Goal: Information Seeking & Learning: Check status

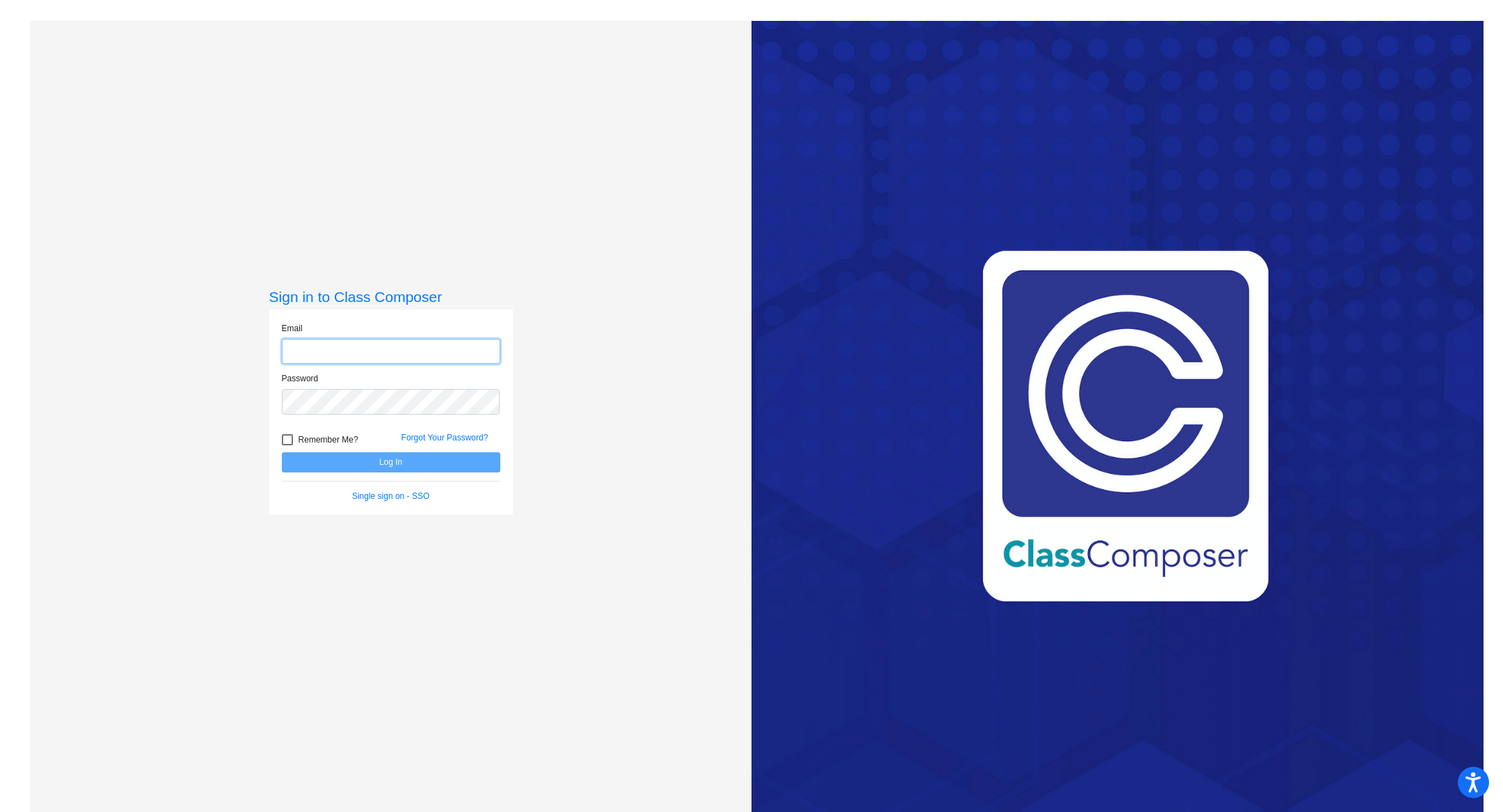
type input "[EMAIL_ADDRESS][PERSON_NAME][DOMAIN_NAME]"
click at [439, 462] on button "Log In" at bounding box center [391, 462] width 219 height 20
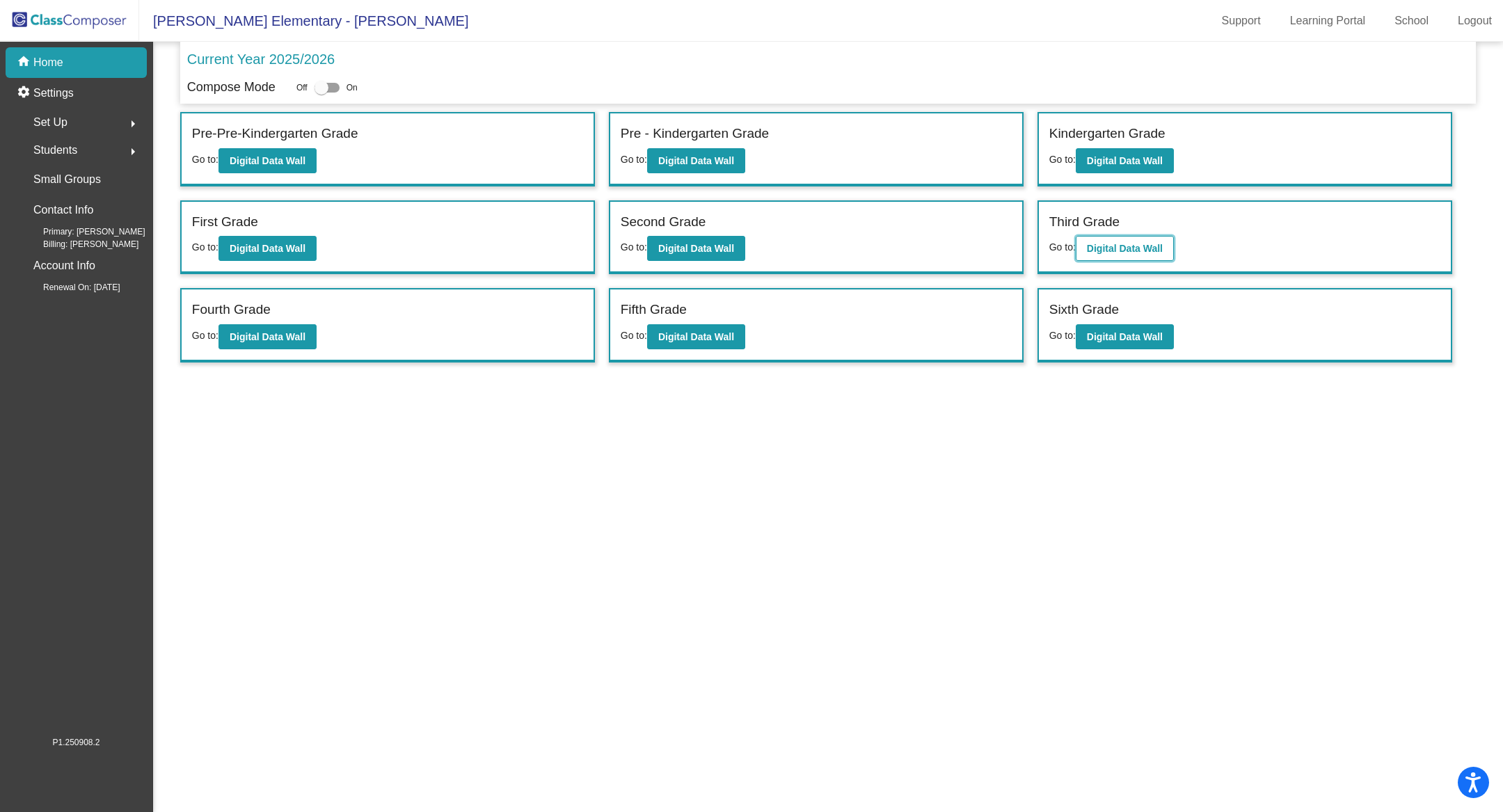
click at [1117, 243] on b "Digital Data Wall" at bounding box center [1125, 248] width 76 height 11
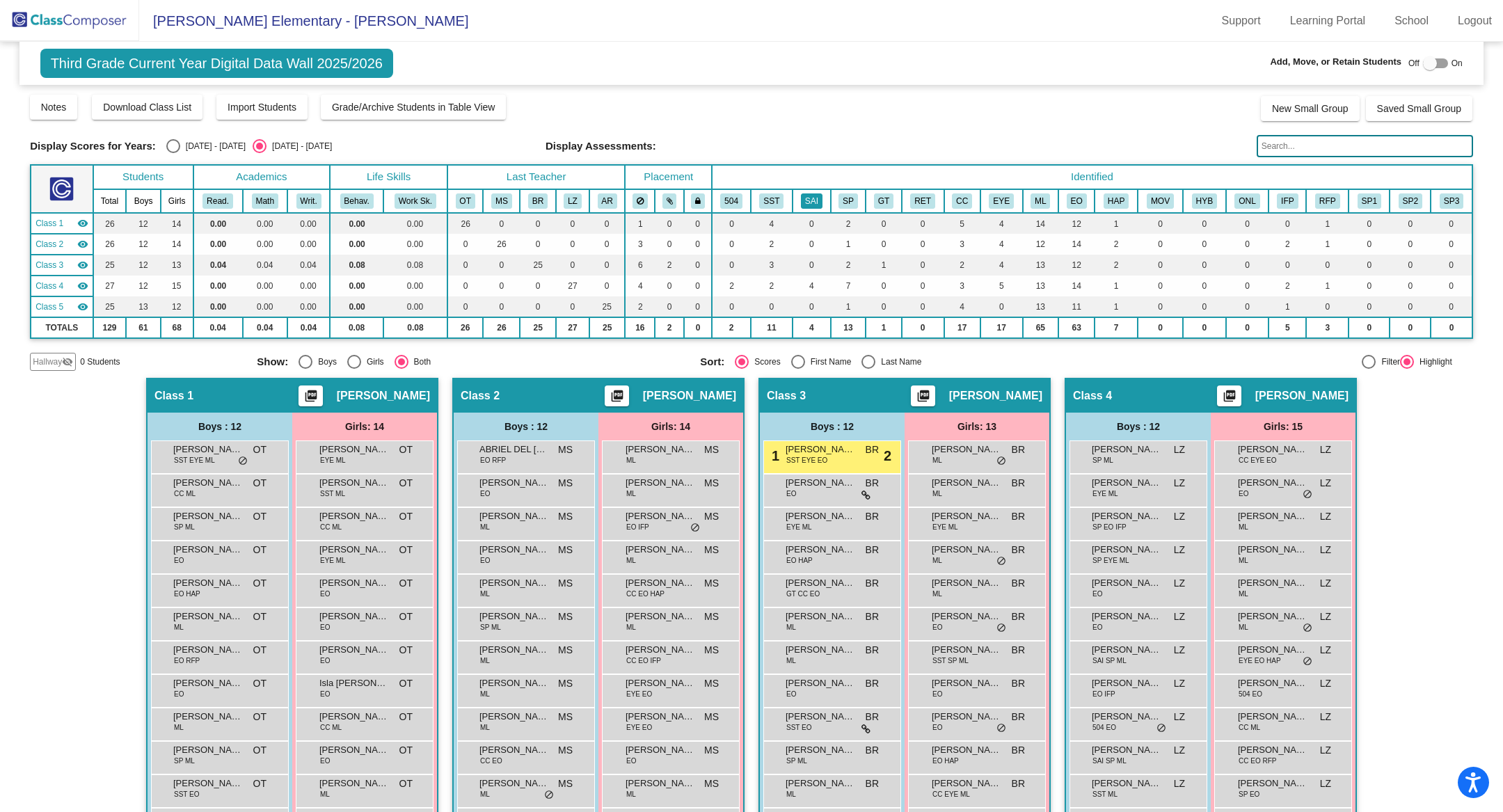
click at [813, 197] on button "SAI" at bounding box center [811, 201] width 21 height 15
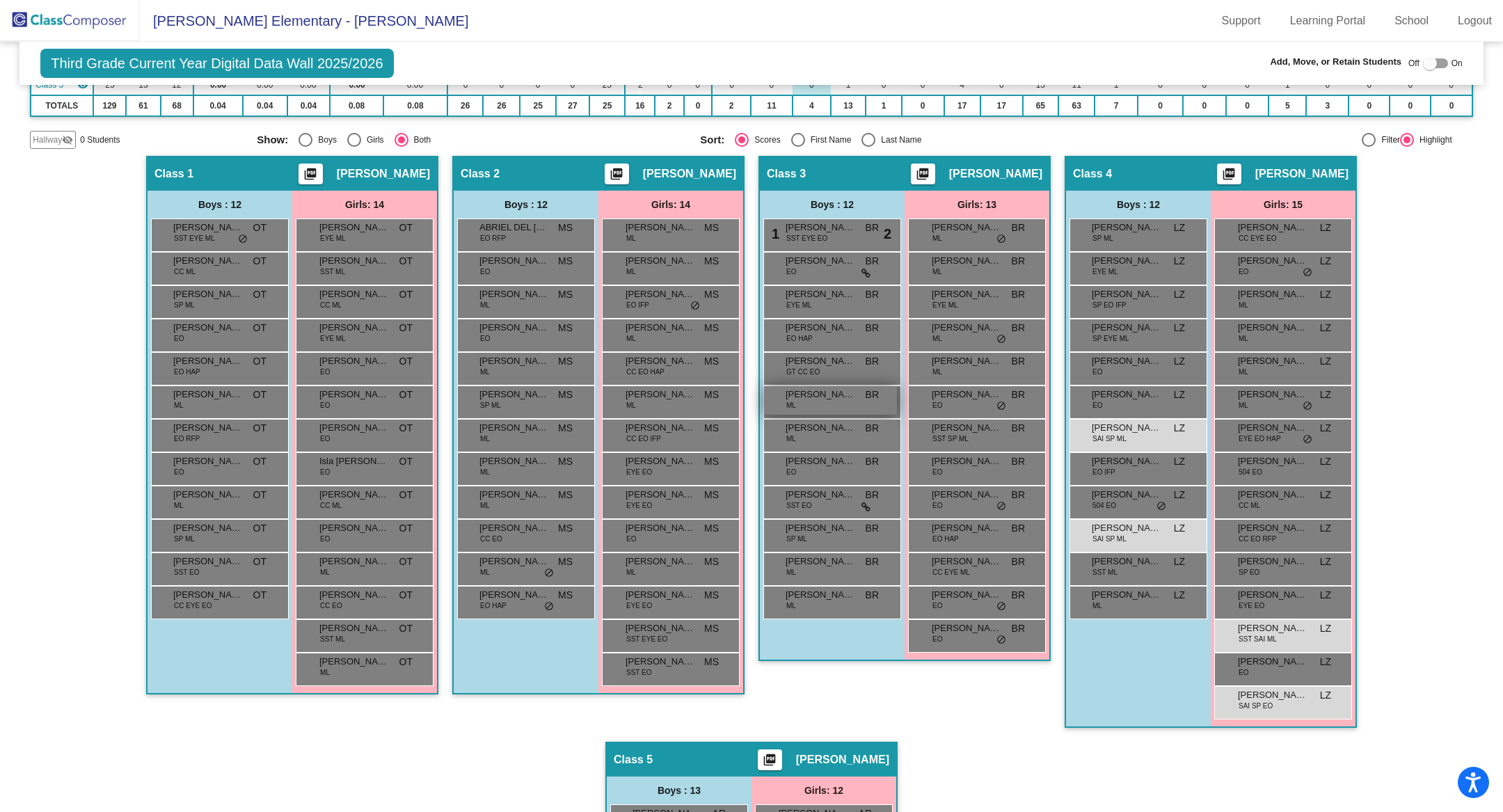
scroll to position [230, 0]
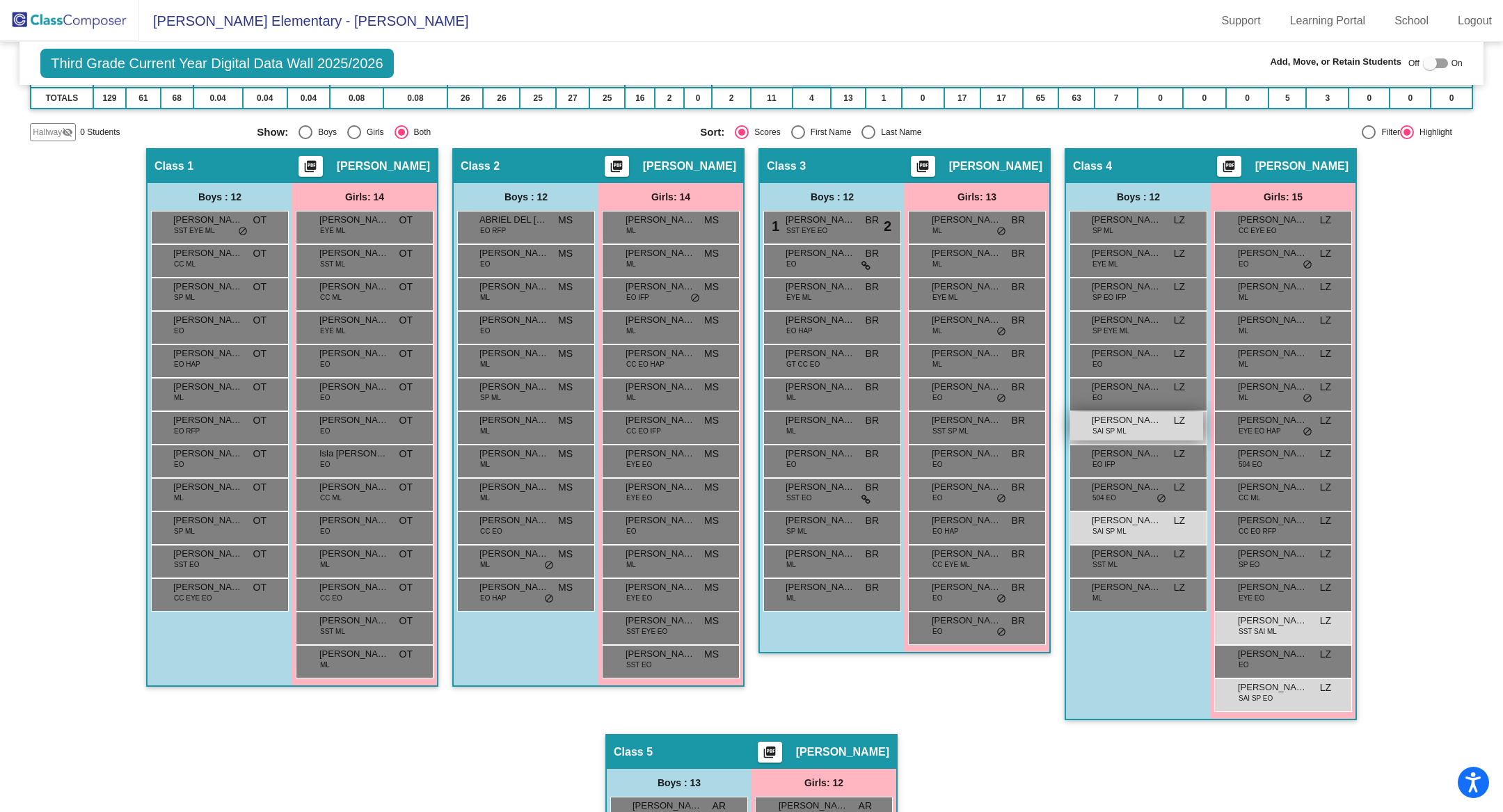
click at [1128, 423] on div "[PERSON_NAME] SAI SP ML LZ lock do_not_disturb_alt" at bounding box center [1136, 426] width 133 height 29
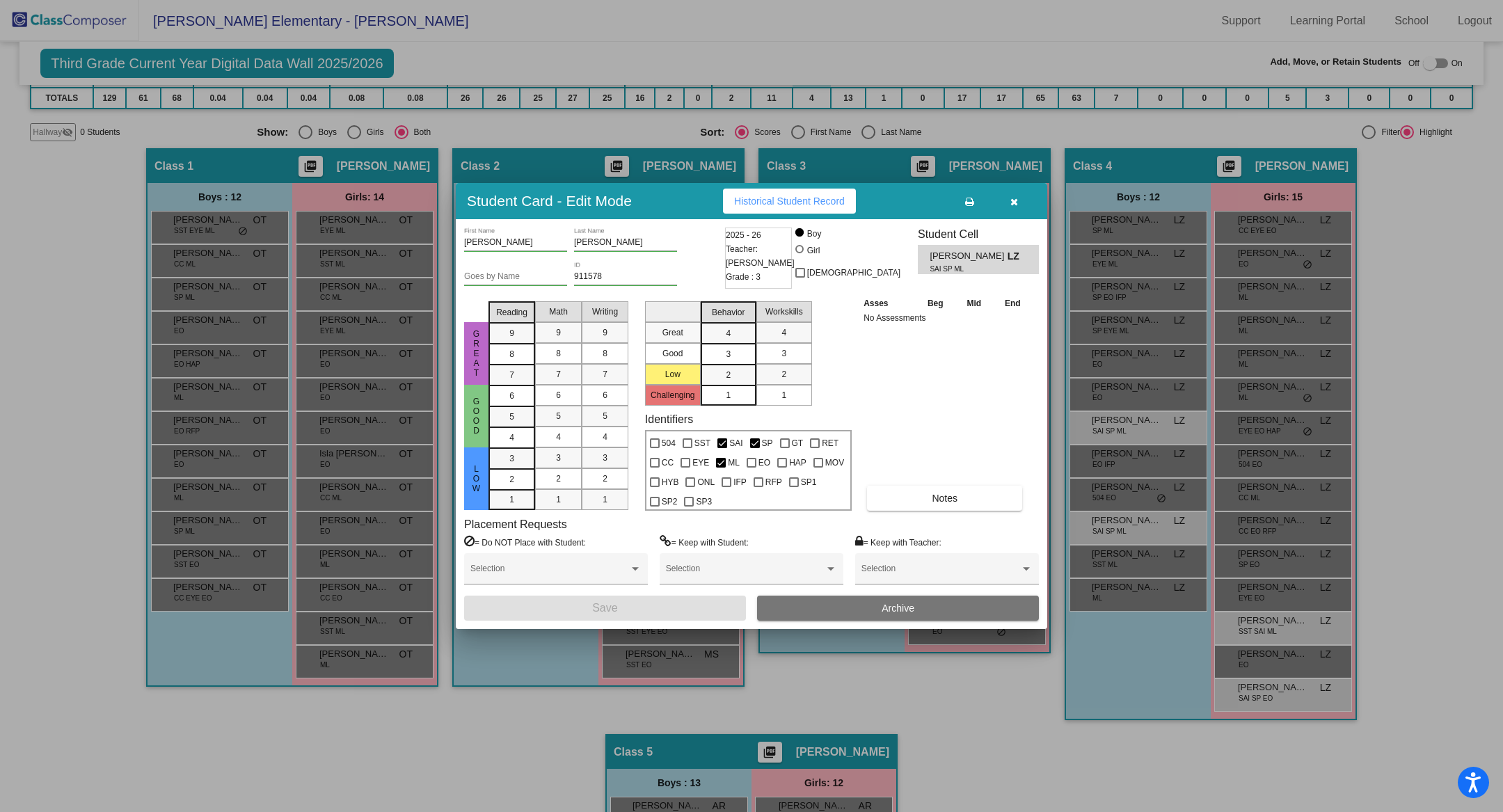
click at [915, 475] on div "Asses Beg Mid End No Assessments Notes" at bounding box center [946, 403] width 172 height 215
click at [915, 495] on button "Notes" at bounding box center [944, 498] width 155 height 25
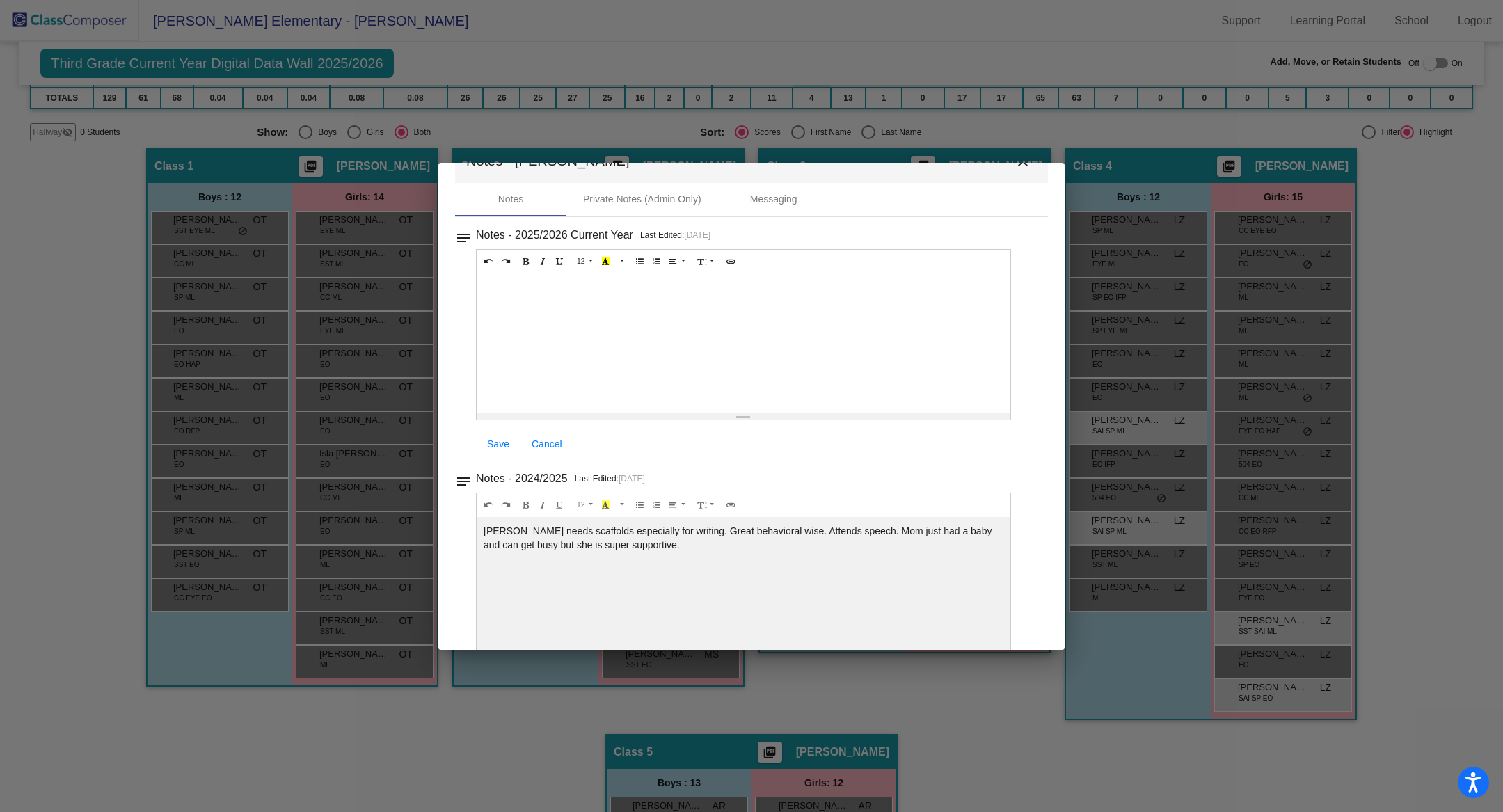
scroll to position [23, 0]
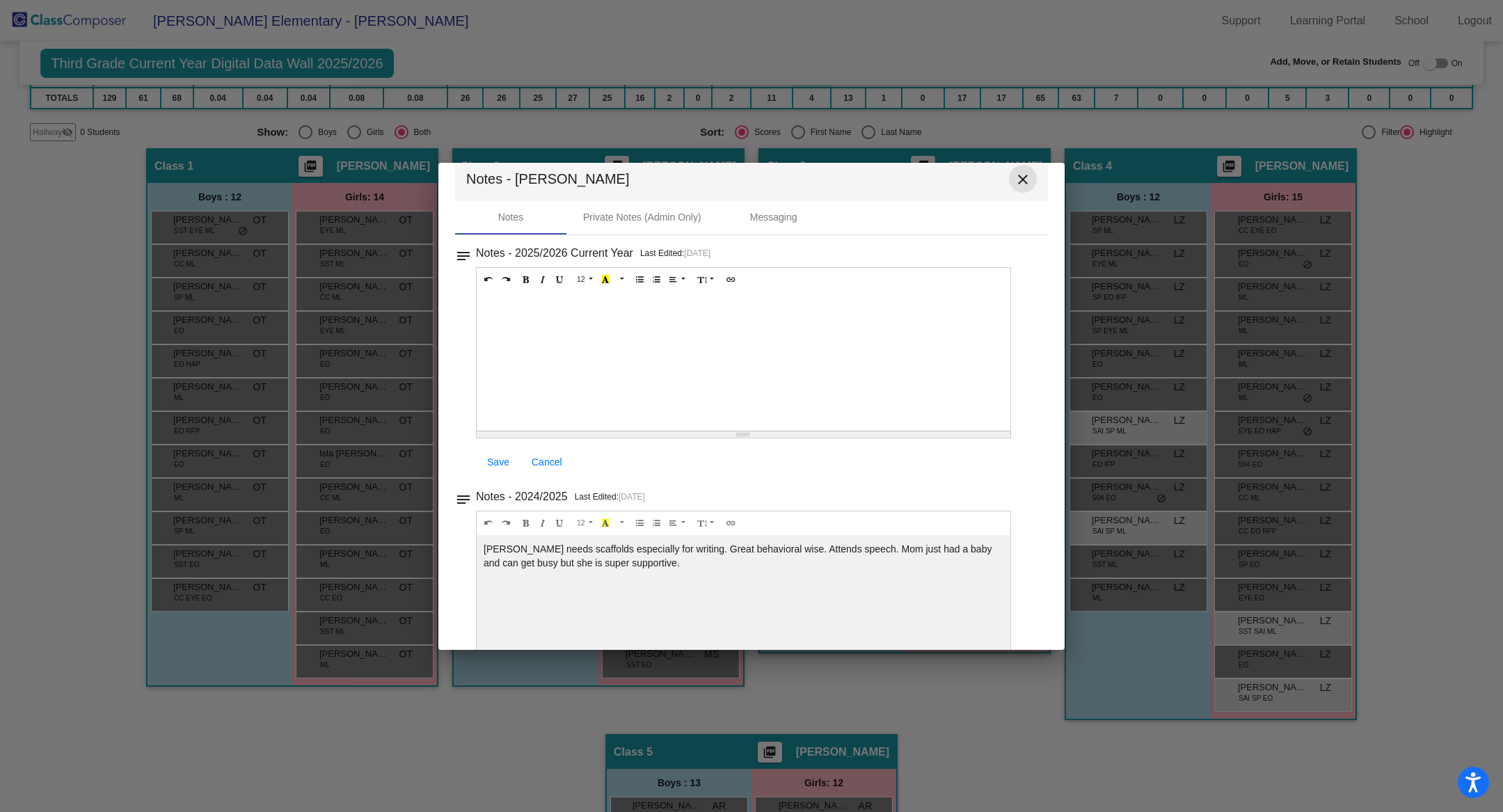
click at [1019, 172] on mat-icon "close" at bounding box center [1023, 180] width 17 height 17
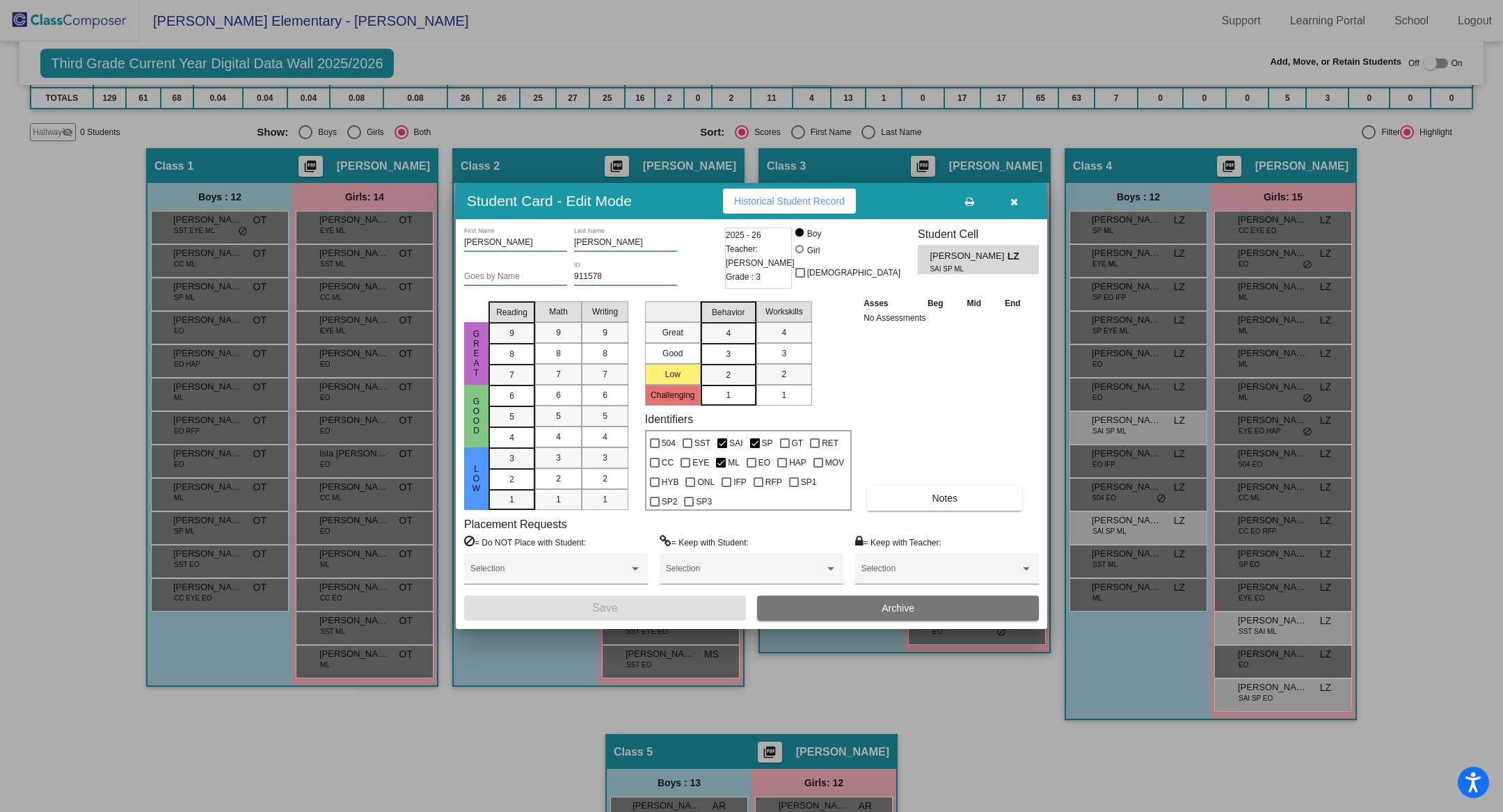
click at [1017, 200] on icon "button" at bounding box center [1014, 201] width 8 height 10
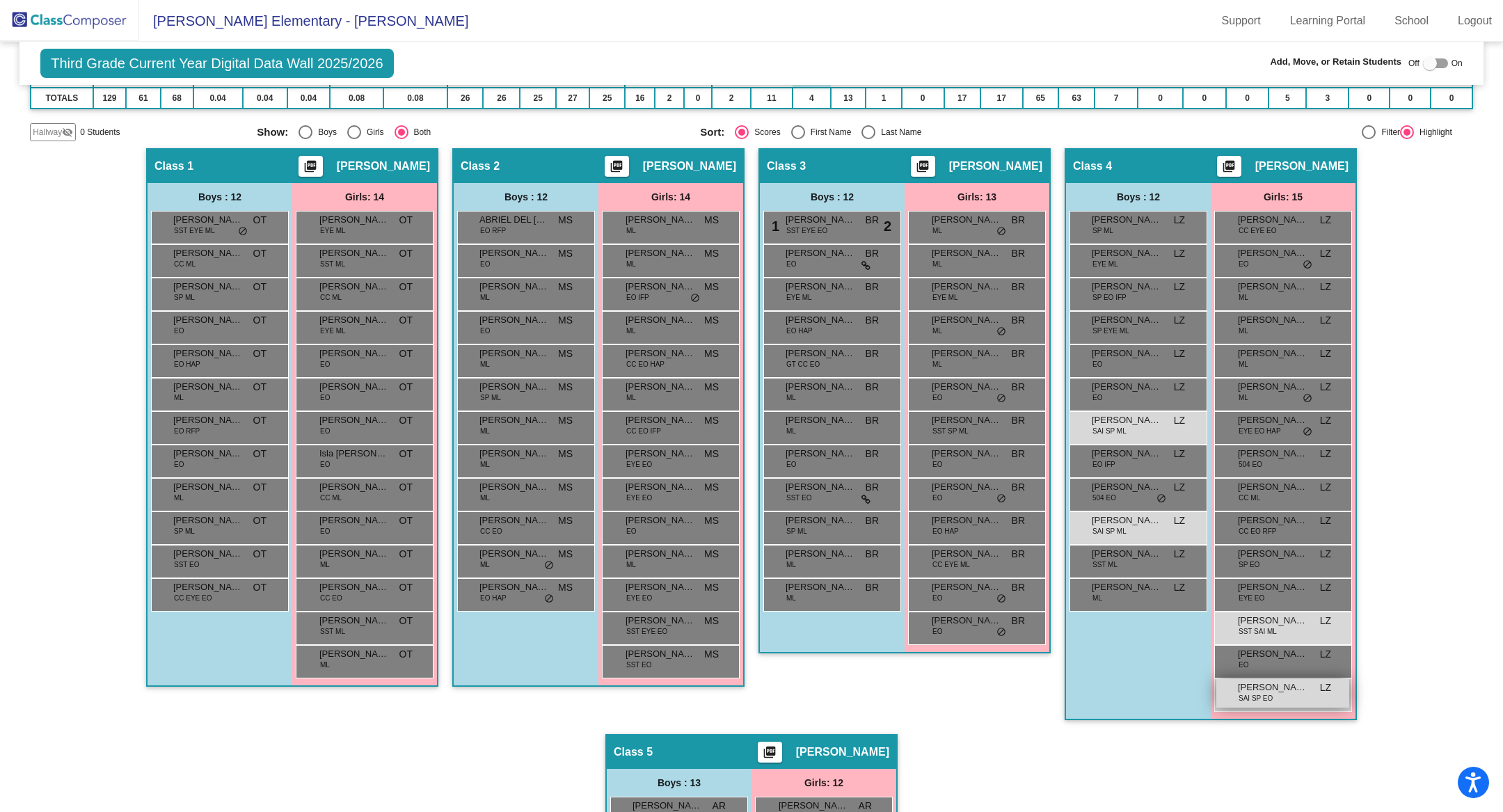
click at [1265, 704] on div "[PERSON_NAME] SAI SP EO LZ lock do_not_disturb_alt" at bounding box center [1282, 694] width 133 height 29
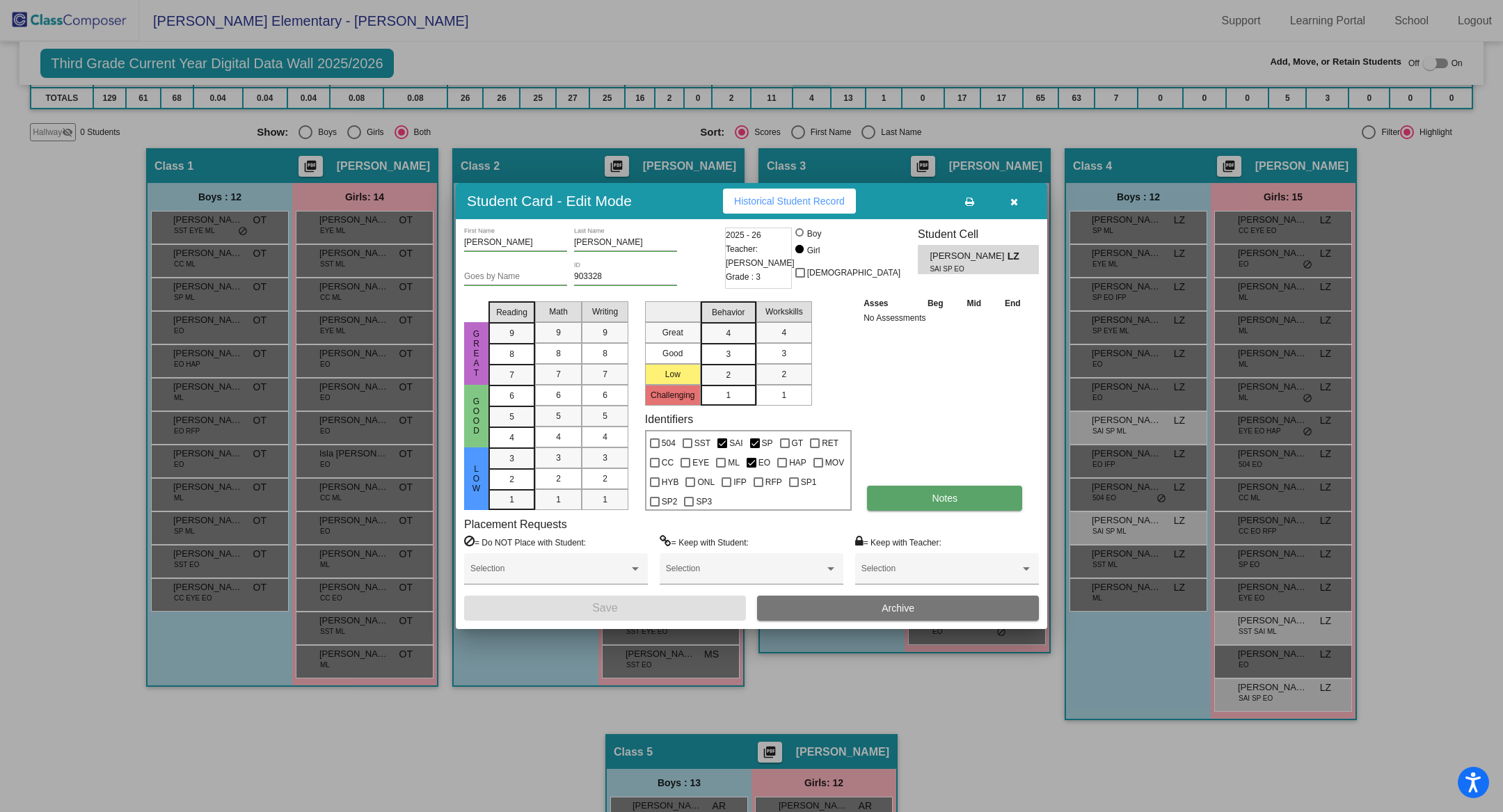
click at [912, 504] on button "Notes" at bounding box center [944, 498] width 155 height 25
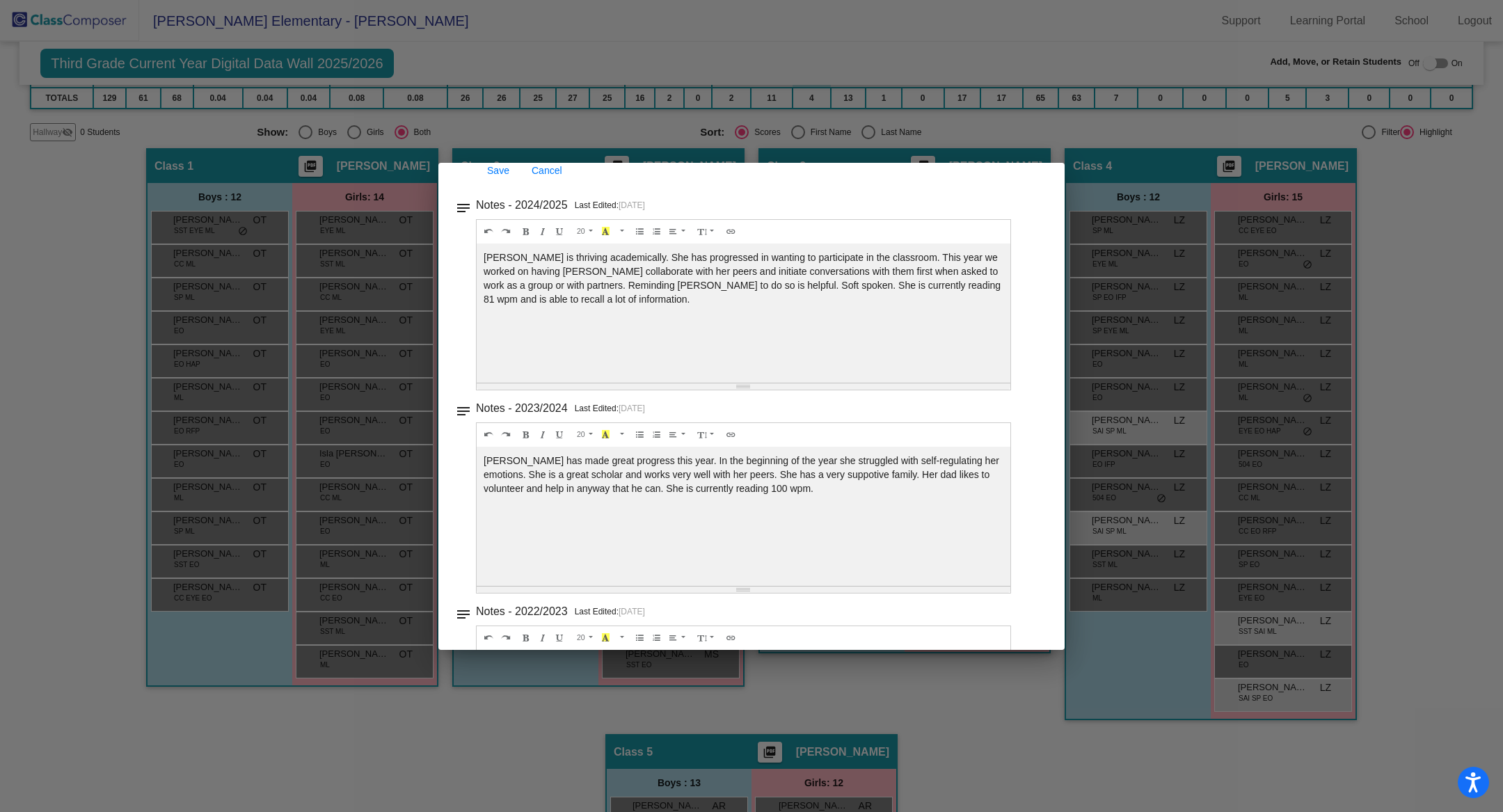
scroll to position [0, 0]
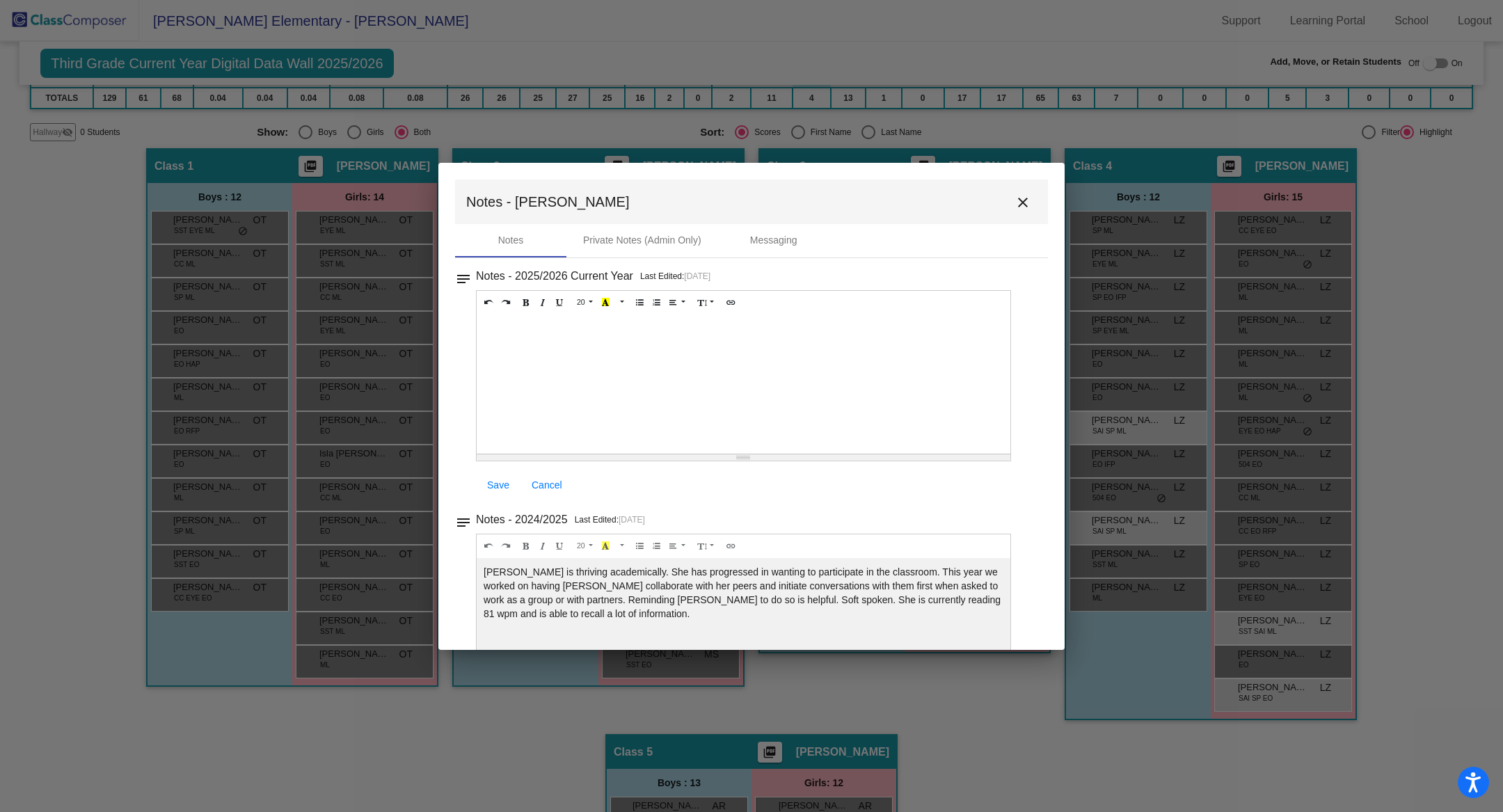
click at [1015, 197] on mat-icon "close" at bounding box center [1023, 203] width 17 height 17
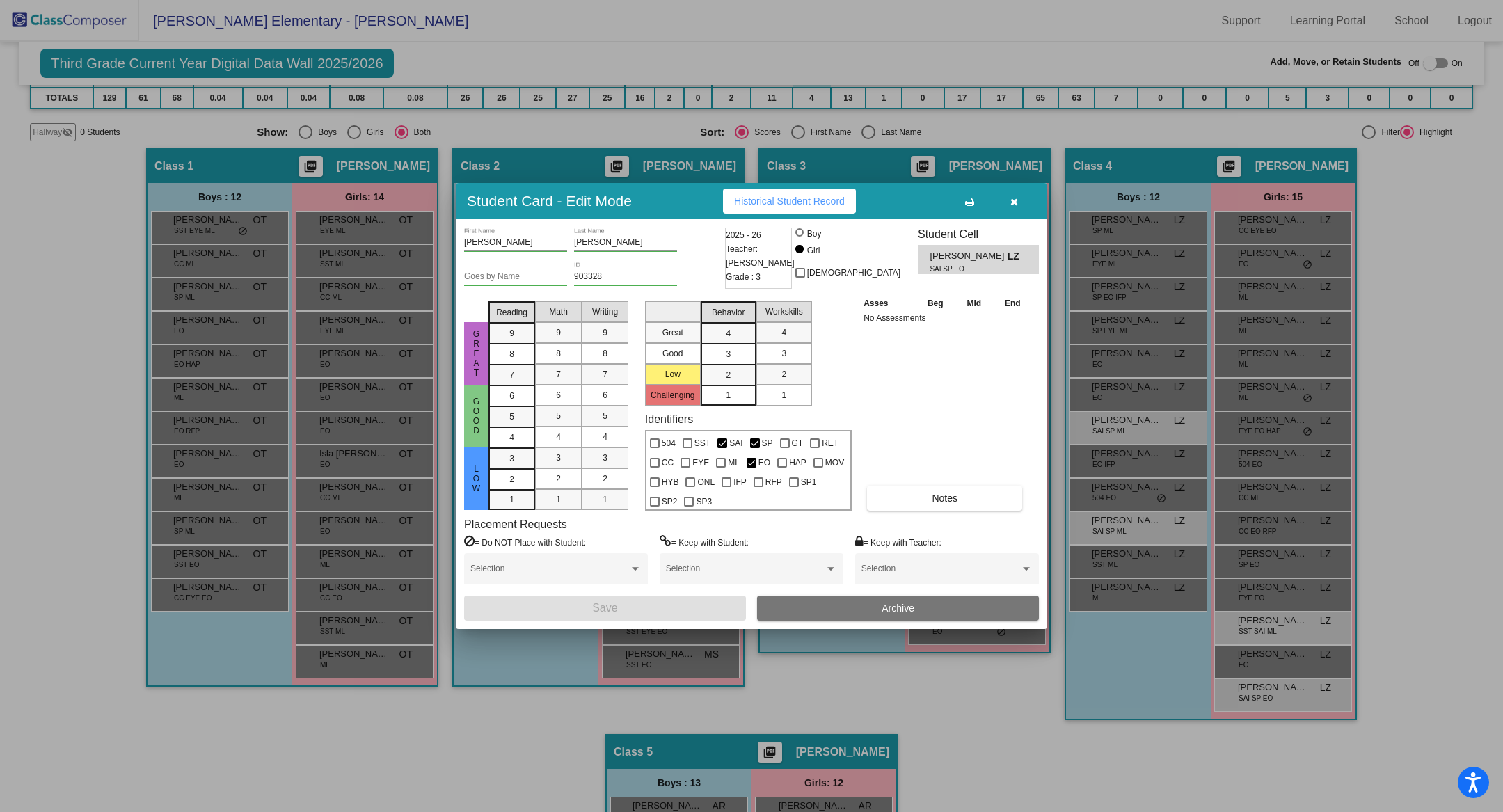
click at [1018, 193] on button "button" at bounding box center [1013, 200] width 45 height 25
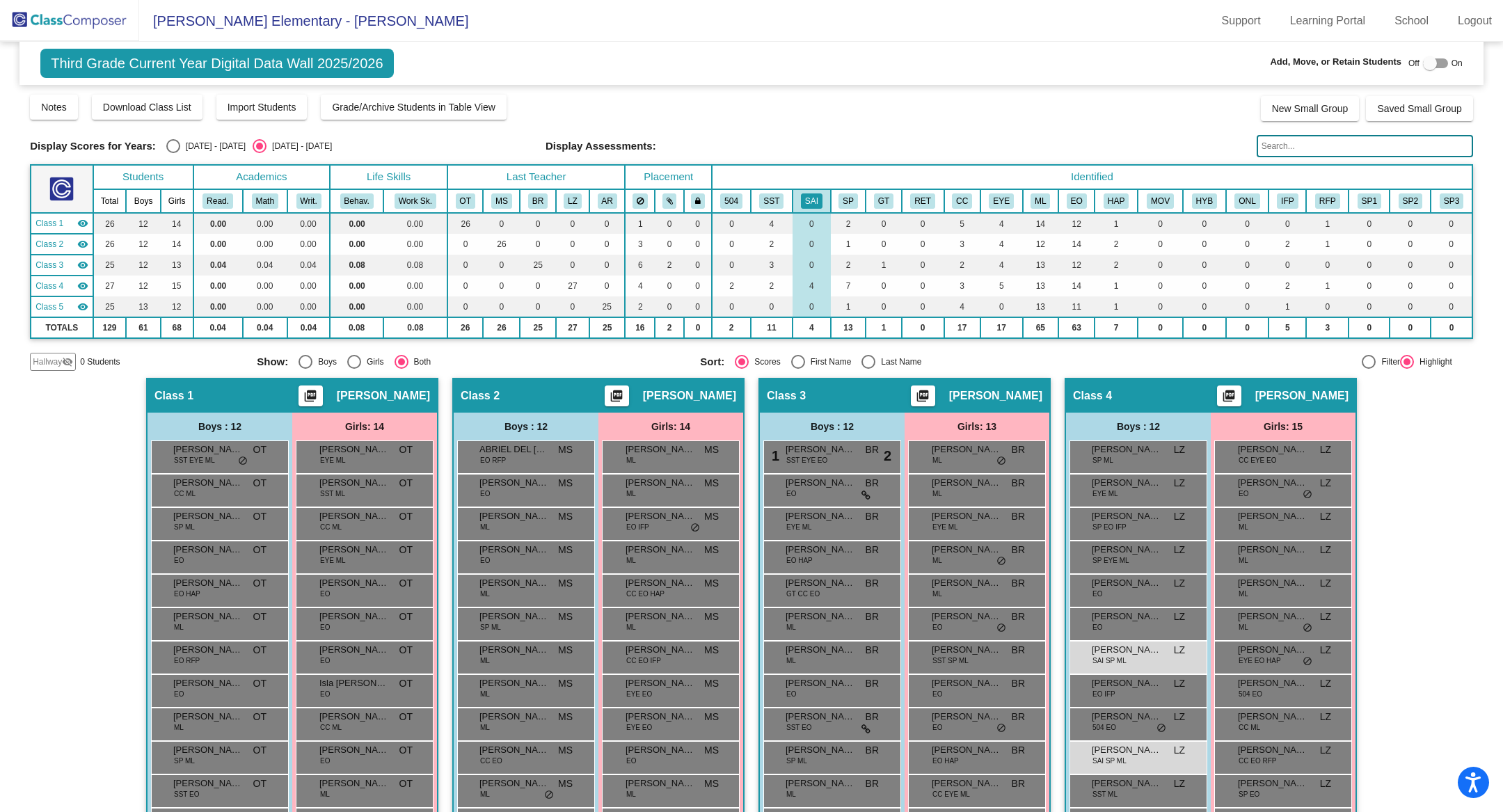
click at [1280, 146] on input "text" at bounding box center [1365, 146] width 216 height 22
click at [809, 194] on button "SAI" at bounding box center [811, 201] width 21 height 15
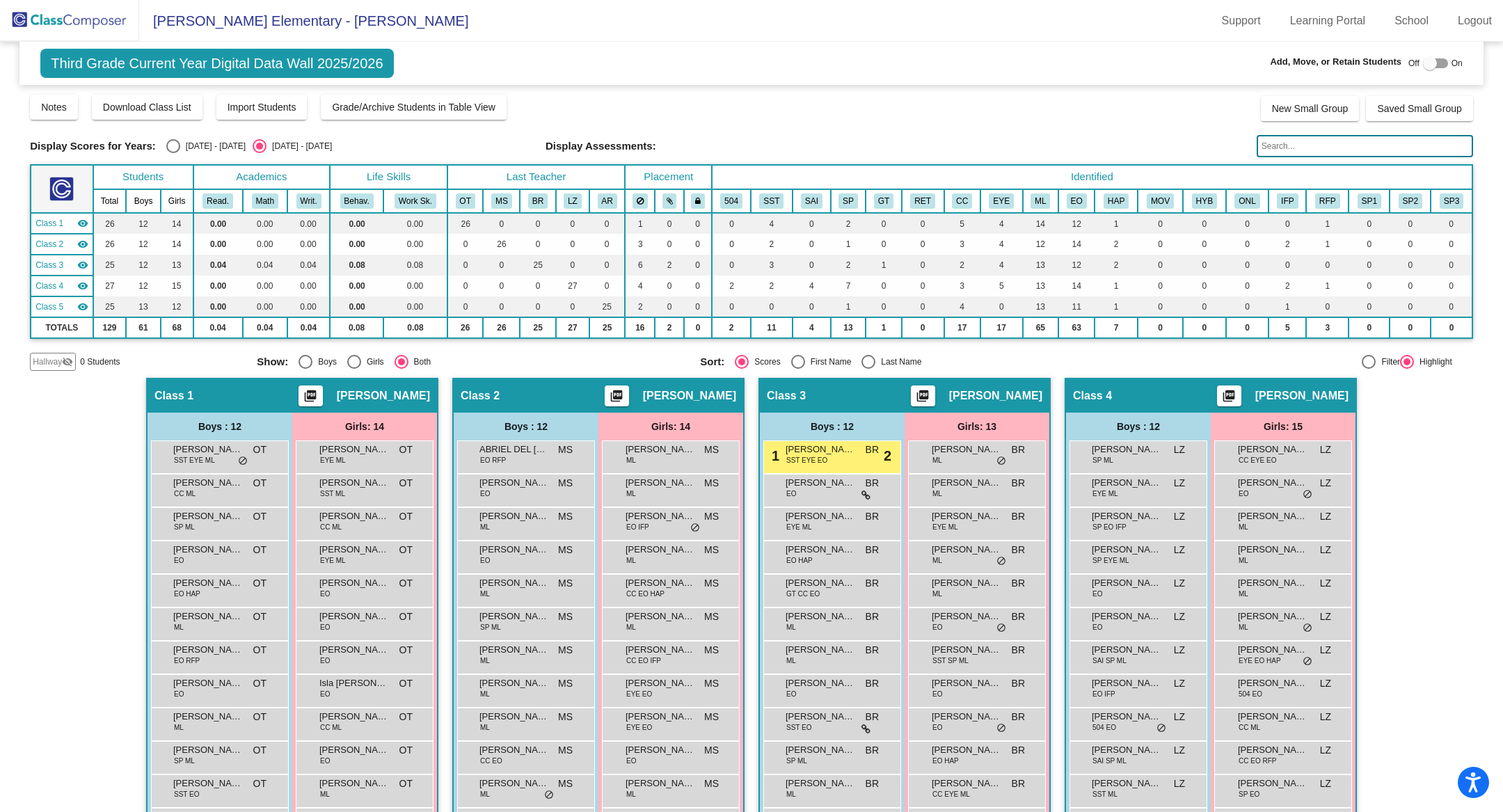
click at [1286, 138] on input "text" at bounding box center [1365, 146] width 216 height 22
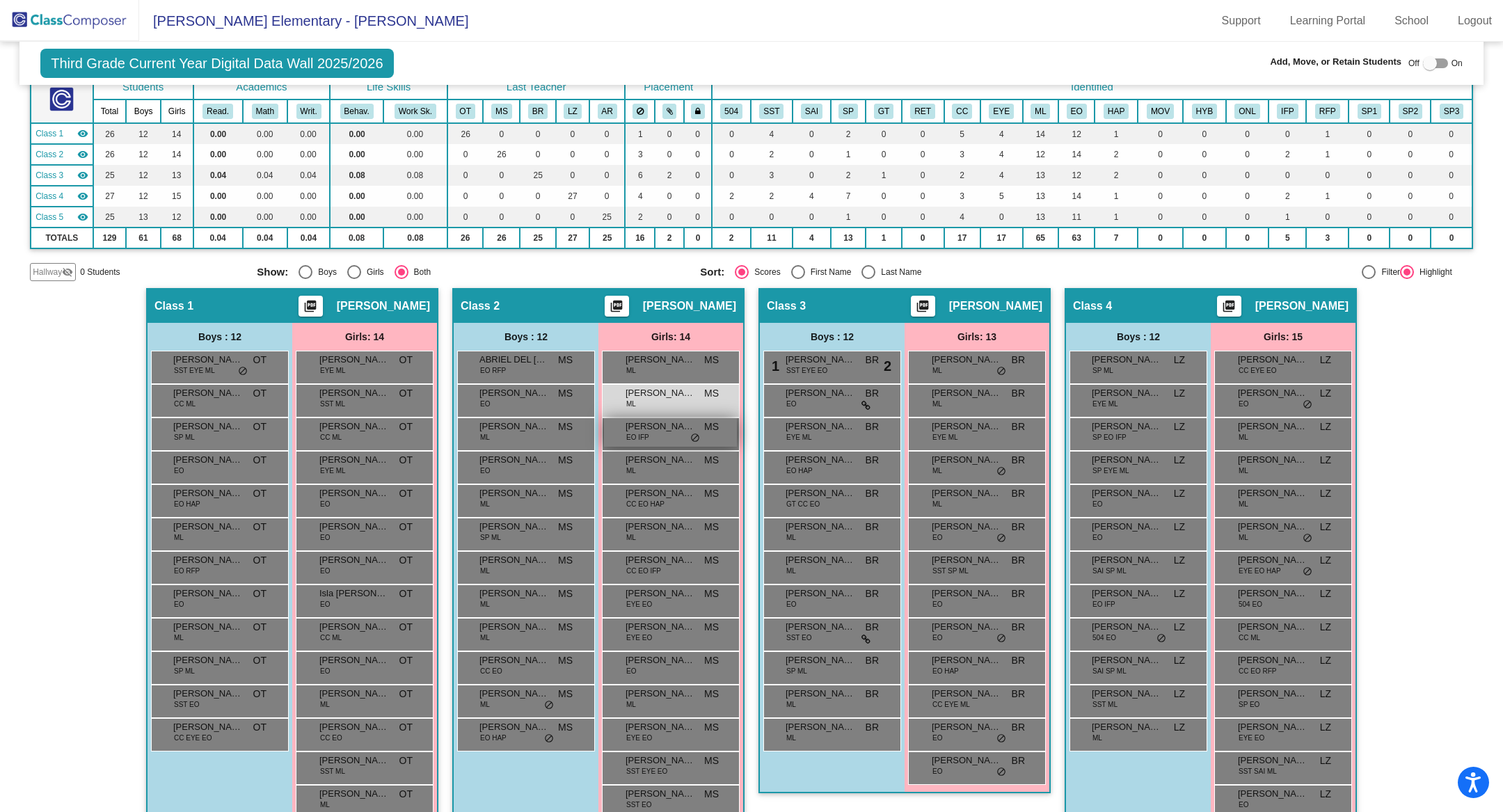
scroll to position [61, 0]
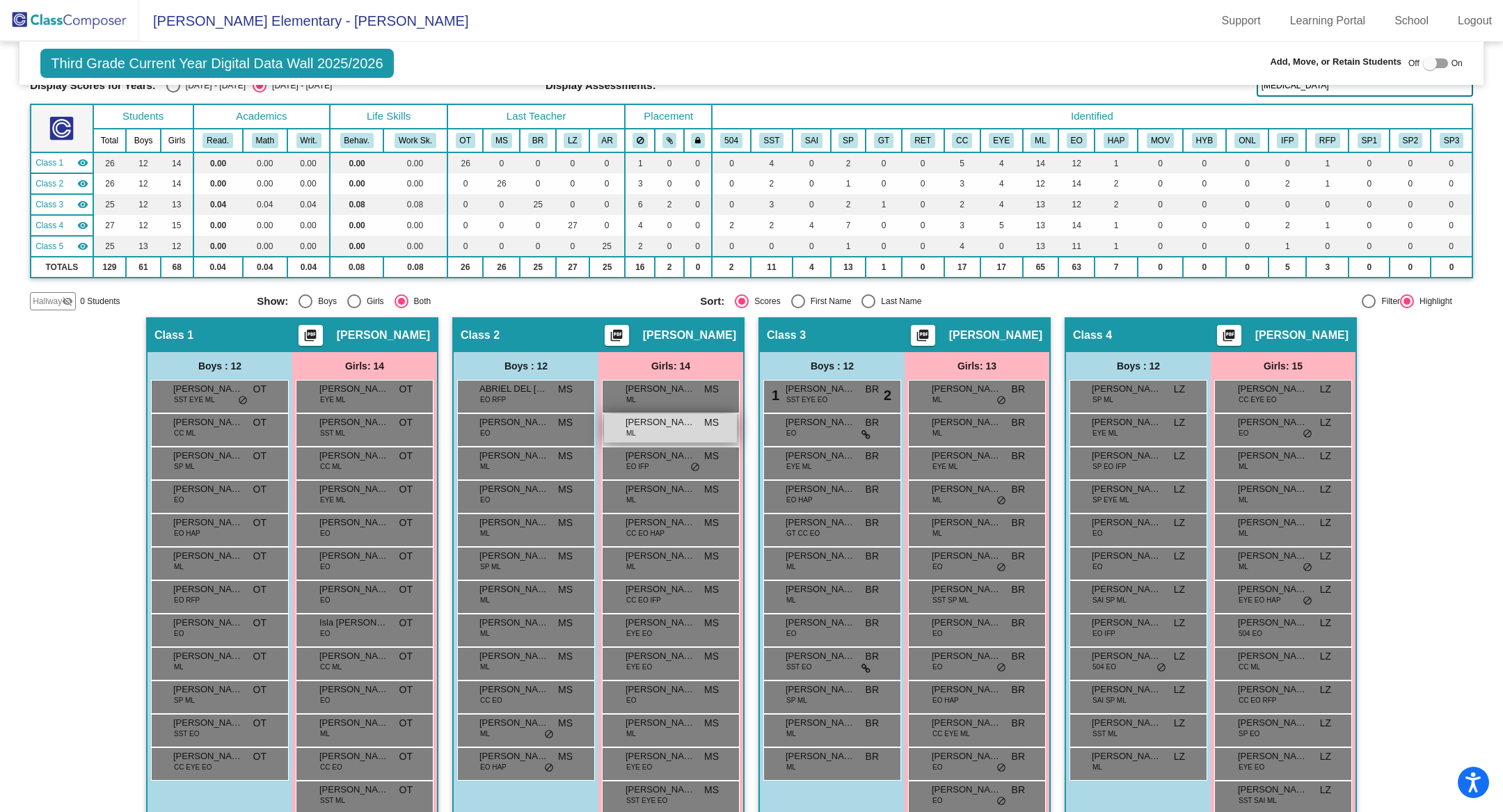
click at [673, 430] on div "[PERSON_NAME] [PERSON_NAME] MS lock do_not_disturb_alt" at bounding box center [670, 428] width 133 height 29
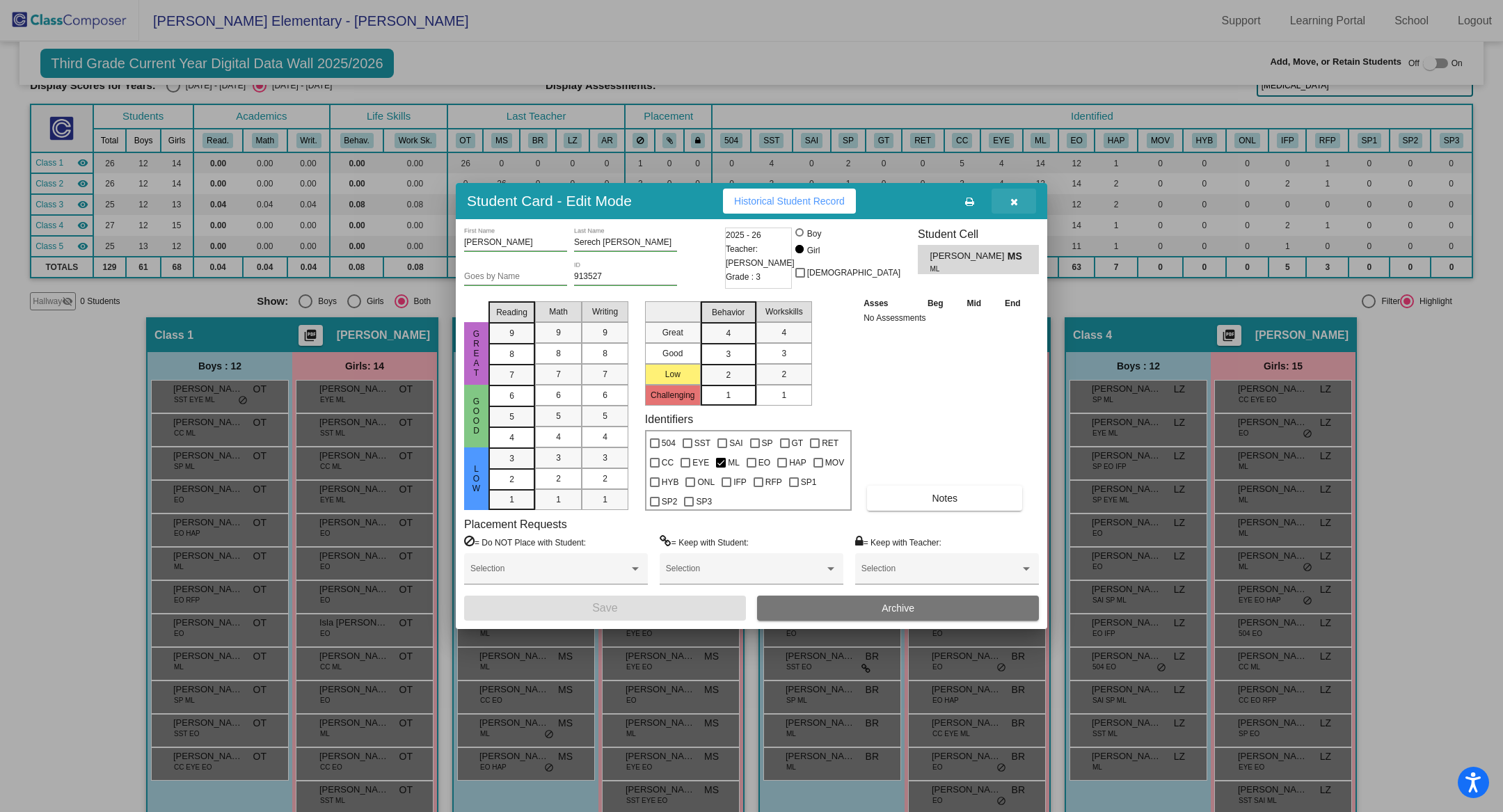
click at [1014, 209] on button "button" at bounding box center [1013, 200] width 45 height 25
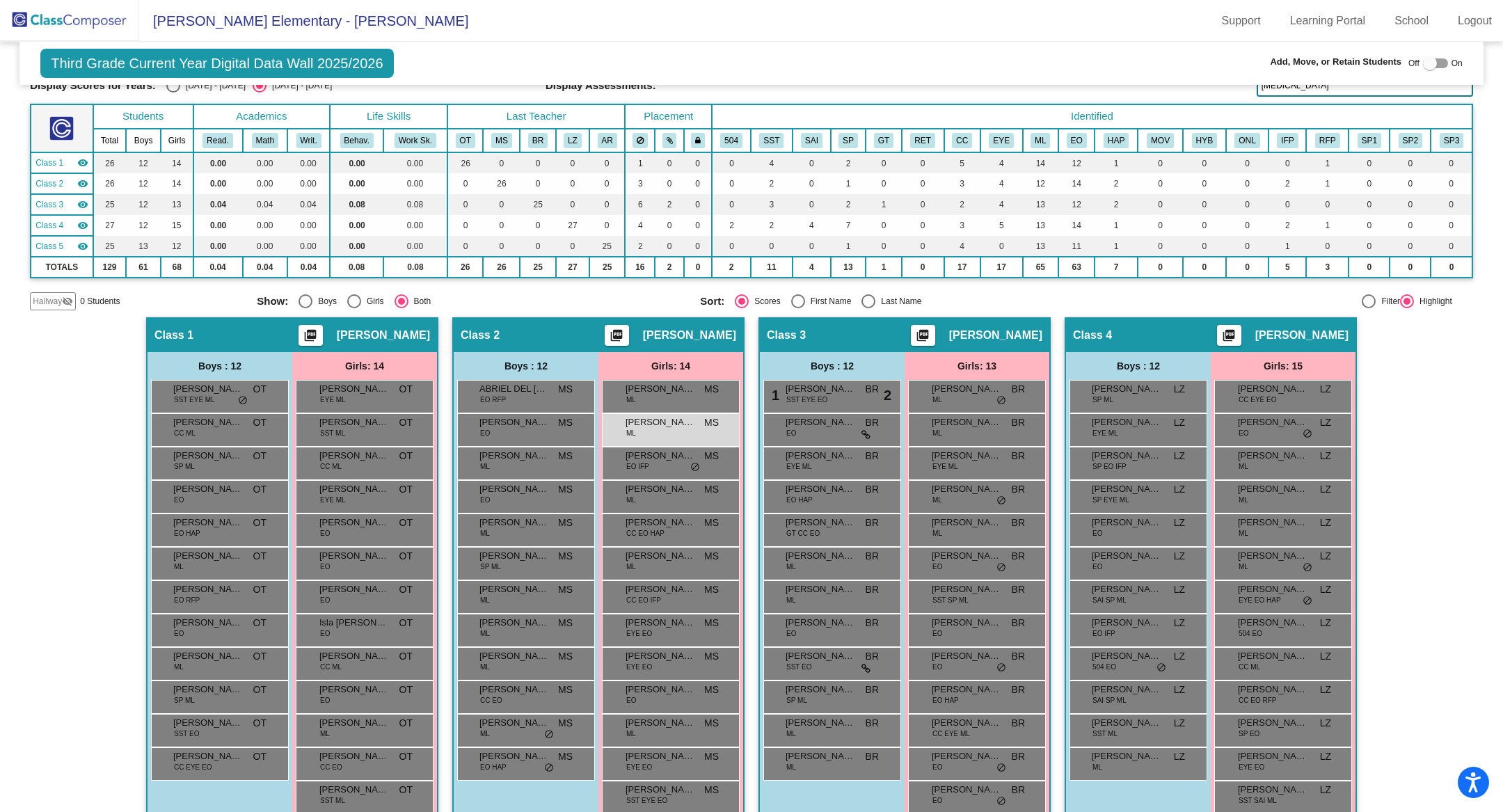
scroll to position [0, 0]
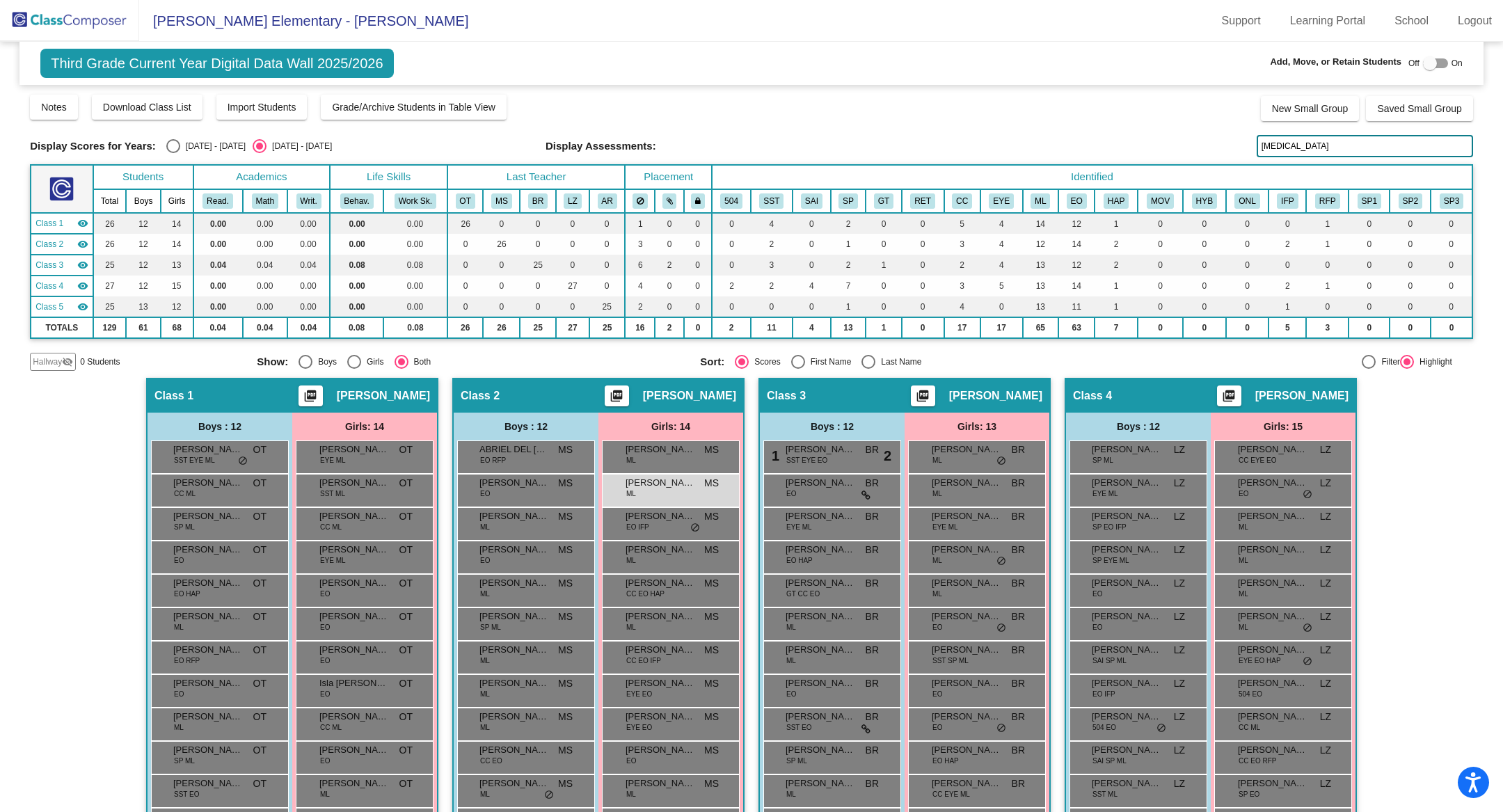
click at [1289, 143] on input "[MEDICAL_DATA]" at bounding box center [1365, 146] width 216 height 22
drag, startPoint x: 1285, startPoint y: 146, endPoint x: 1163, endPoint y: 146, distance: 122.0
click at [1163, 146] on div "Display Scores for Years: [DATE] - [DATE] [DATE] - [DATE] Display Assessments: …" at bounding box center [751, 146] width 1443 height 22
type input "benit"
drag, startPoint x: 1297, startPoint y: 144, endPoint x: 1209, endPoint y: 144, distance: 88.0
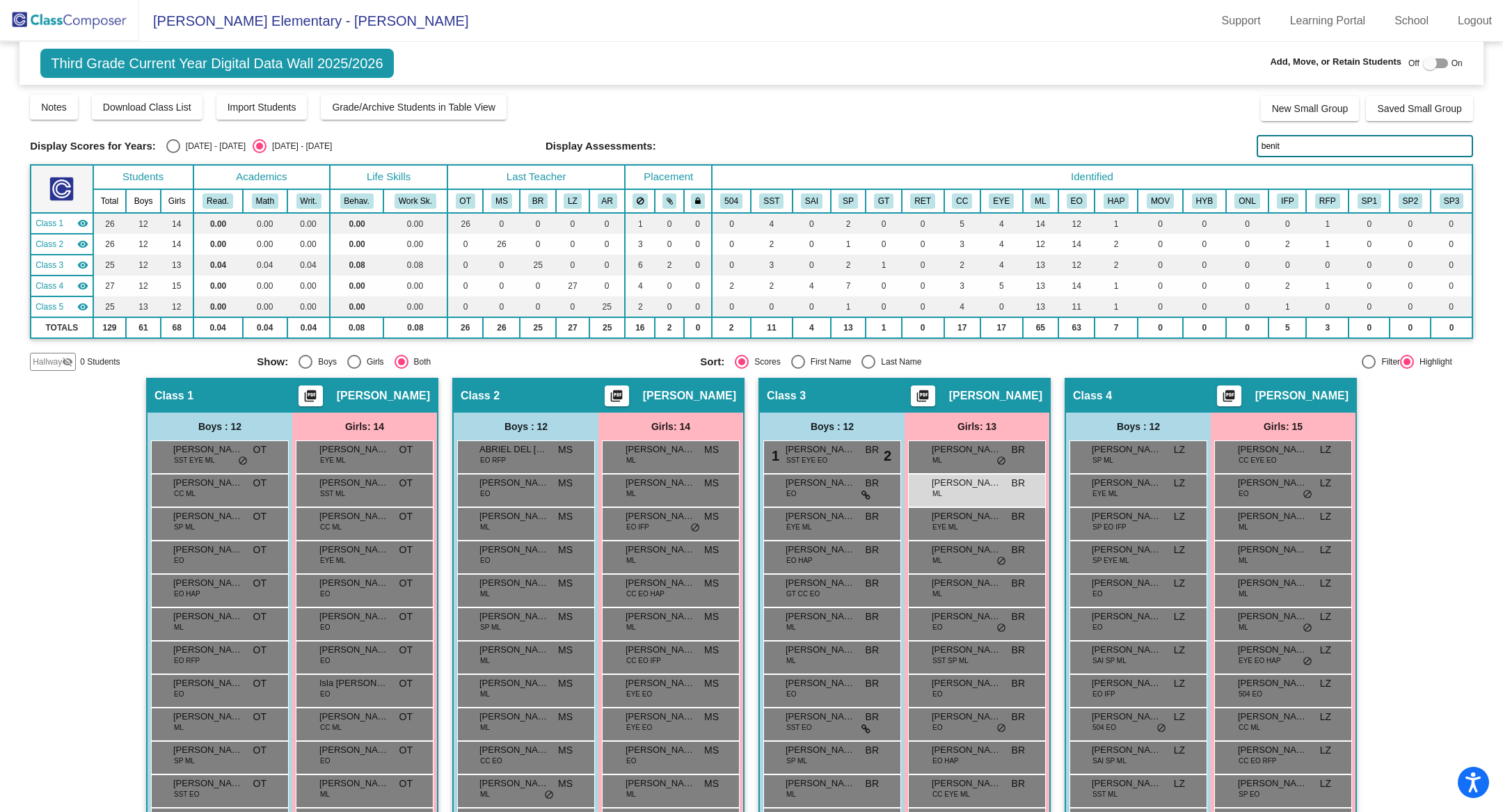
click at [1210, 144] on div "Display Scores for Years: [DATE] - [DATE] [DATE] - [DATE] Display Assessments: …" at bounding box center [751, 146] width 1443 height 22
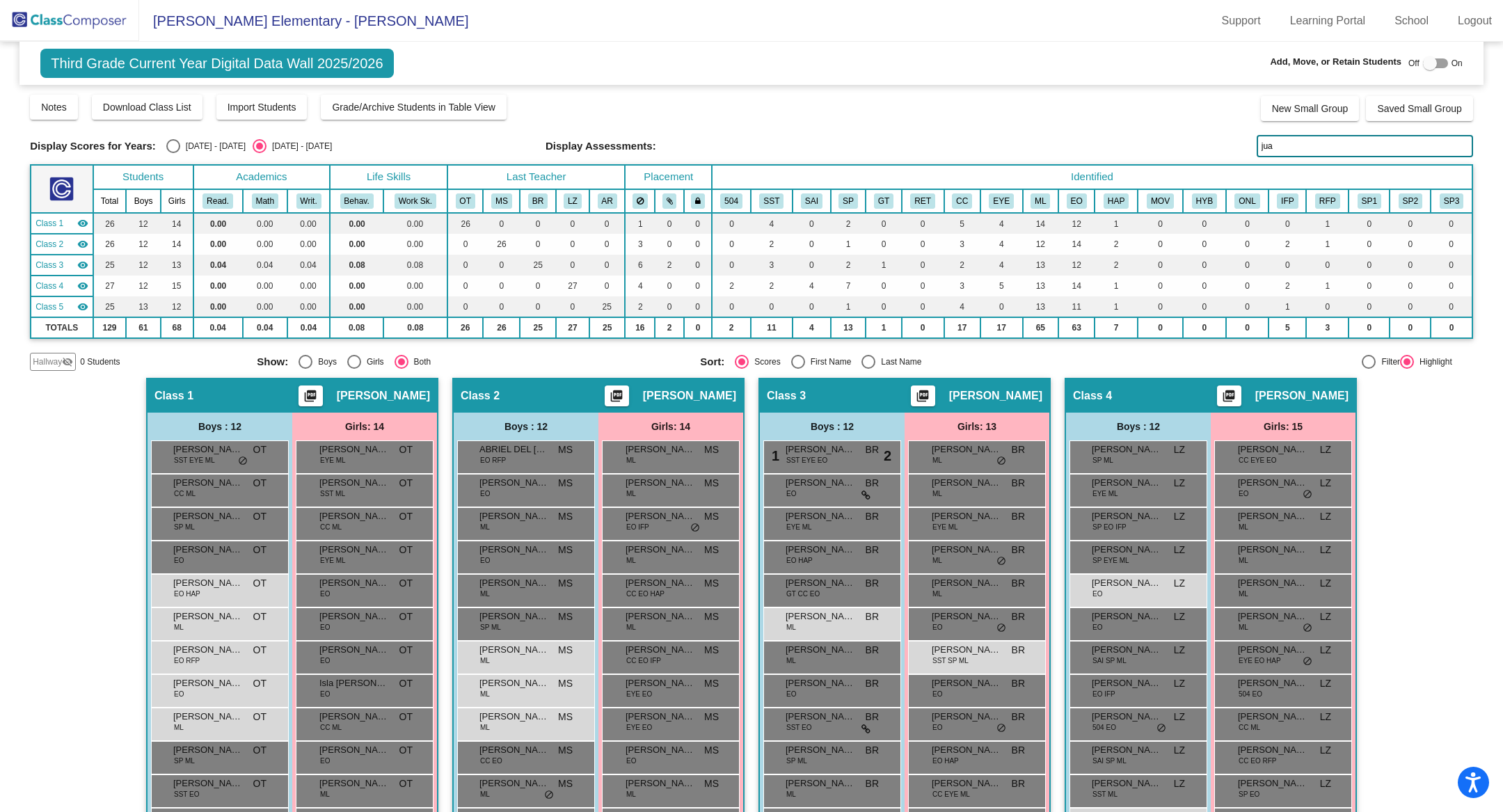
type input "[PERSON_NAME]"
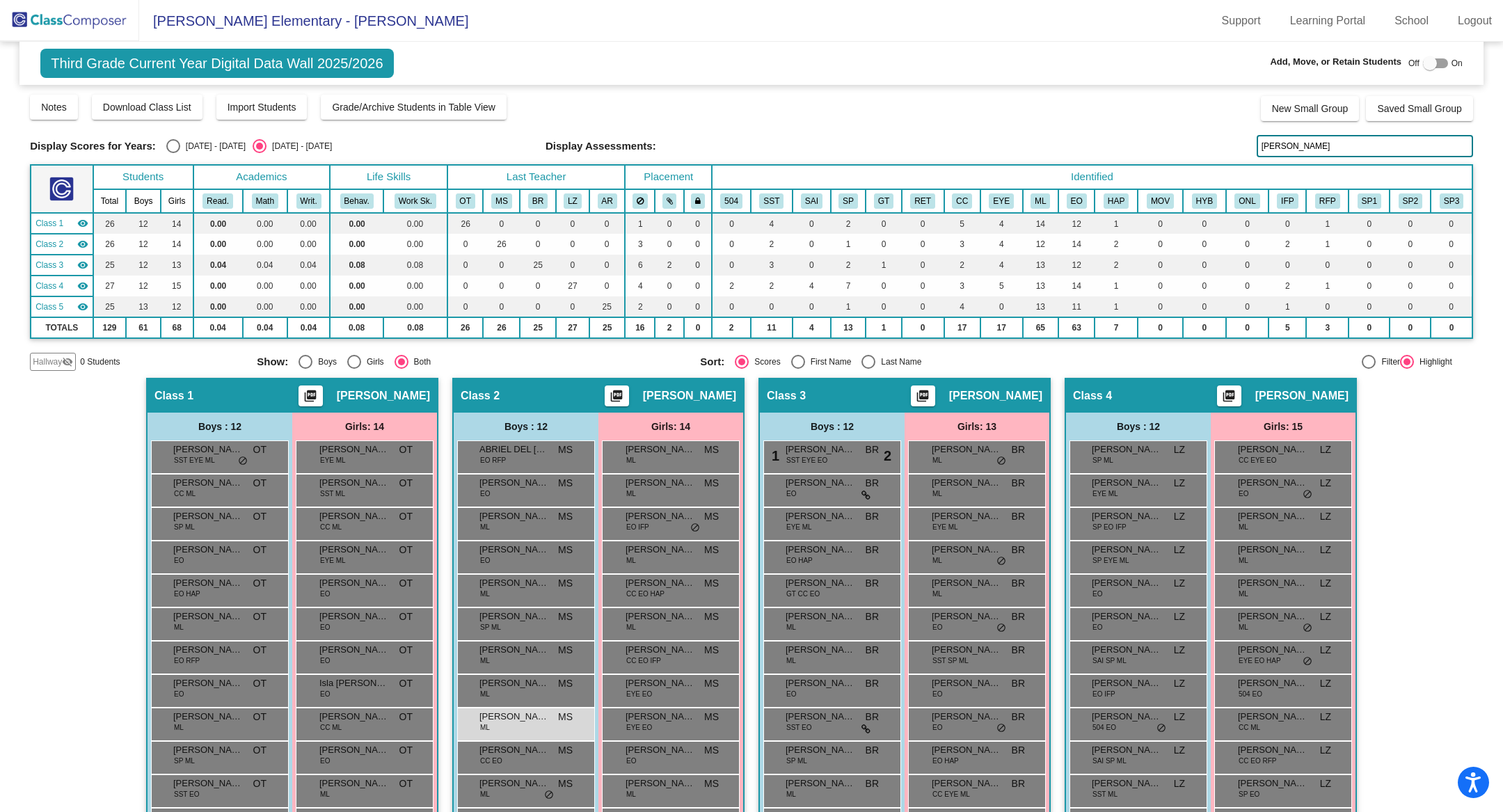
drag, startPoint x: 1292, startPoint y: 141, endPoint x: 1193, endPoint y: 124, distance: 100.4
click at [1216, 134] on div "Display Scores for Years: [DATE] - [DATE] [DATE] - [DATE] Grade/Archive Student…" at bounding box center [751, 232] width 1443 height 278
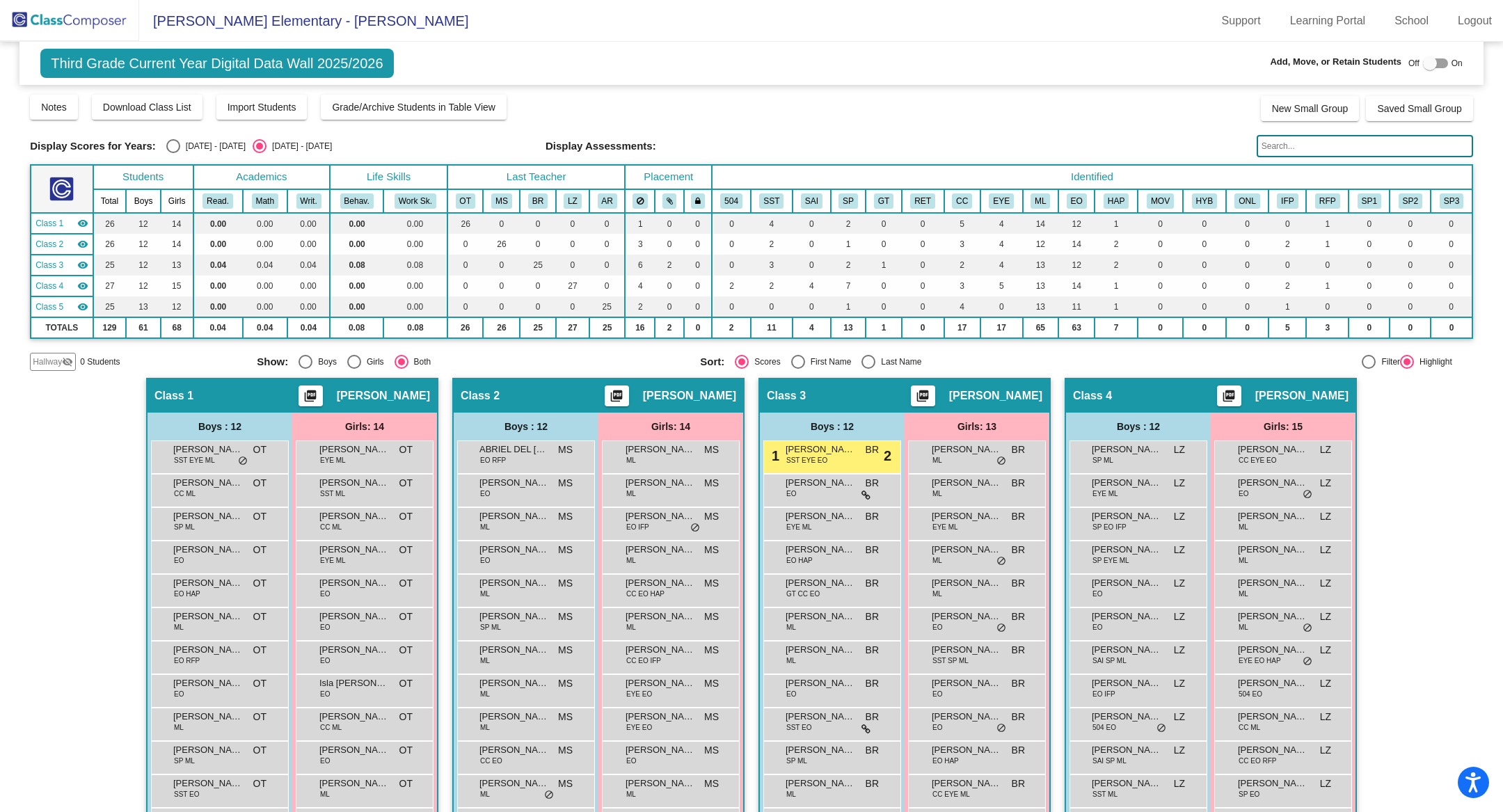
click at [1314, 137] on input "text" at bounding box center [1365, 146] width 216 height 22
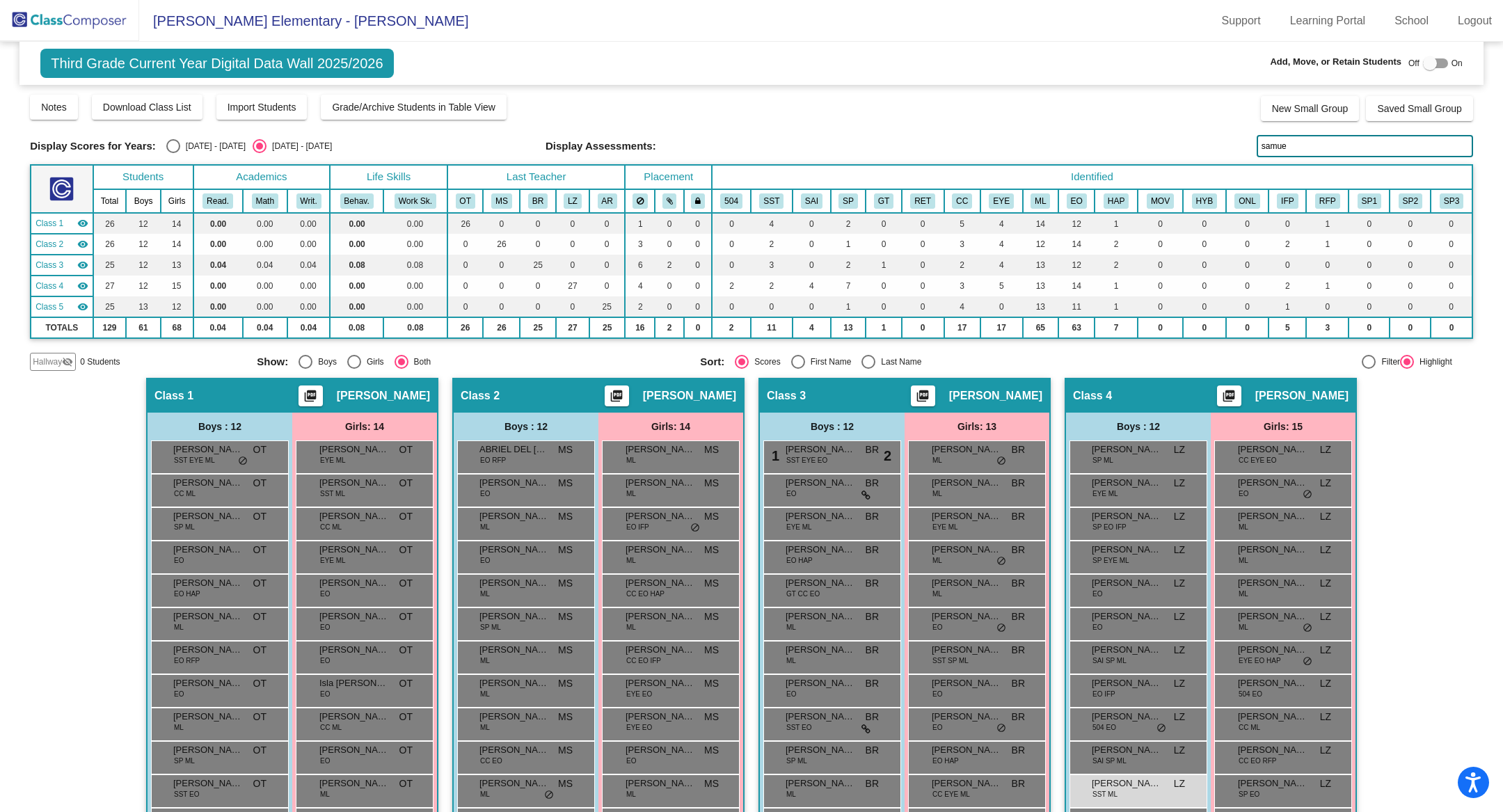
drag, startPoint x: 1290, startPoint y: 138, endPoint x: 1300, endPoint y: 159, distance: 23.3
click at [1300, 159] on div "Display Scores for Years: [DATE] - [DATE] [DATE] - [DATE] Grade/Archive Student…" at bounding box center [751, 232] width 1443 height 278
type input "au"
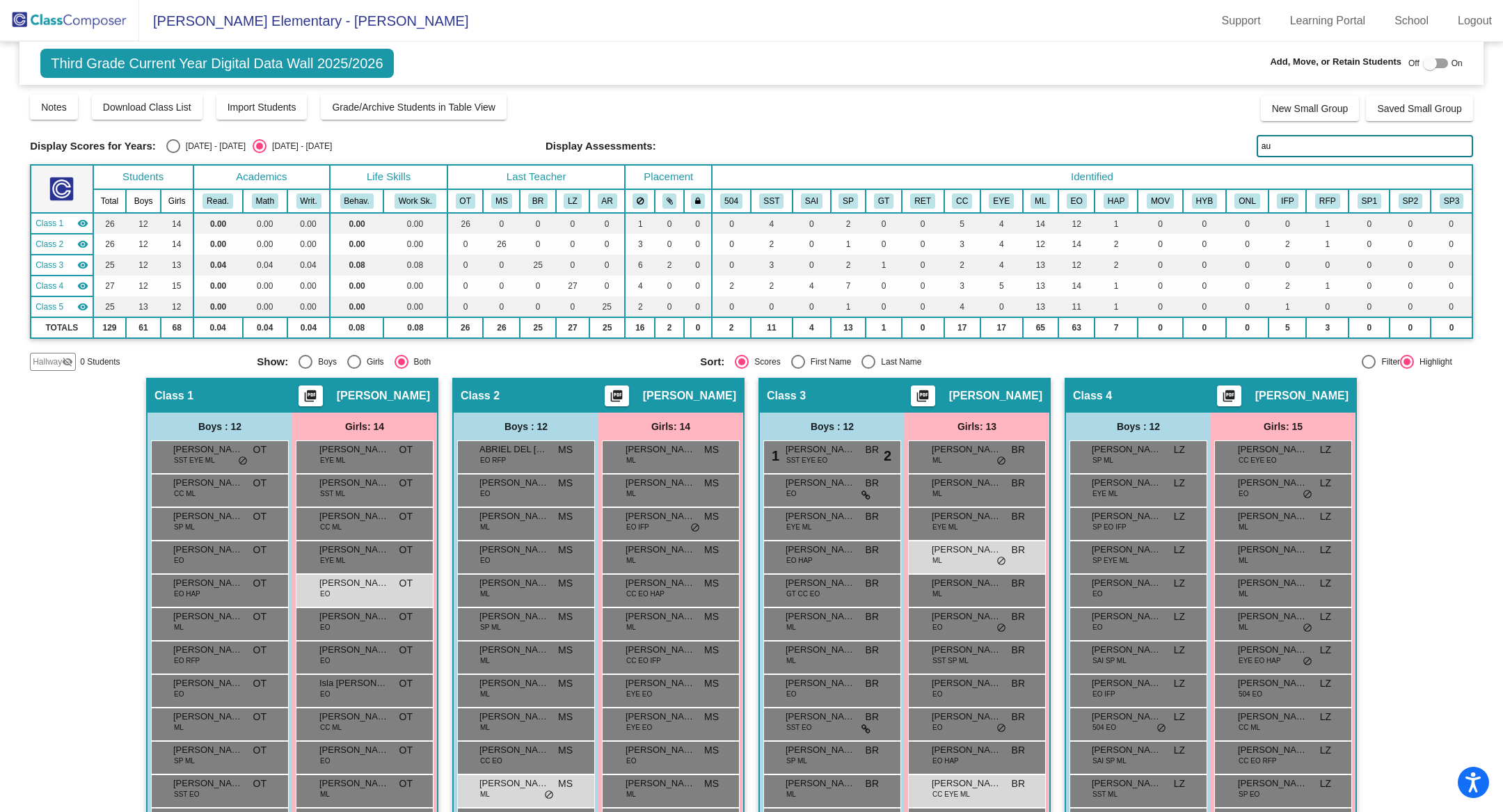
drag, startPoint x: 1290, startPoint y: 141, endPoint x: 1230, endPoint y: 141, distance: 60.0
click at [1233, 141] on div "Display Scores for Years: [DATE] - [DATE] [DATE] - [DATE] Display Assessments: …" at bounding box center [751, 146] width 1443 height 22
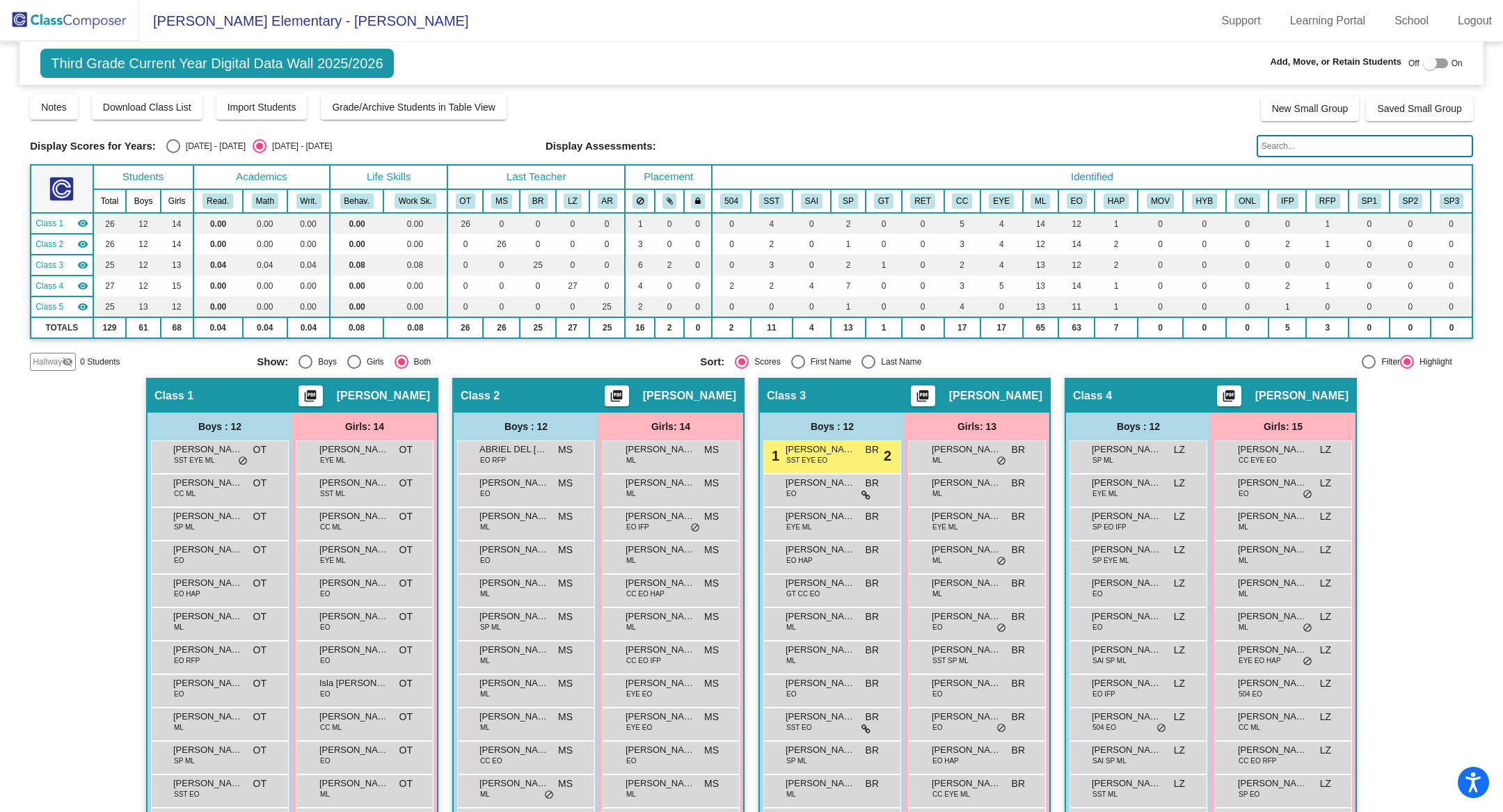
click at [1289, 147] on input "text" at bounding box center [1365, 146] width 216 height 22
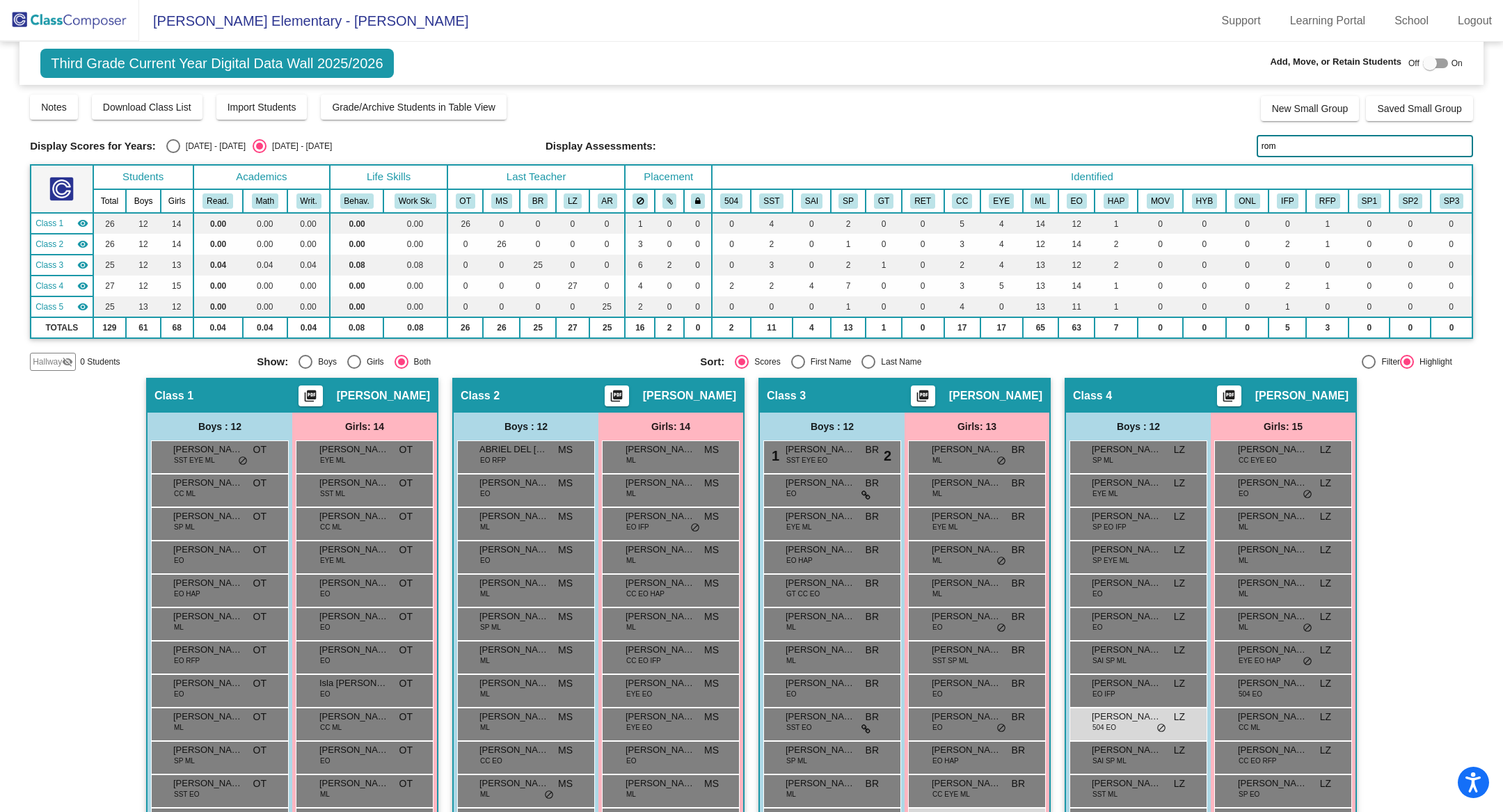
type input "[GEOGRAPHIC_DATA]"
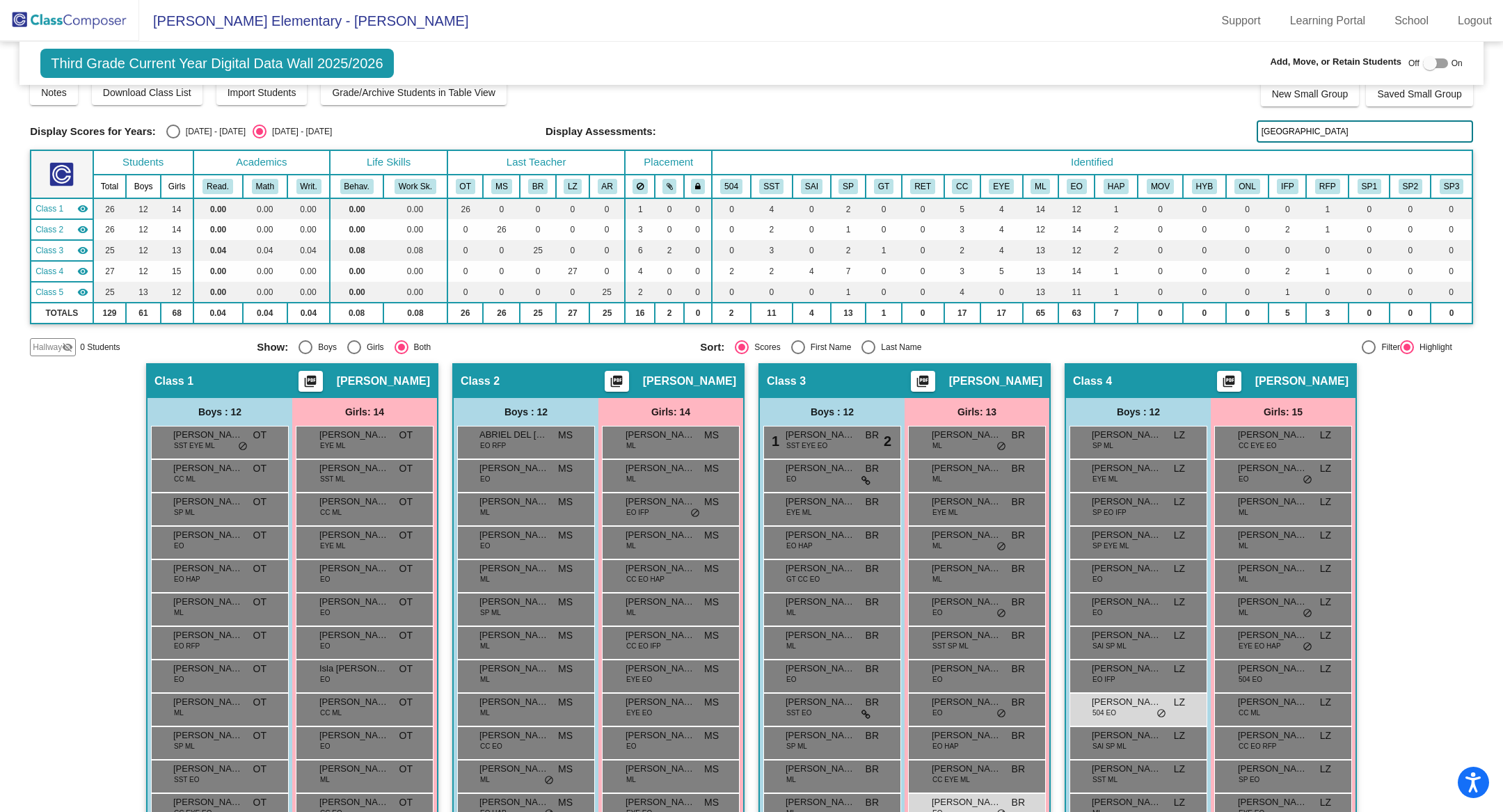
scroll to position [15, 0]
drag, startPoint x: 1281, startPoint y: 130, endPoint x: 1255, endPoint y: 130, distance: 26.0
click at [1257, 130] on input "[GEOGRAPHIC_DATA]" at bounding box center [1365, 131] width 216 height 22
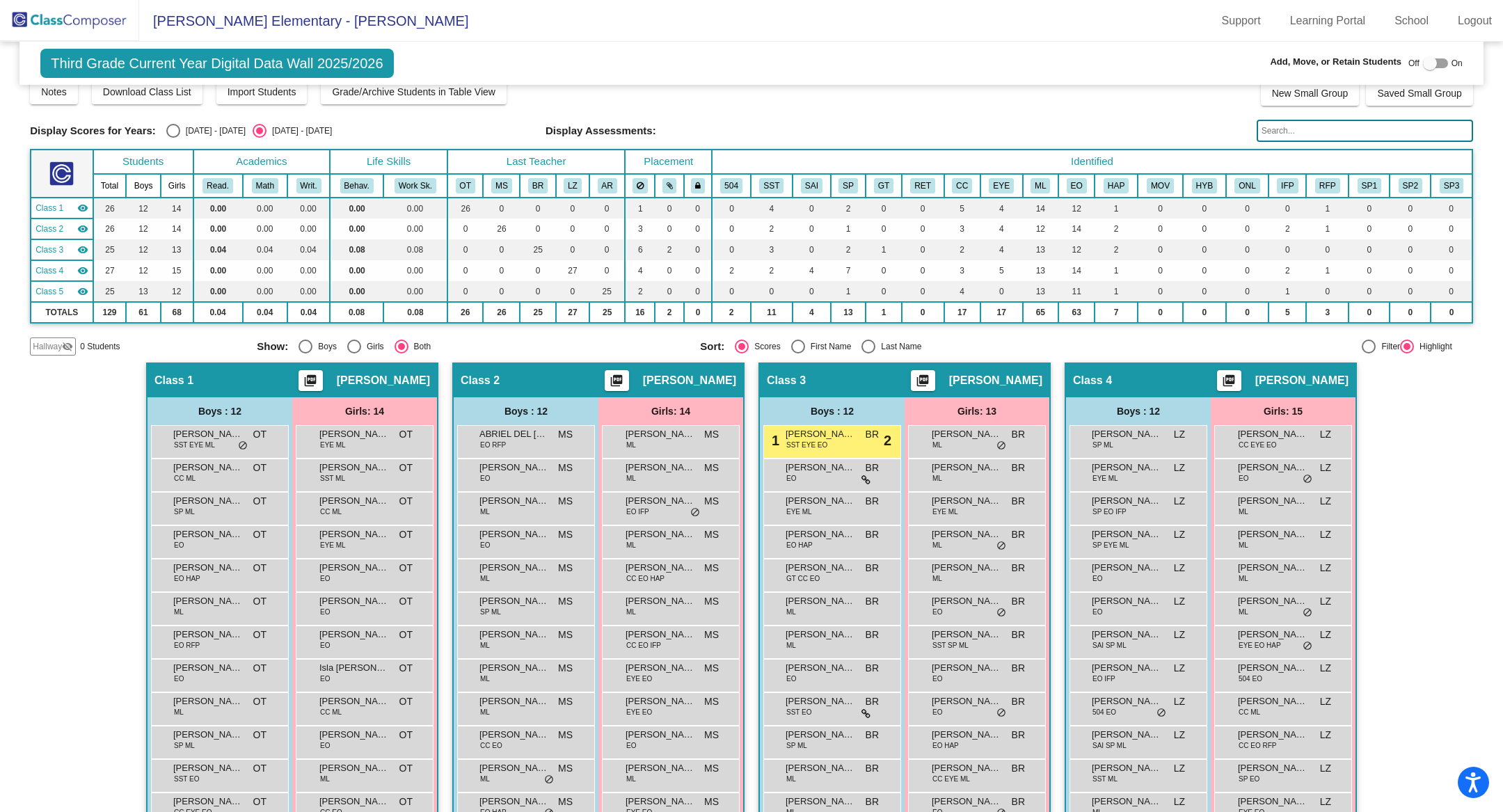
click at [1263, 127] on input "text" at bounding box center [1365, 131] width 216 height 22
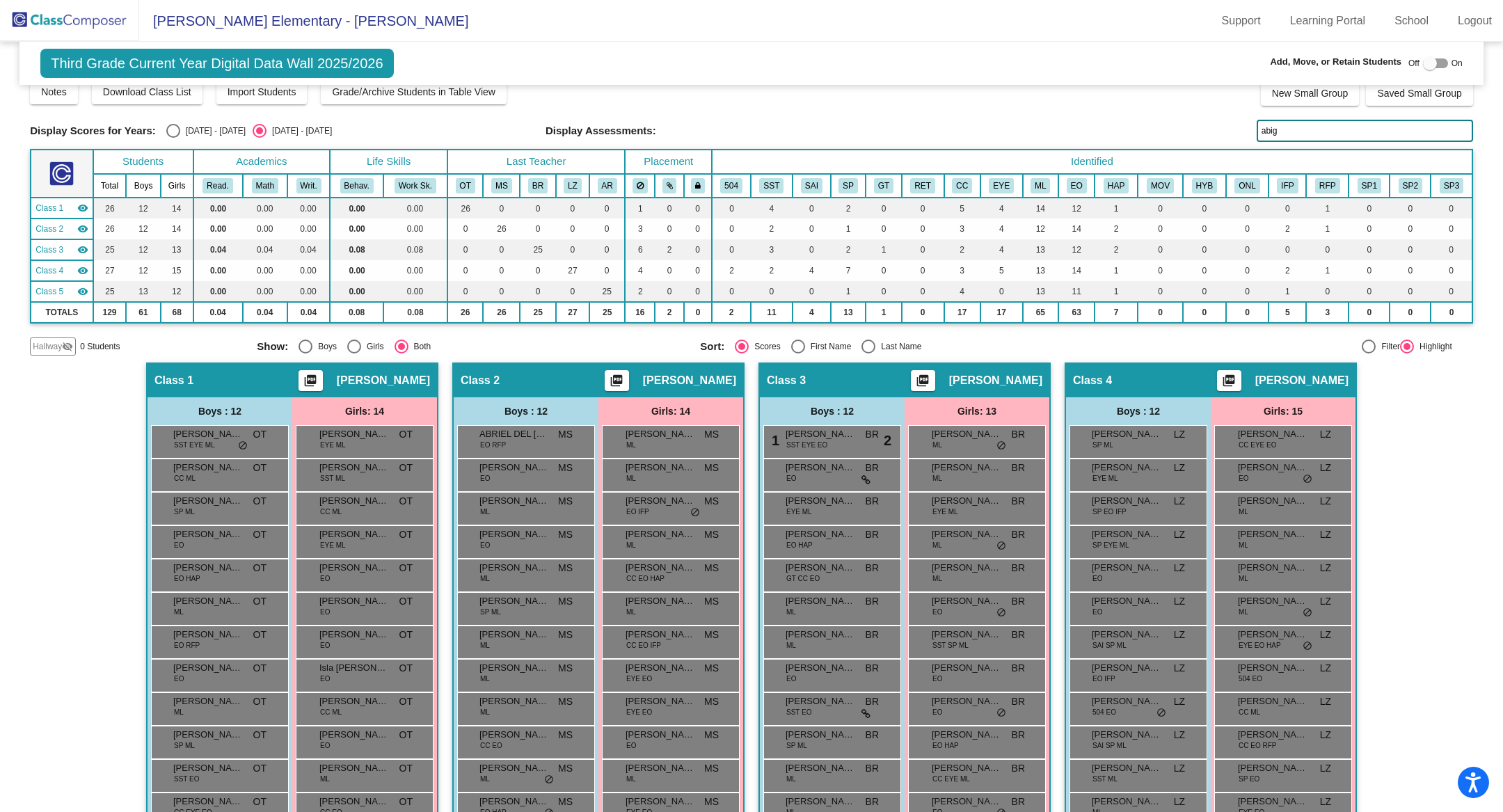
type input "abiga"
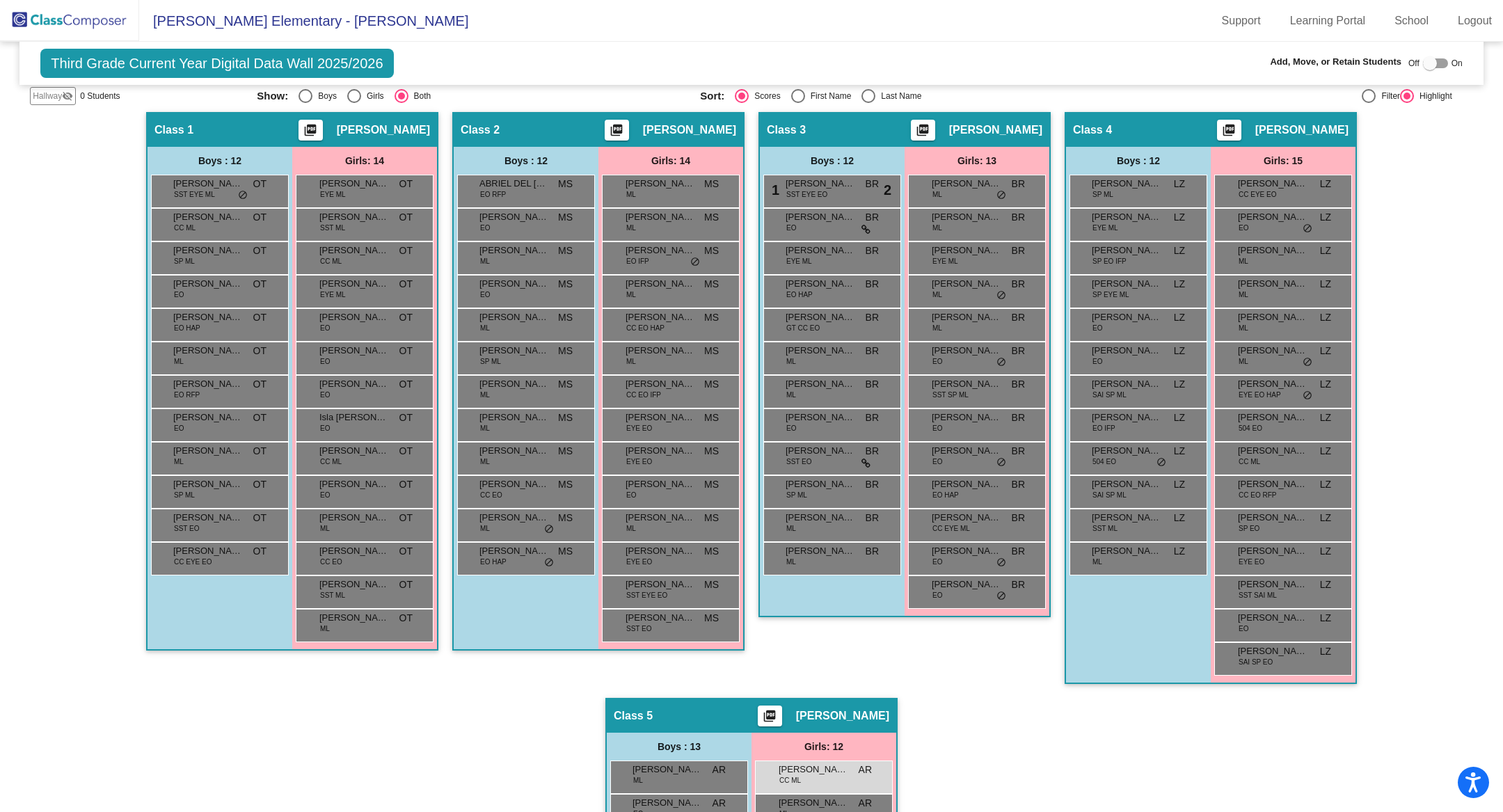
scroll to position [666, 0]
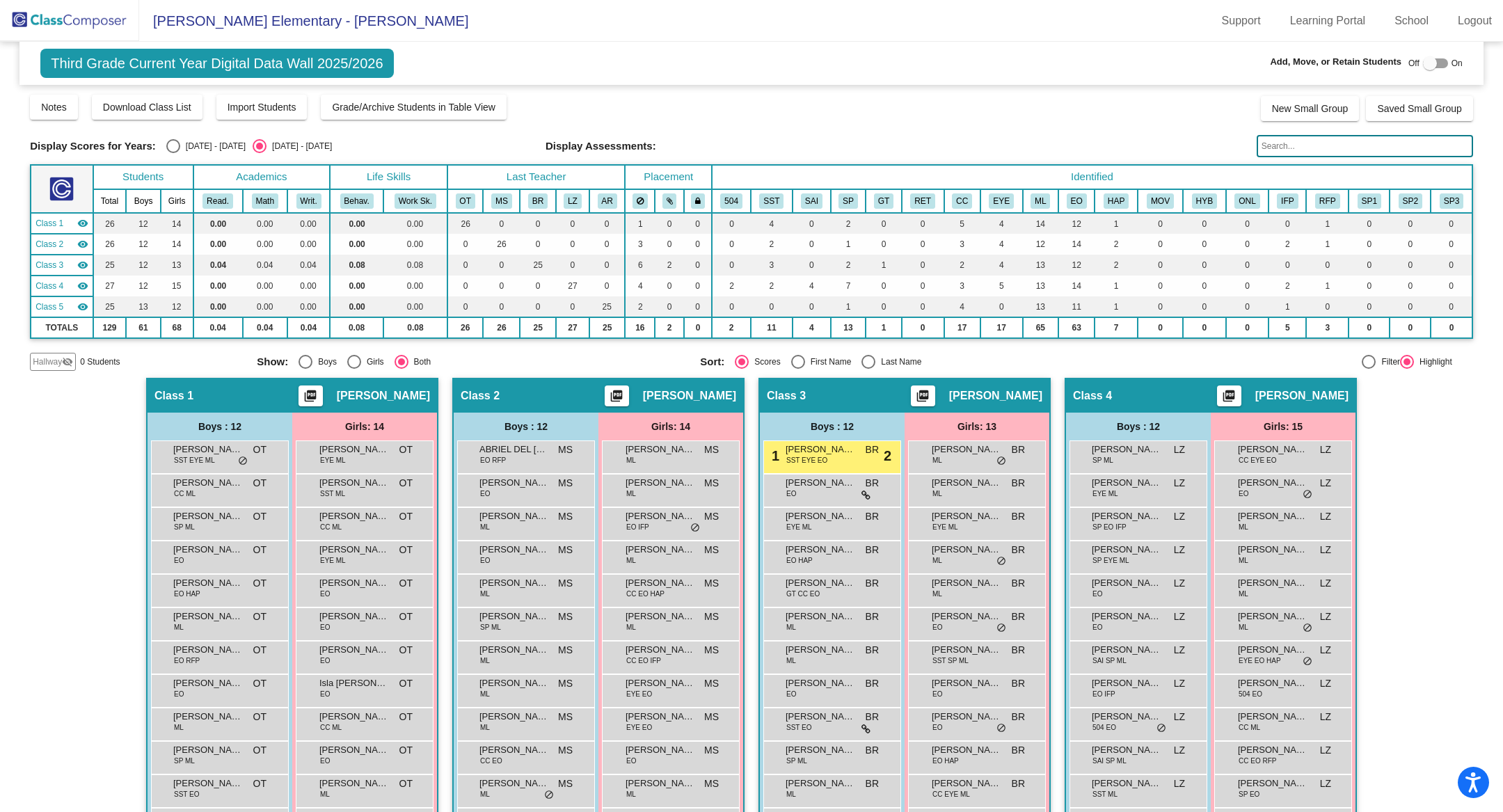
click at [1292, 146] on input "text" at bounding box center [1365, 146] width 216 height 22
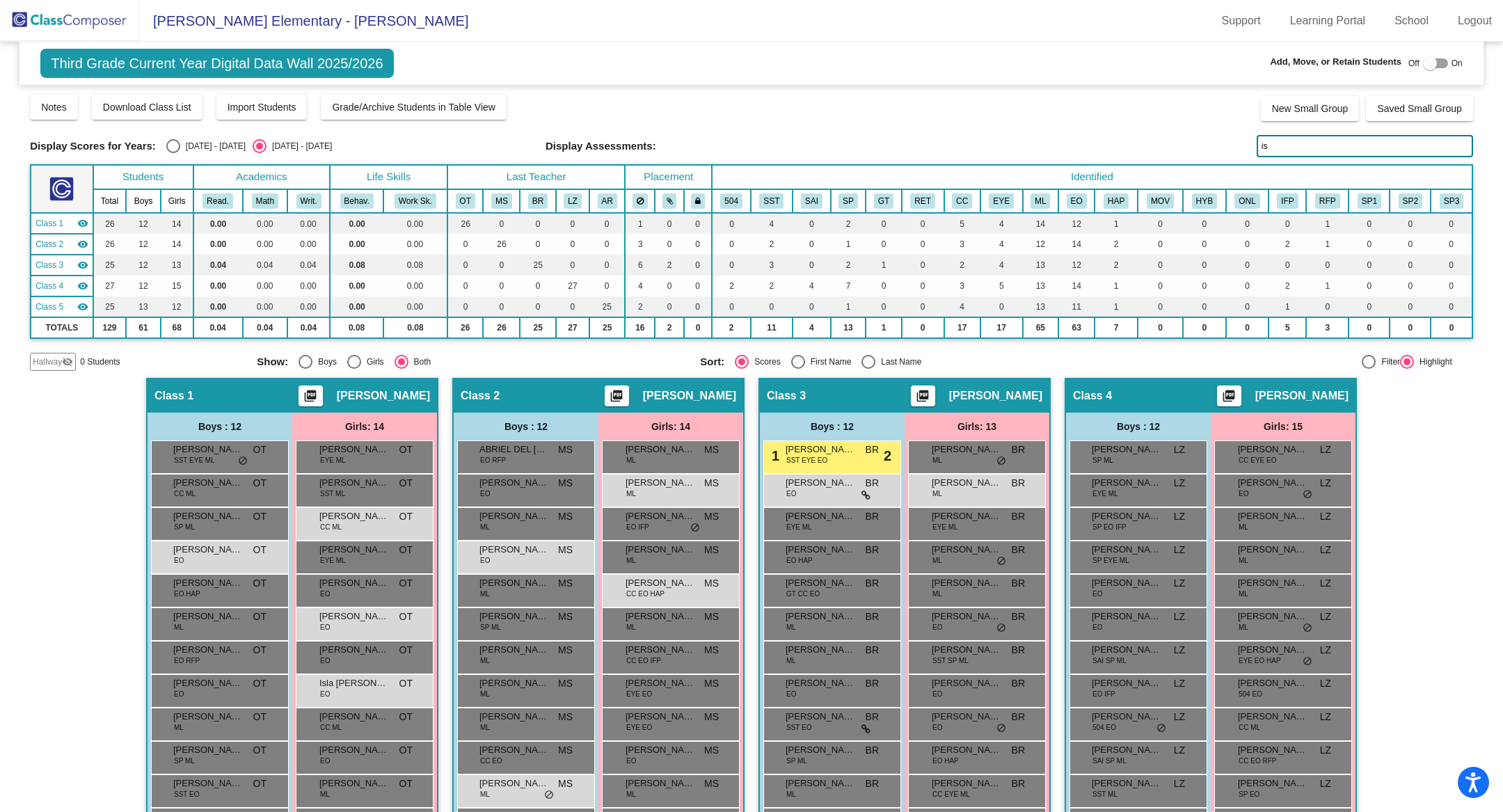
click at [1316, 142] on input "is" at bounding box center [1365, 146] width 216 height 22
type input "i"
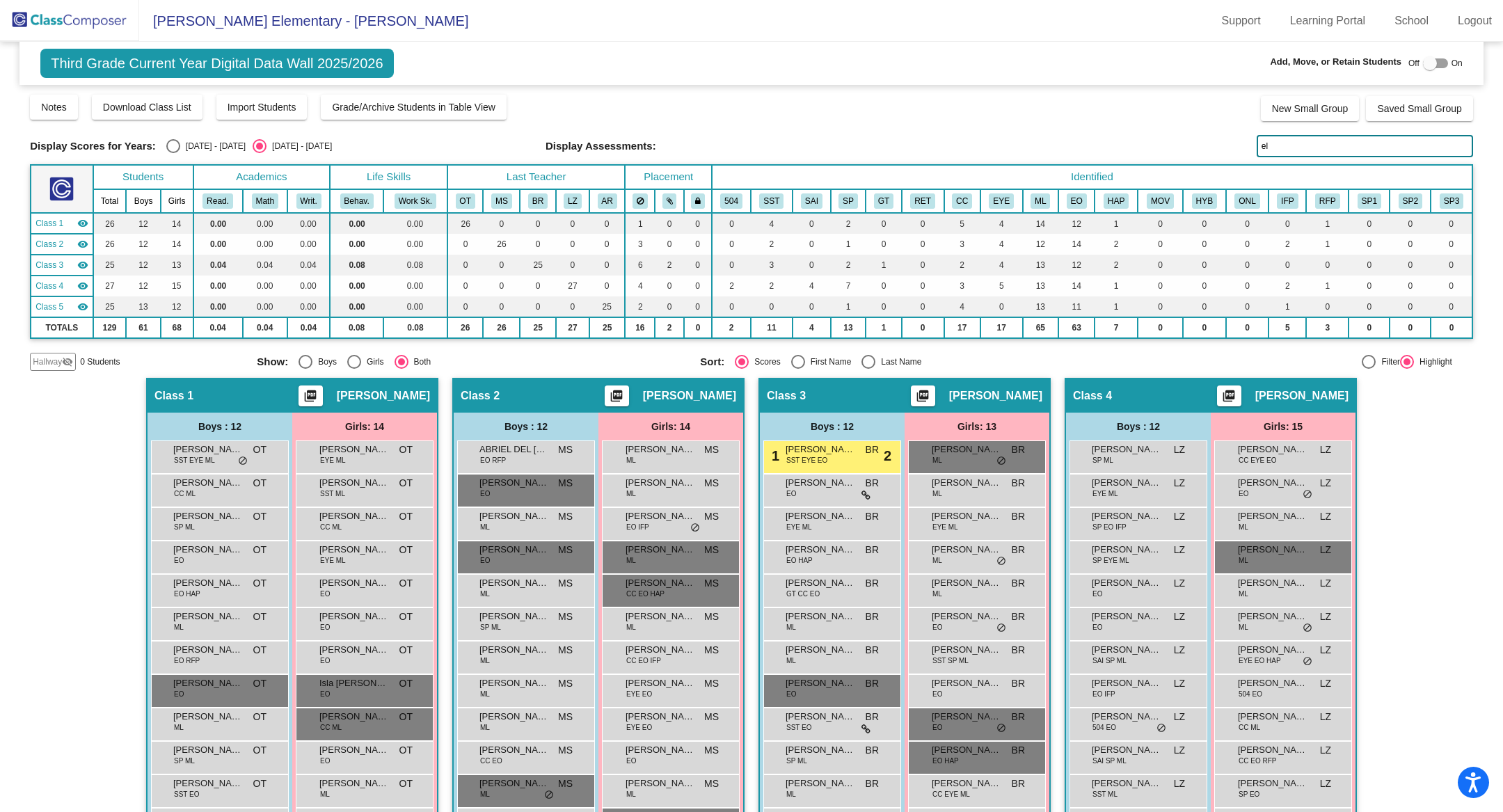
type input "[PERSON_NAME]"
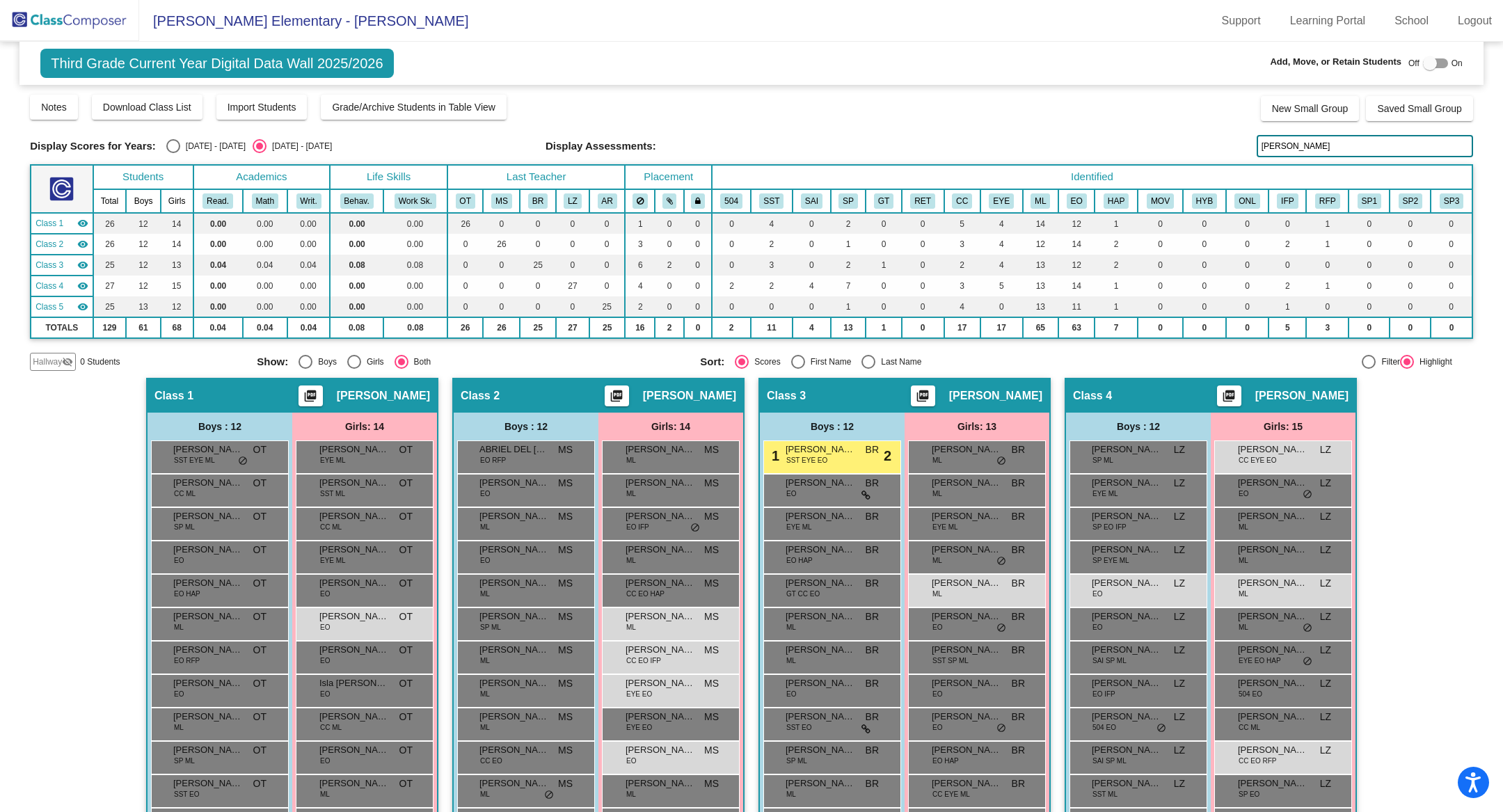
drag, startPoint x: 1284, startPoint y: 144, endPoint x: 1241, endPoint y: 144, distance: 43.0
click at [1241, 144] on div "Display Scores for Years: [DATE] - [DATE] [DATE] - [DATE] Display Assessments: …" at bounding box center [751, 146] width 1443 height 22
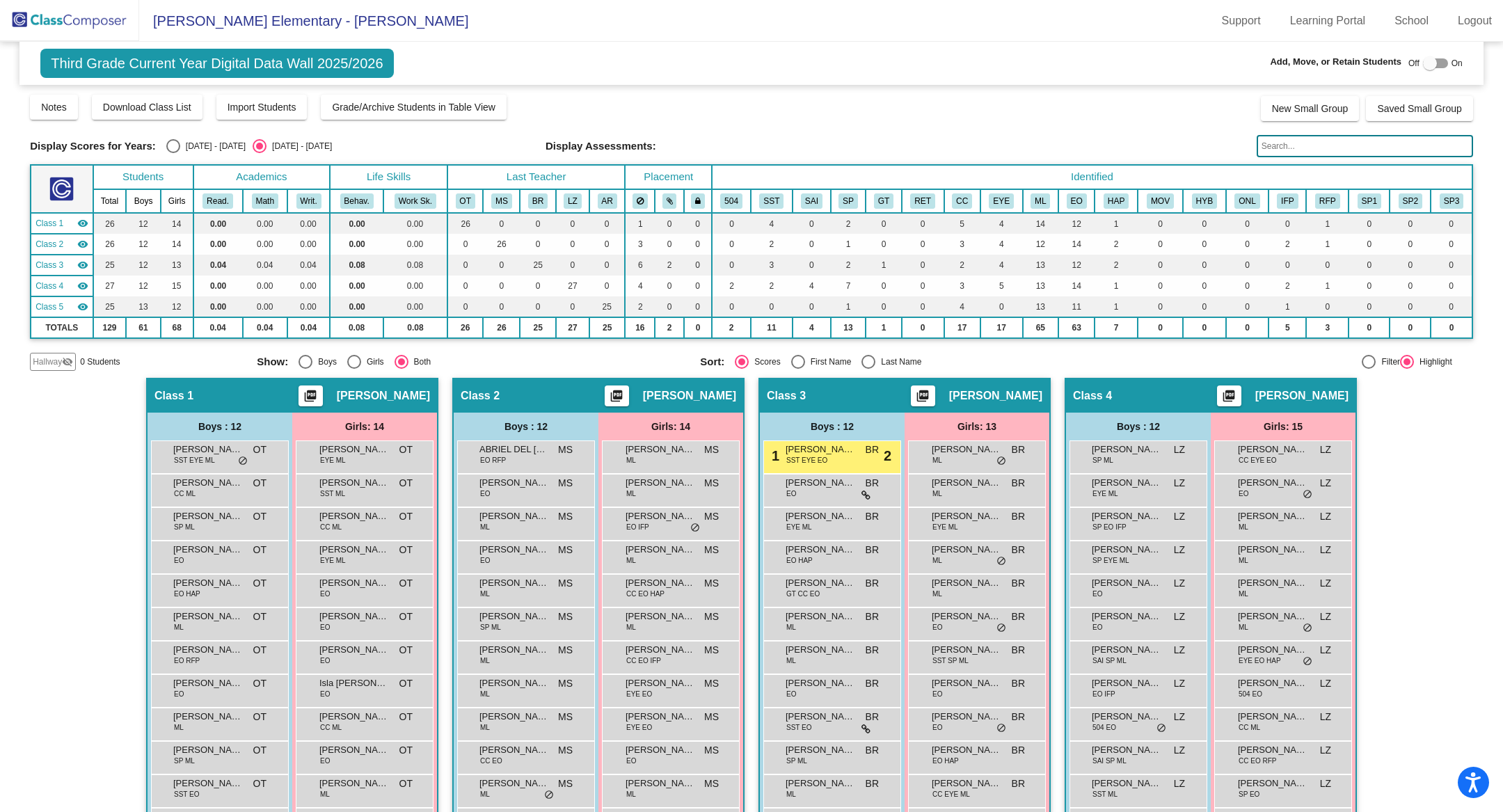
click at [1274, 143] on input "text" at bounding box center [1365, 146] width 216 height 22
type input "os"
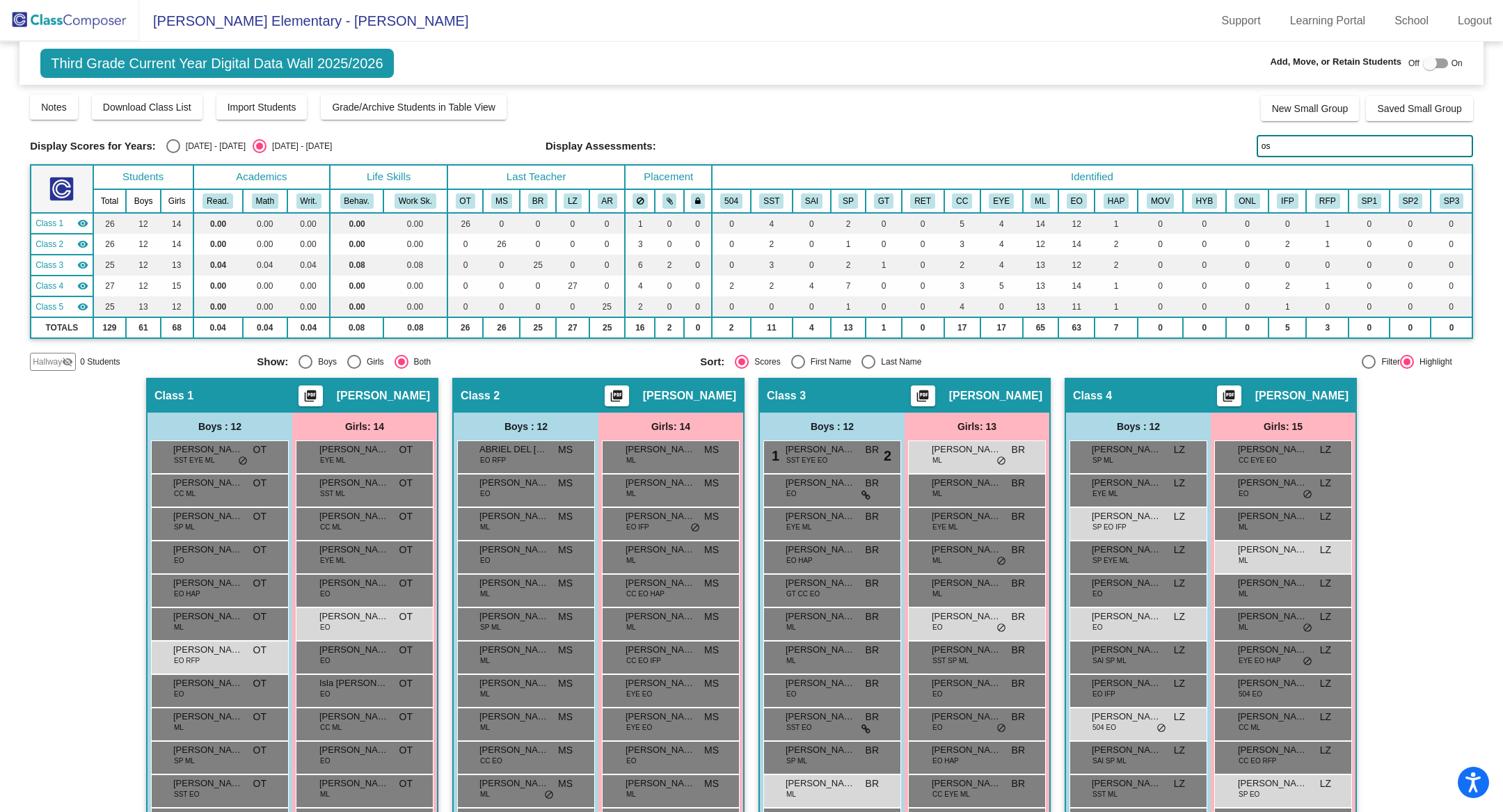
drag, startPoint x: 1290, startPoint y: 151, endPoint x: 1223, endPoint y: 151, distance: 67.0
click at [1224, 151] on div "Display Scores for Years: [DATE] - [DATE] [DATE] - [DATE] Display Assessments: …" at bounding box center [751, 146] width 1443 height 22
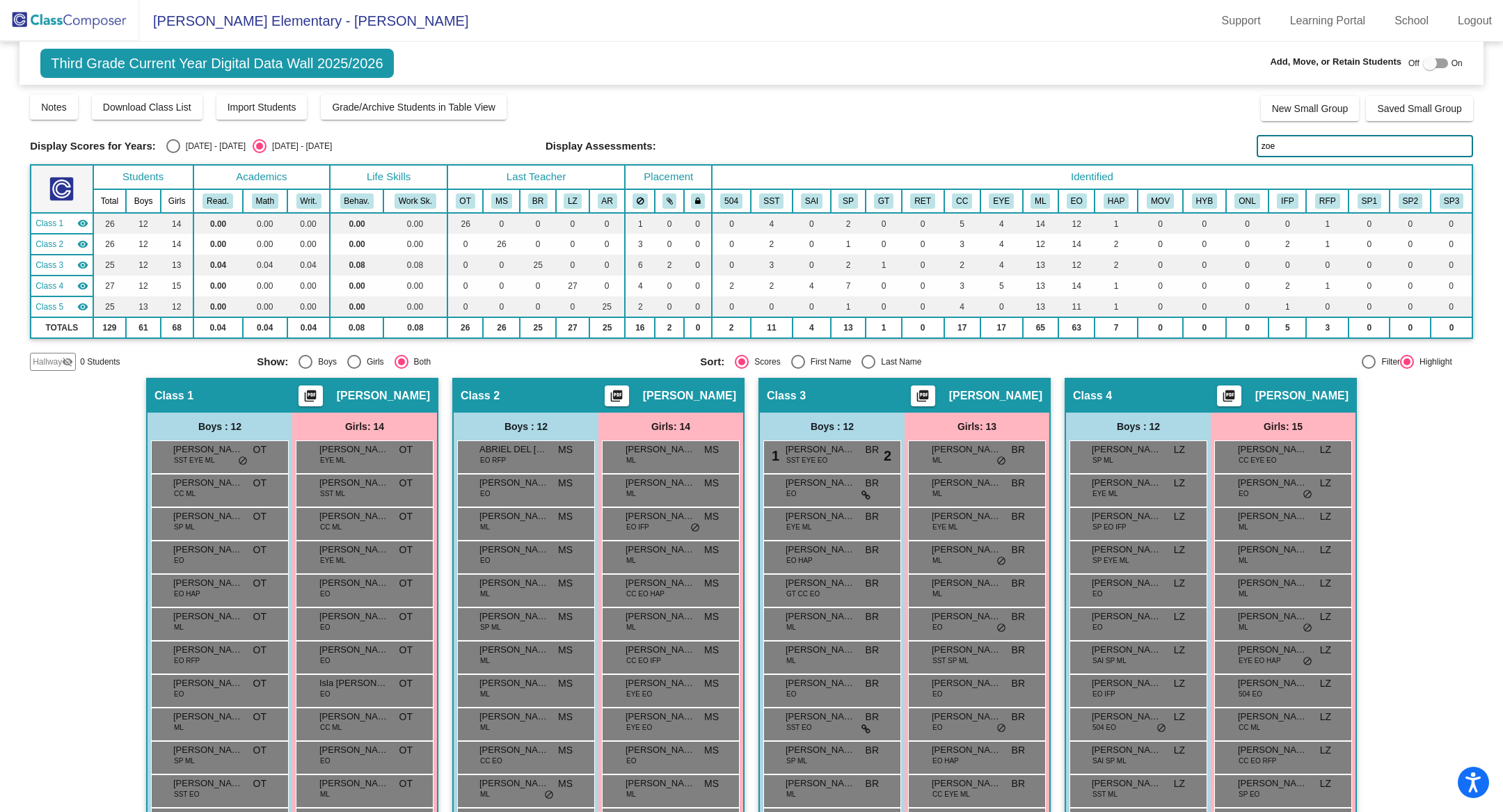
drag, startPoint x: 1293, startPoint y: 139, endPoint x: 1231, endPoint y: 139, distance: 62.0
click at [1232, 139] on div "Display Scores for Years: [DATE] - [DATE] [DATE] - [DATE] Display Assessments: …" at bounding box center [751, 146] width 1443 height 22
click at [1281, 144] on input "zoe" at bounding box center [1365, 146] width 216 height 22
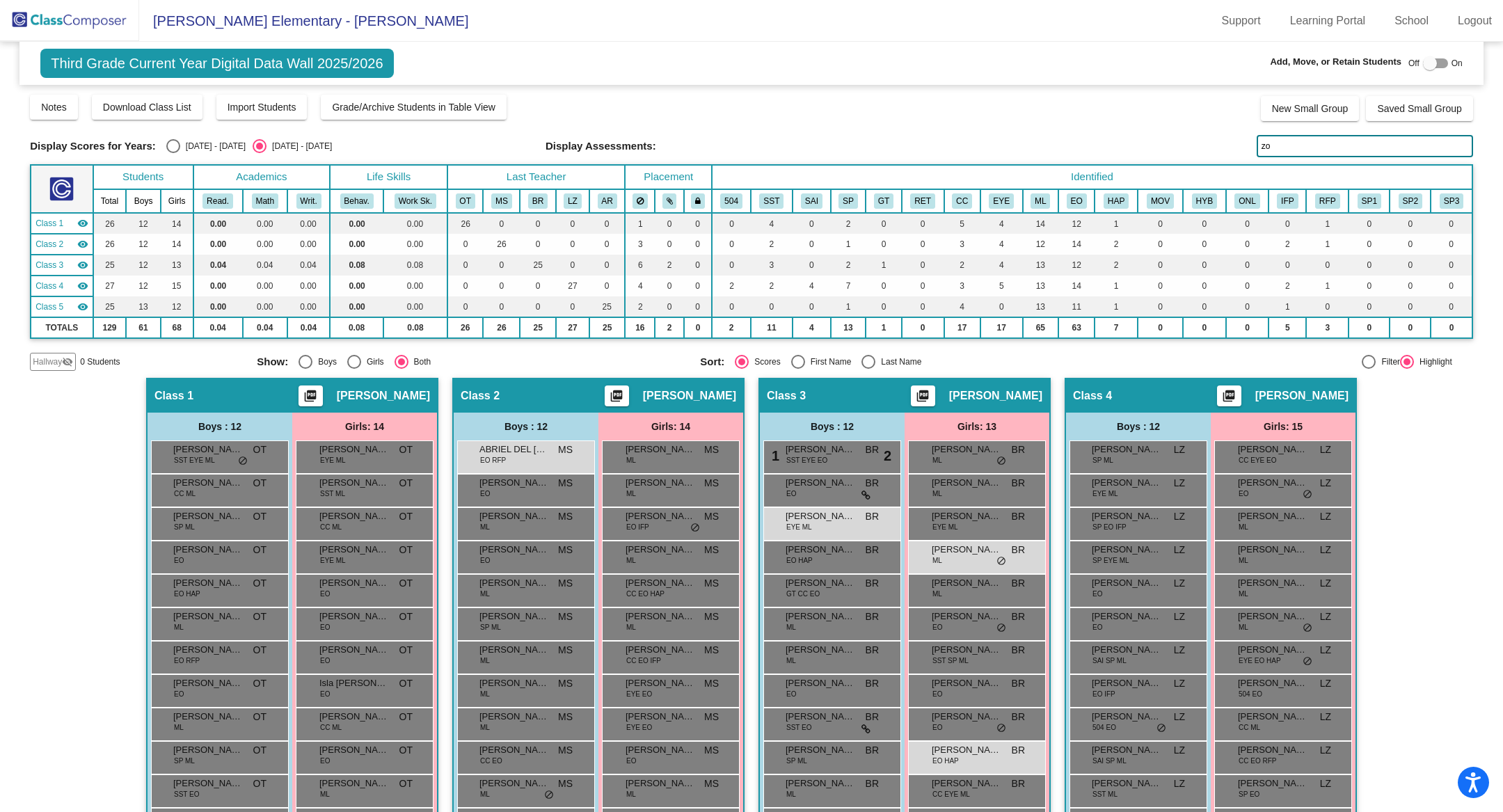
type input "z"
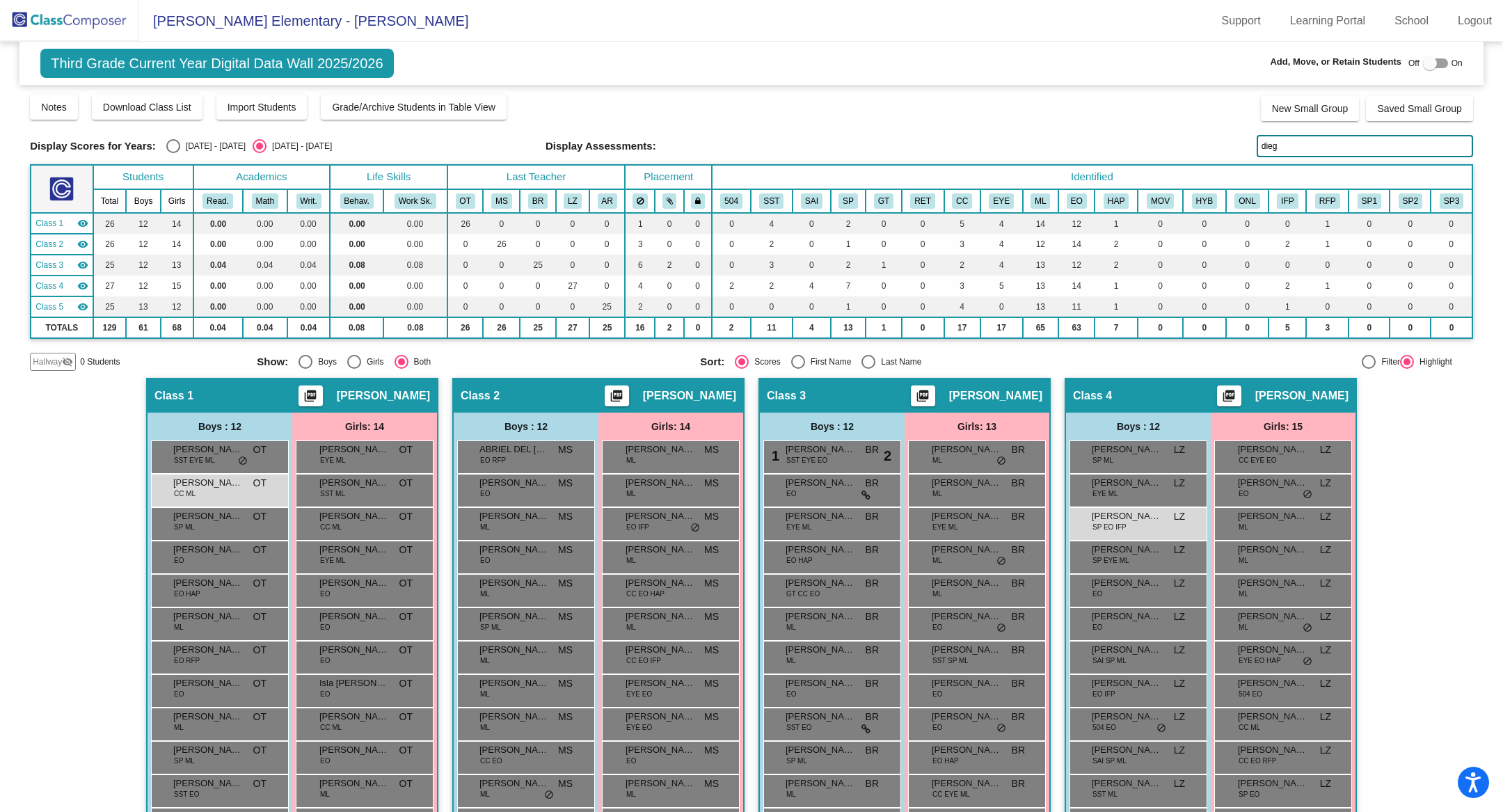
drag, startPoint x: 1279, startPoint y: 154, endPoint x: 1255, endPoint y: 152, distance: 24.1
click at [1257, 152] on input "dieg" at bounding box center [1365, 146] width 216 height 22
type input "d"
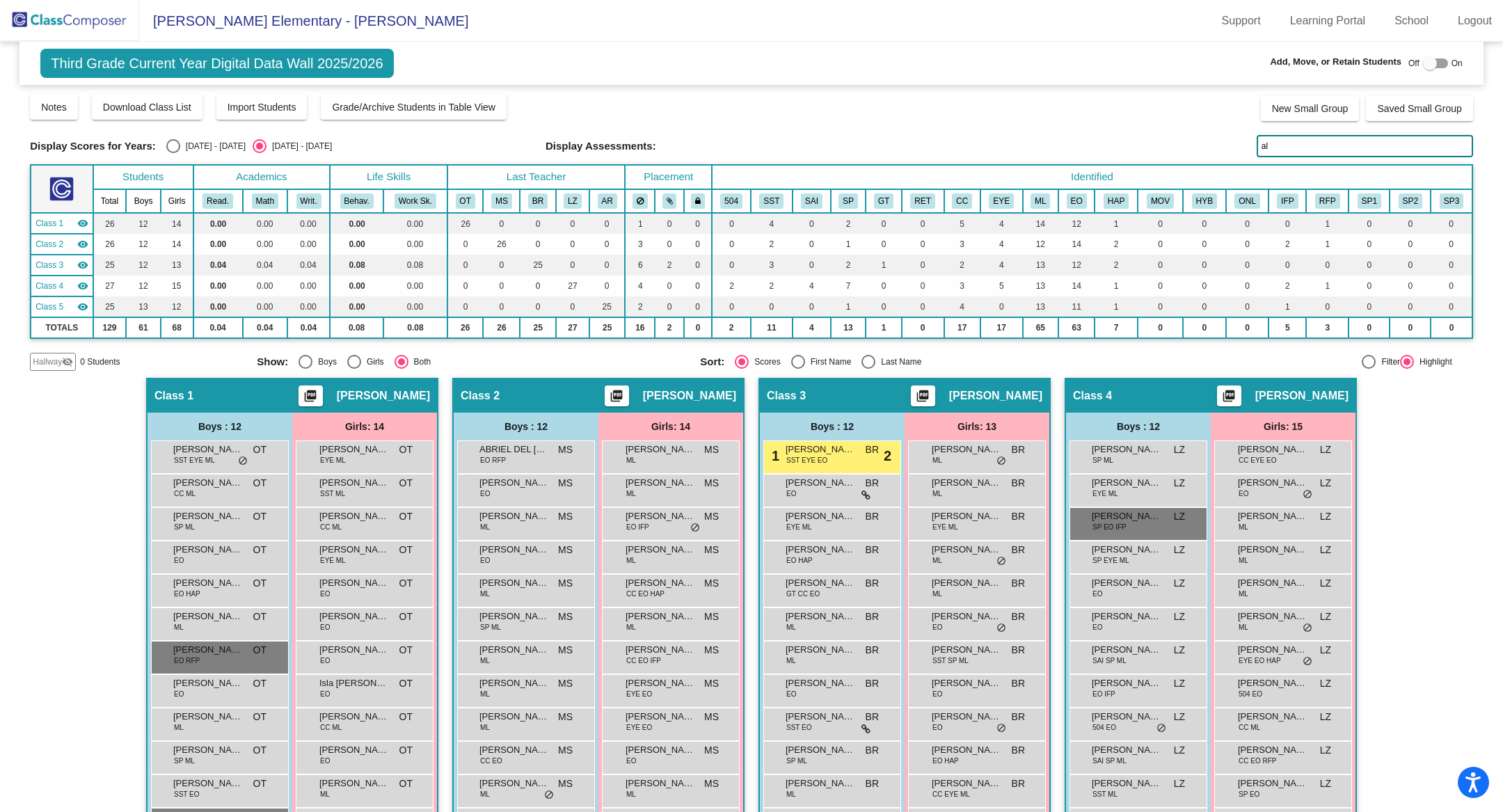
type input "ali"
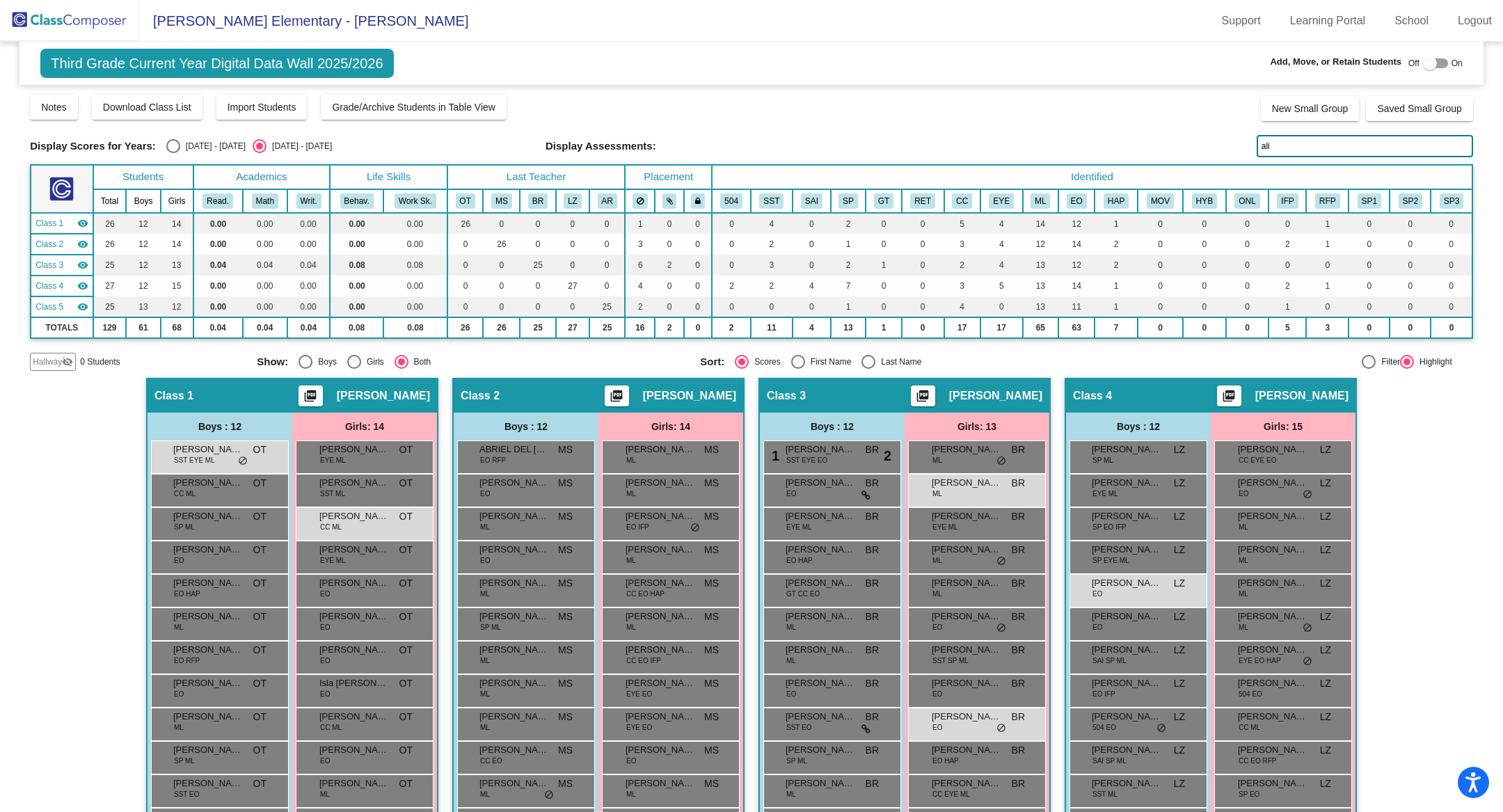
drag, startPoint x: 1275, startPoint y: 142, endPoint x: 1230, endPoint y: 142, distance: 45.0
click at [1230, 142] on div "Display Scores for Years: [DATE] - [DATE] [DATE] - [DATE] Display Assessments: …" at bounding box center [751, 146] width 1443 height 22
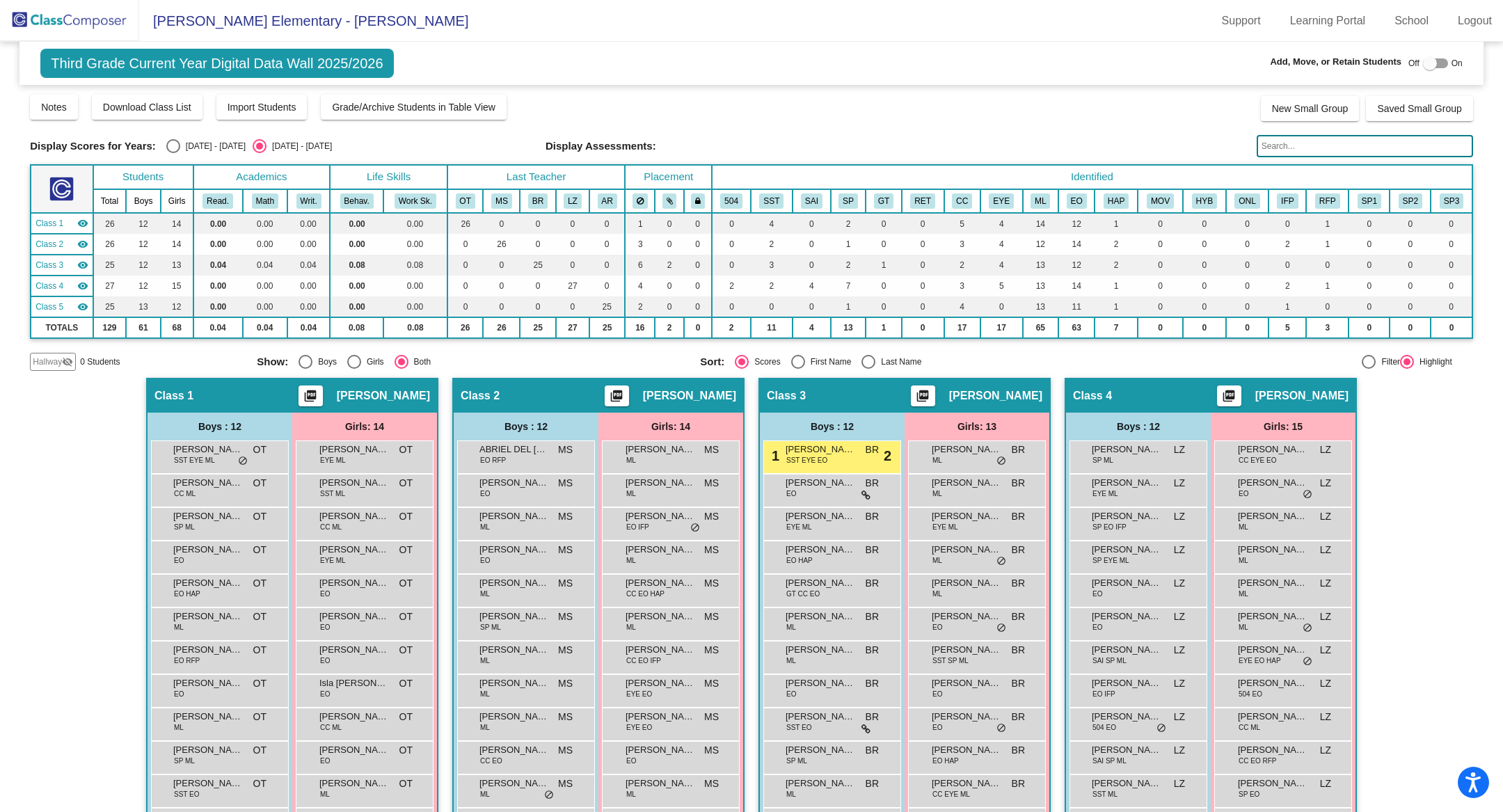
click at [1303, 140] on input "text" at bounding box center [1365, 146] width 216 height 22
click at [1291, 142] on input "text" at bounding box center [1365, 146] width 216 height 22
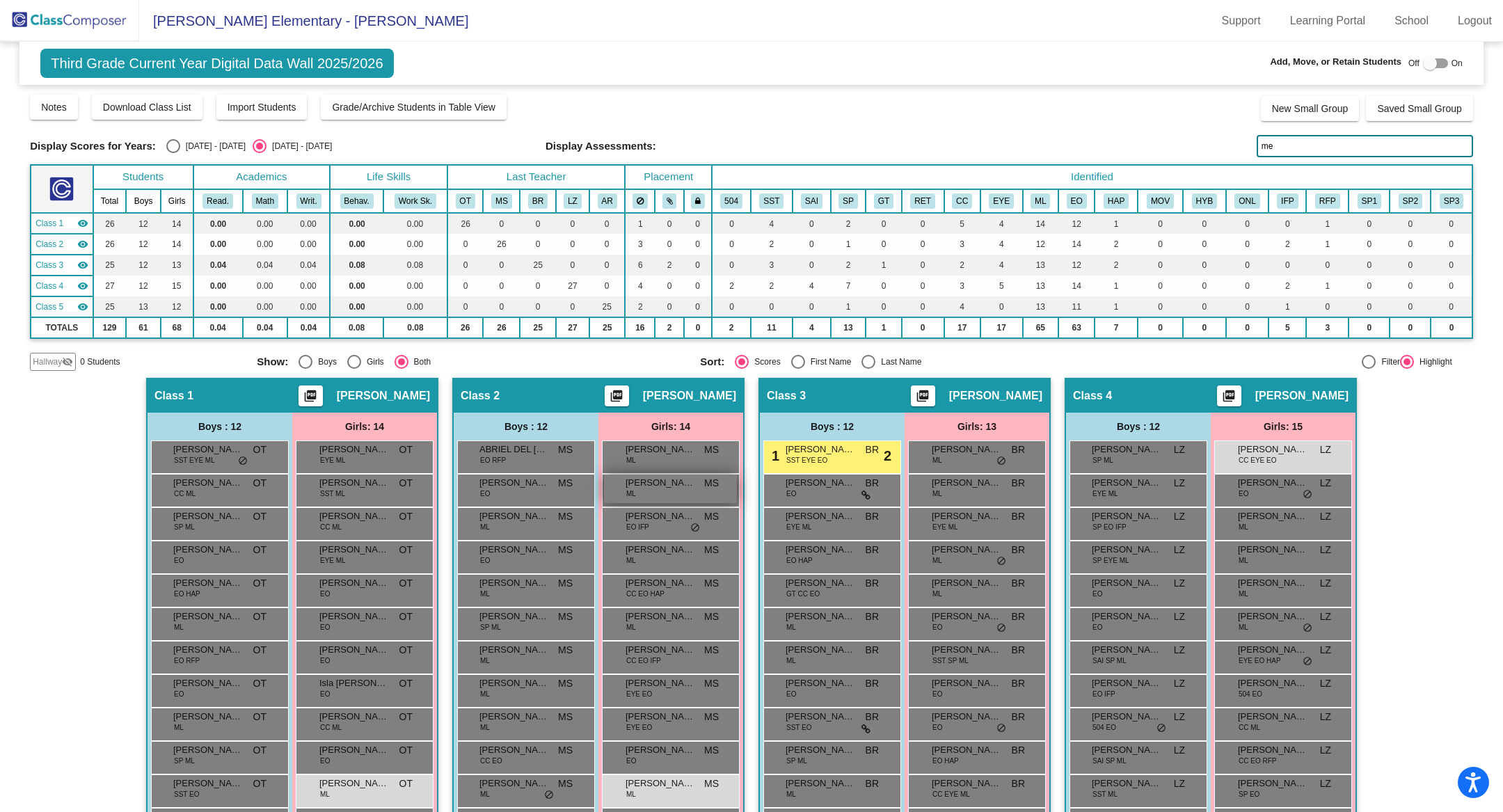
type input "m"
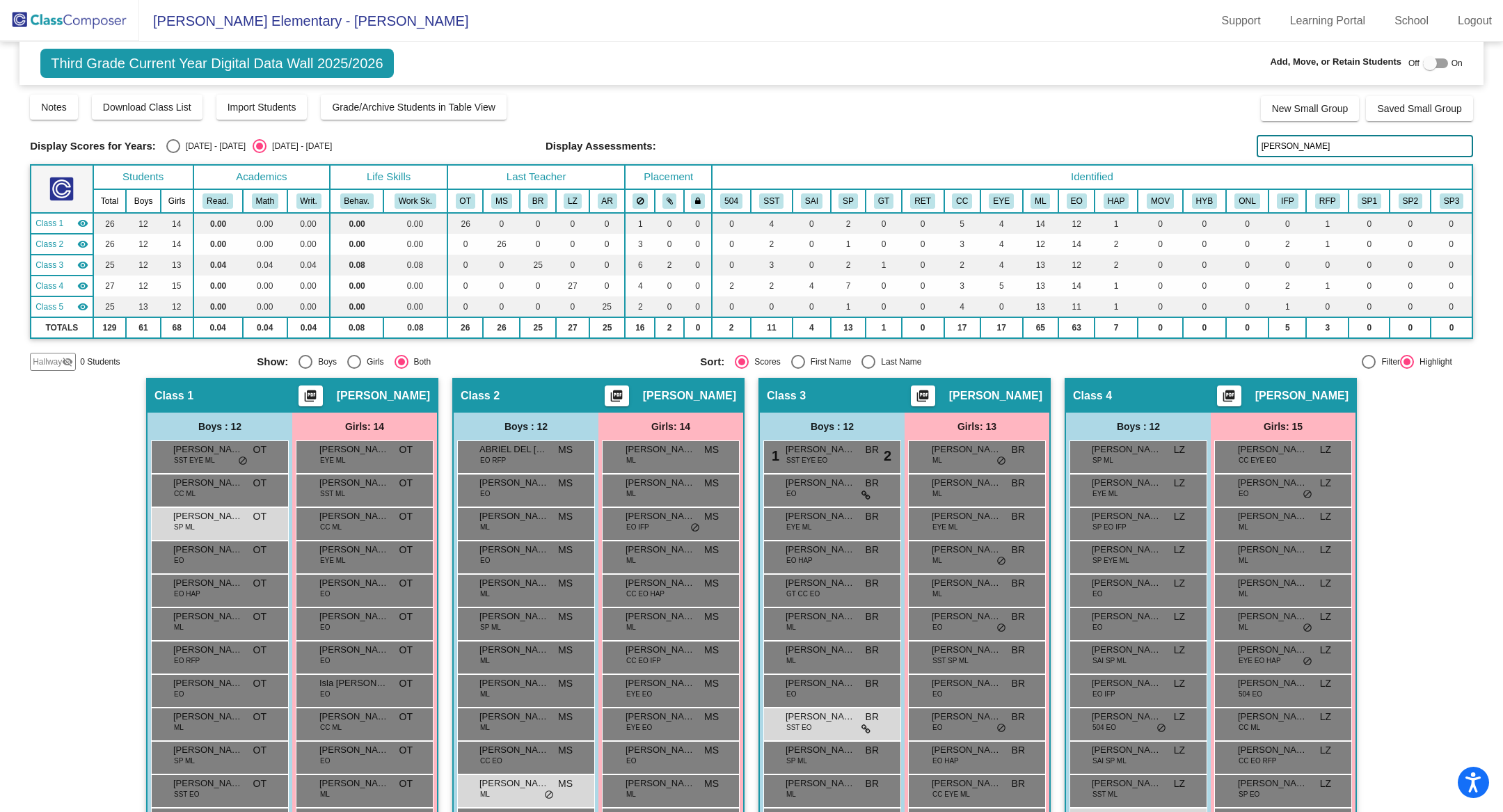
type input "marvi"
drag, startPoint x: 1306, startPoint y: 138, endPoint x: 1183, endPoint y: 138, distance: 123.0
click at [1183, 138] on div "Display Scores for Years: [DATE] - [DATE] [DATE] - [DATE] Display Assessments: …" at bounding box center [751, 146] width 1443 height 22
drag, startPoint x: 1292, startPoint y: 142, endPoint x: 1241, endPoint y: 142, distance: 51.0
click at [1241, 142] on div "Display Scores for Years: [DATE] - [DATE] [DATE] - [DATE] Display Assessments: …" at bounding box center [751, 146] width 1443 height 22
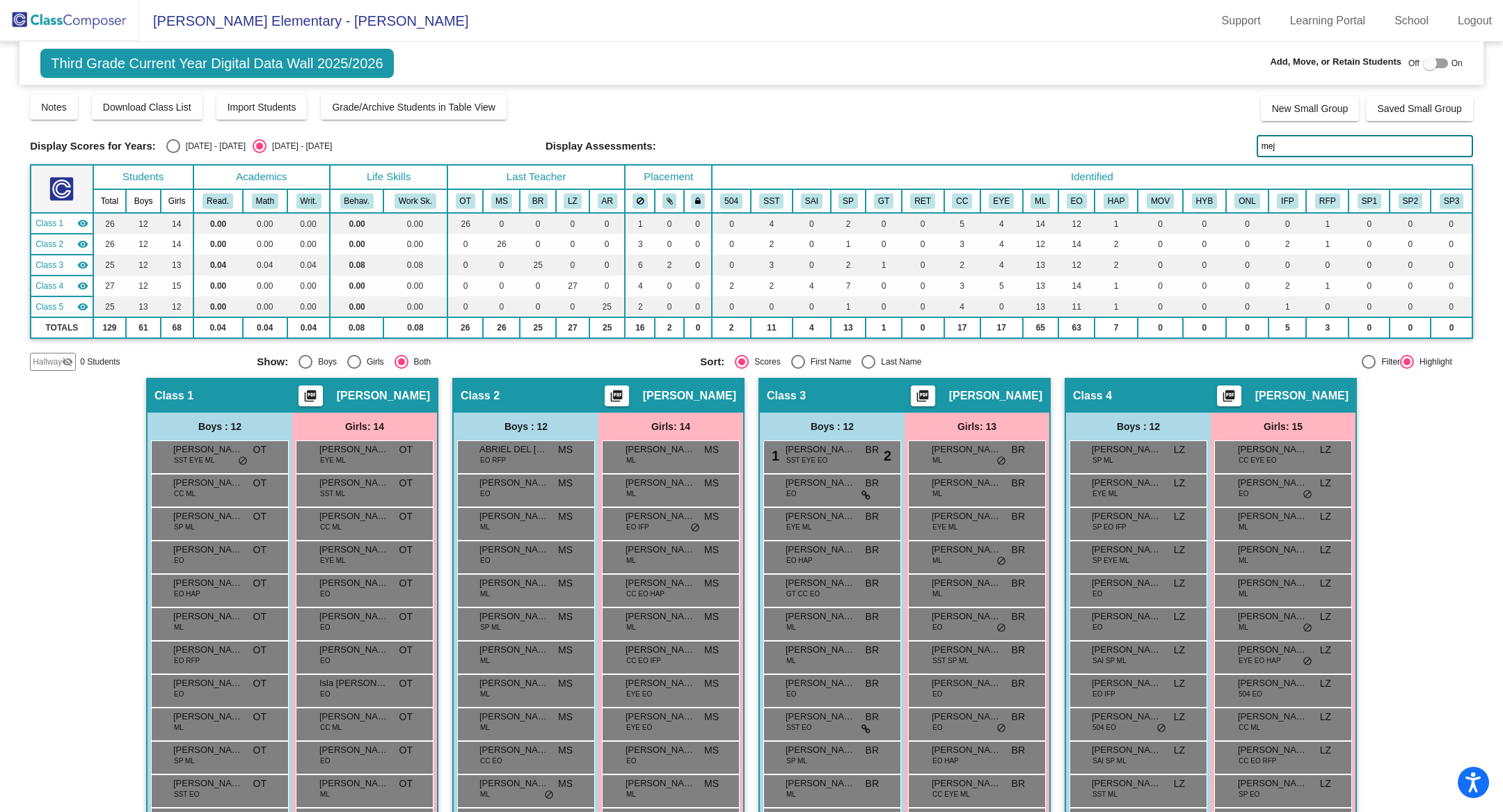
drag, startPoint x: 1281, startPoint y: 138, endPoint x: 1250, endPoint y: 138, distance: 31.0
click at [1257, 138] on input "mej" at bounding box center [1365, 146] width 216 height 22
drag, startPoint x: 1279, startPoint y: 142, endPoint x: 1230, endPoint y: 142, distance: 49.0
click at [1233, 142] on div "Display Scores for Years: [DATE] - [DATE] [DATE] - [DATE] Display Assessments: …" at bounding box center [751, 146] width 1443 height 22
type input "[PERSON_NAME]"
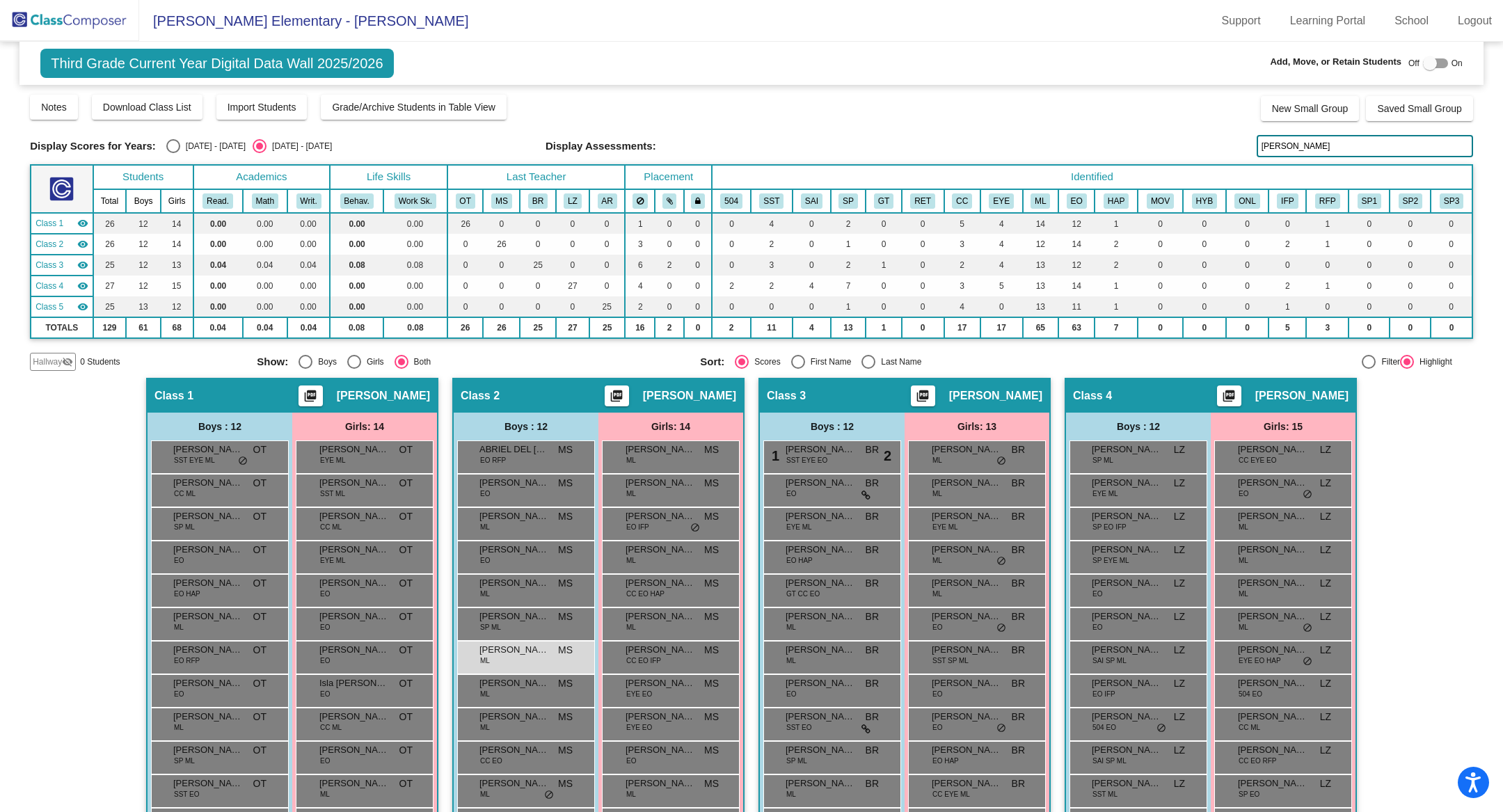
drag, startPoint x: 1316, startPoint y: 143, endPoint x: 1222, endPoint y: 143, distance: 94.0
click at [1223, 143] on div "Display Scores for Years: [DATE] - [DATE] [DATE] - [DATE] Display Assessments: …" at bounding box center [751, 146] width 1443 height 22
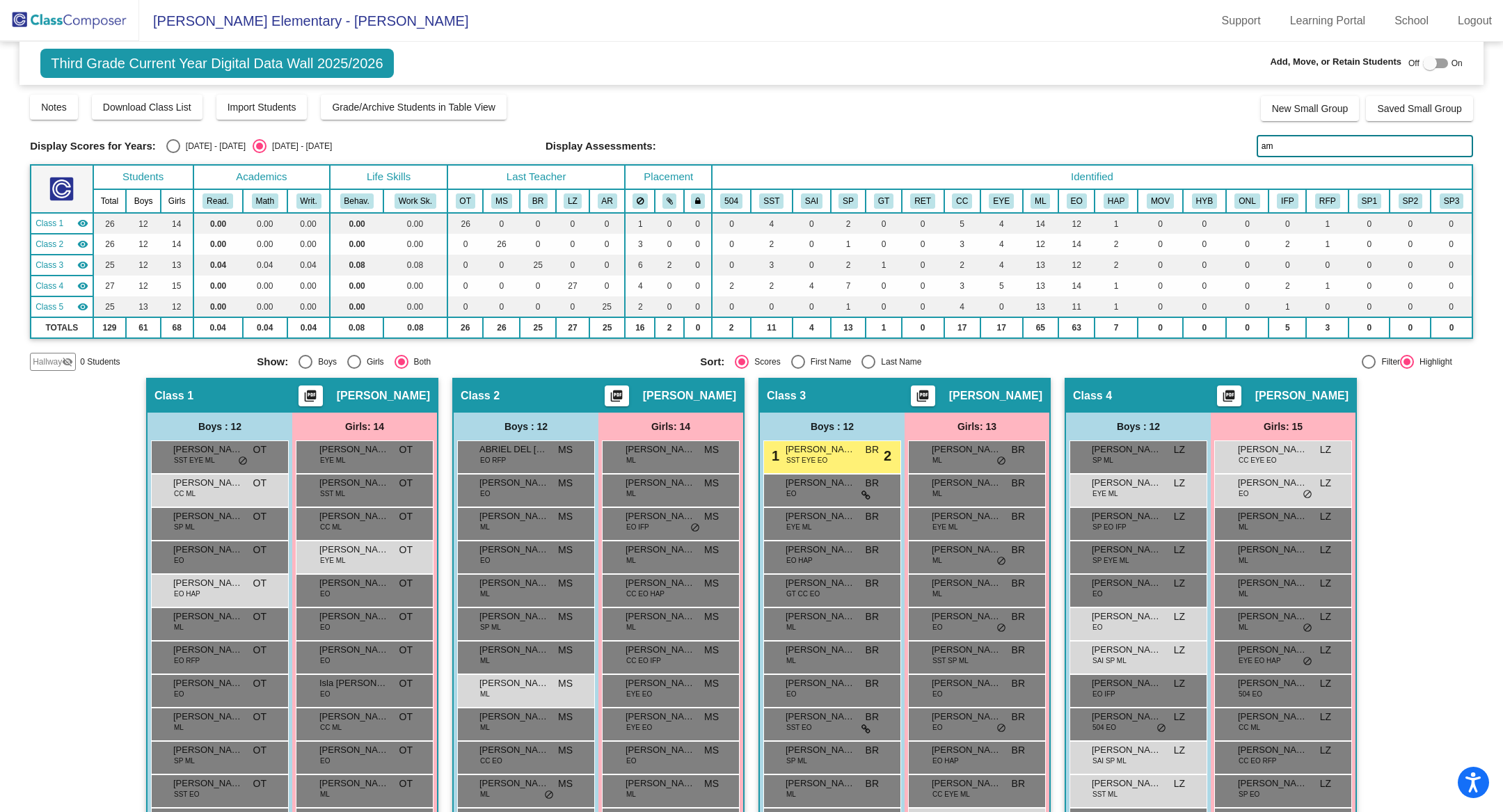
type input "amb"
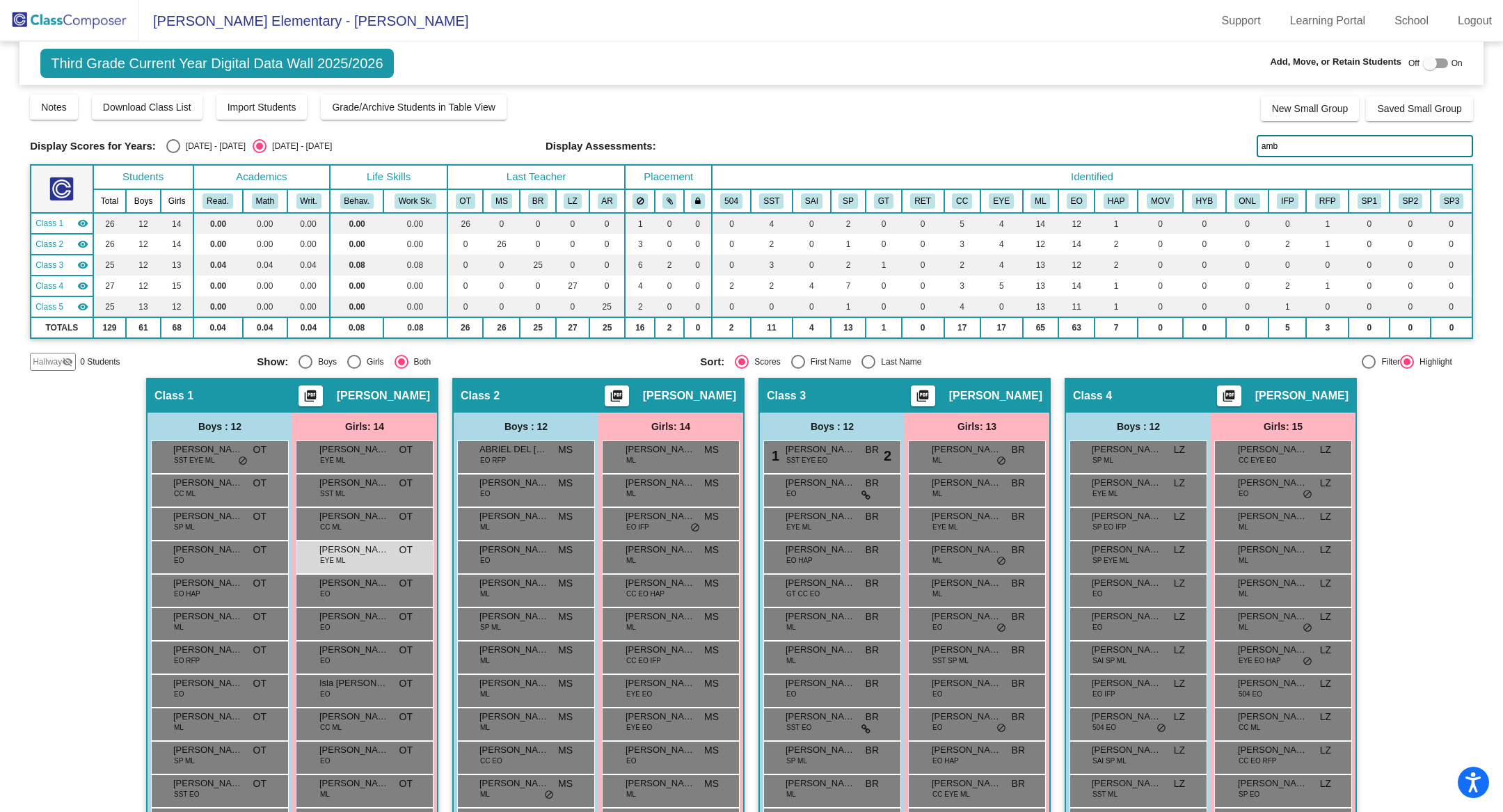
drag, startPoint x: 1340, startPoint y: 146, endPoint x: 1209, endPoint y: 143, distance: 131.0
click at [1210, 143] on div "Display Scores for Years: [DATE] - [DATE] [DATE] - [DATE] Display Assessments: …" at bounding box center [751, 146] width 1443 height 22
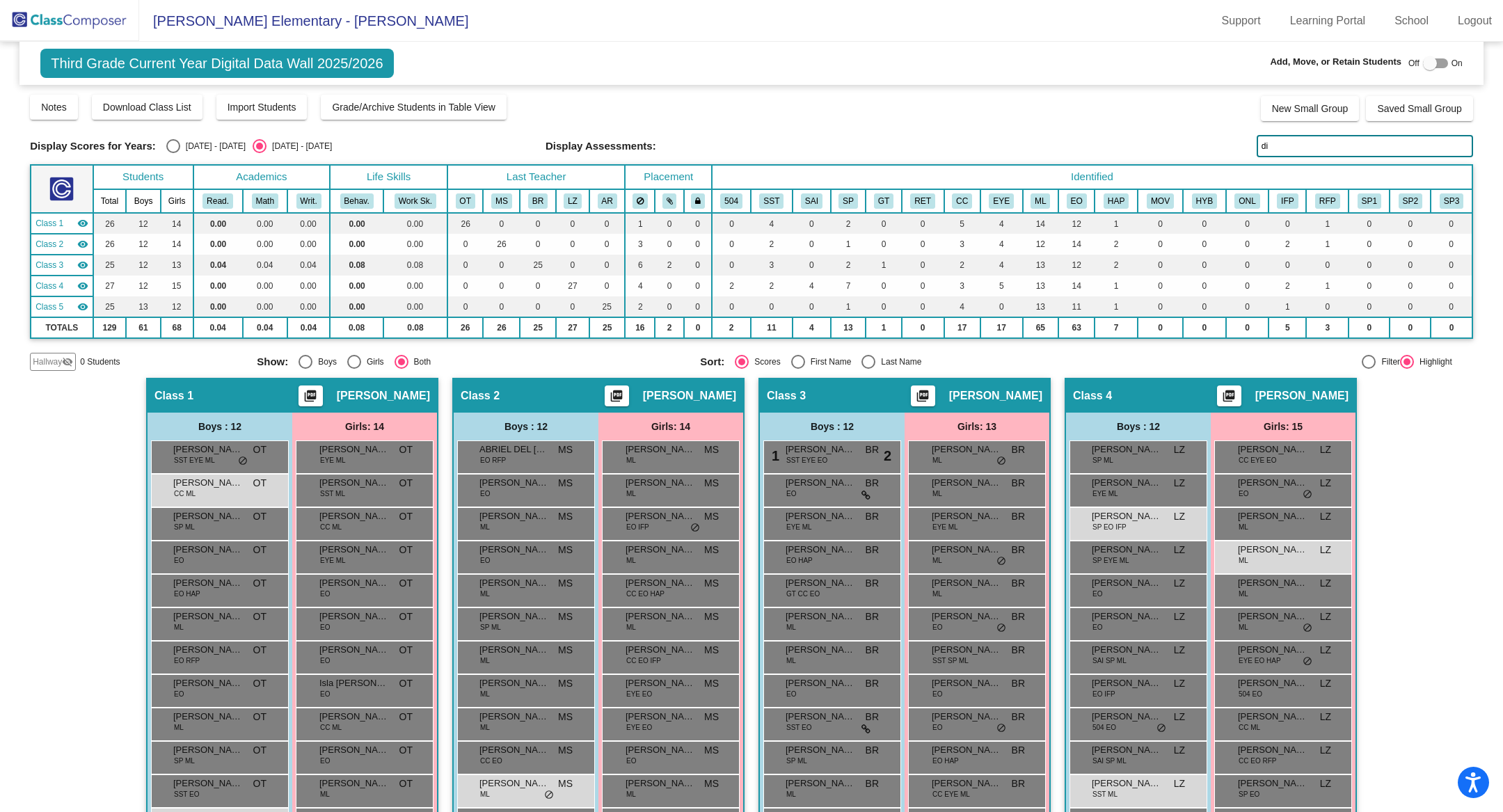
type input "d"
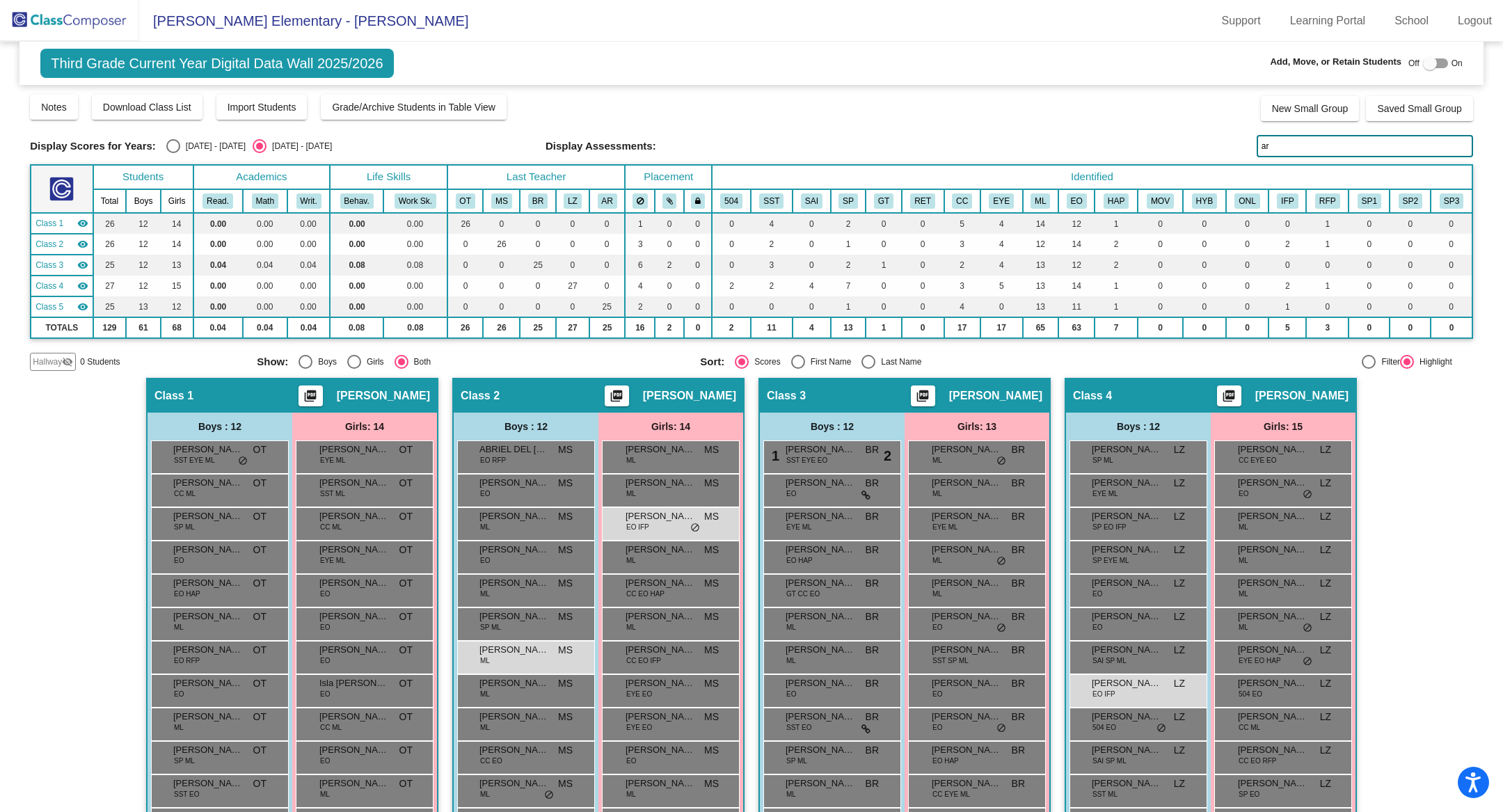
type input "a"
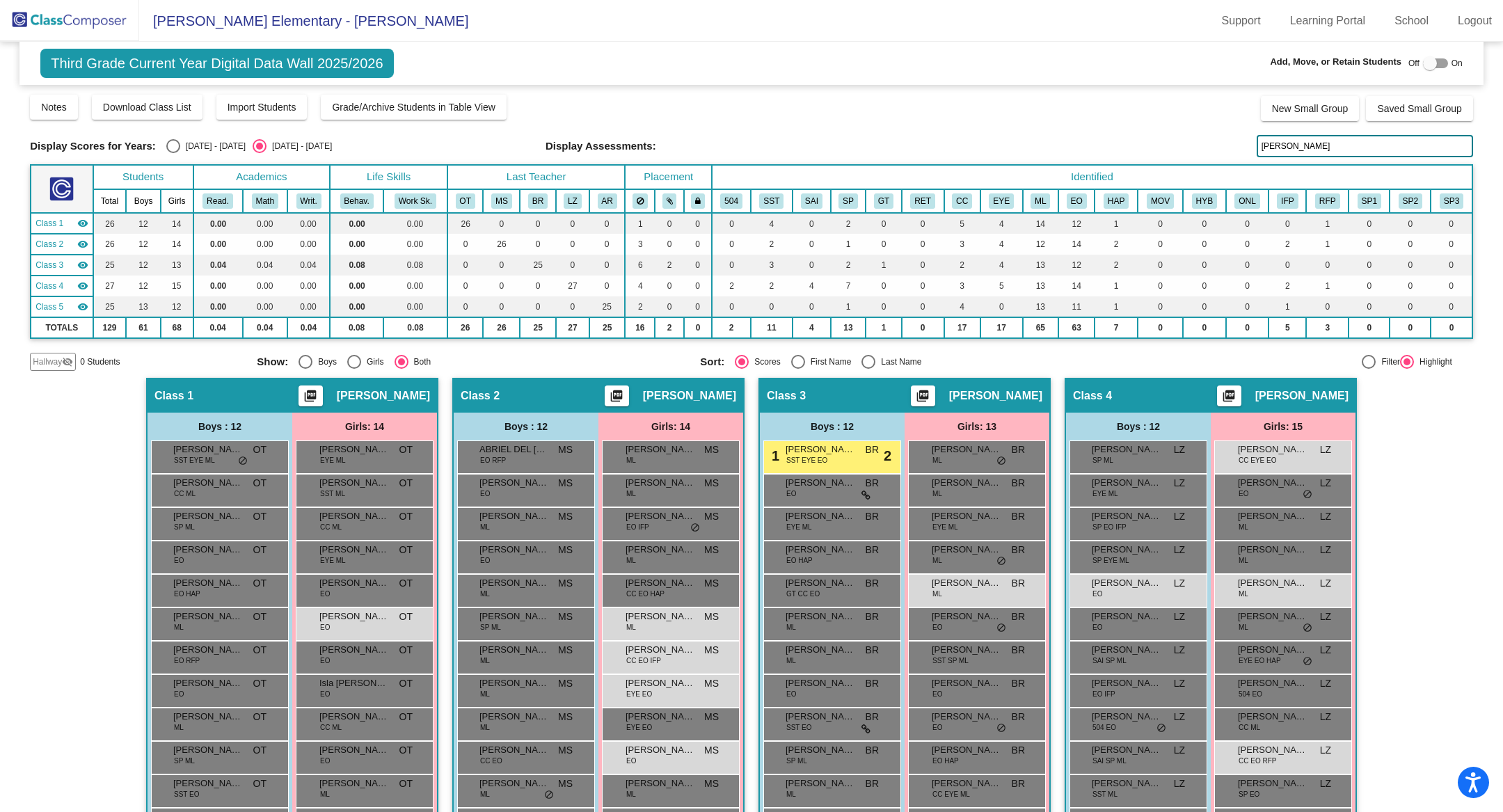
drag, startPoint x: 1295, startPoint y: 146, endPoint x: 1205, endPoint y: 146, distance: 90.0
click at [1205, 146] on div "Display Scores for Years: [DATE] - [DATE] [DATE] - [DATE] Display Assessments: …" at bounding box center [751, 146] width 1443 height 22
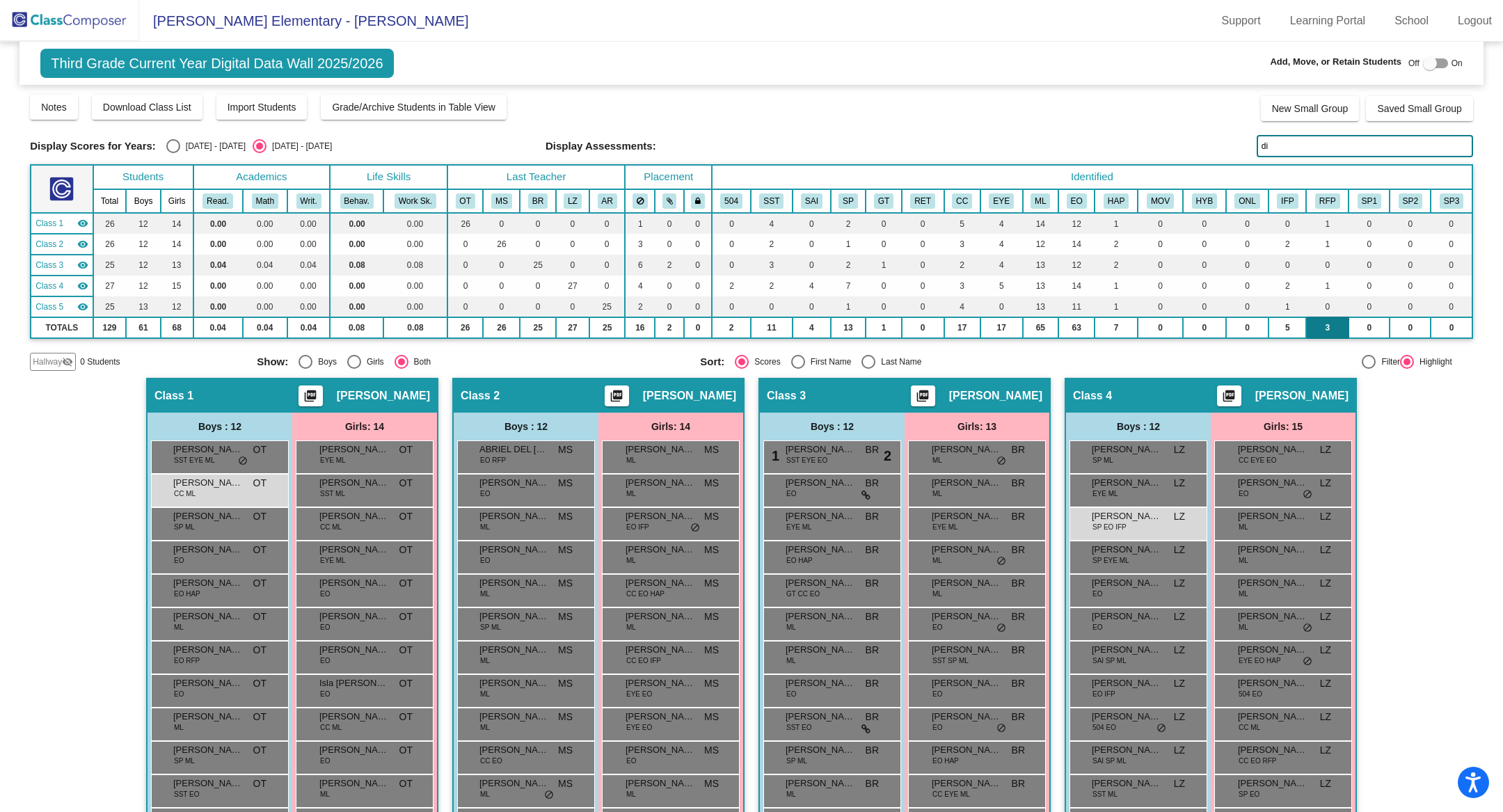
type input "d"
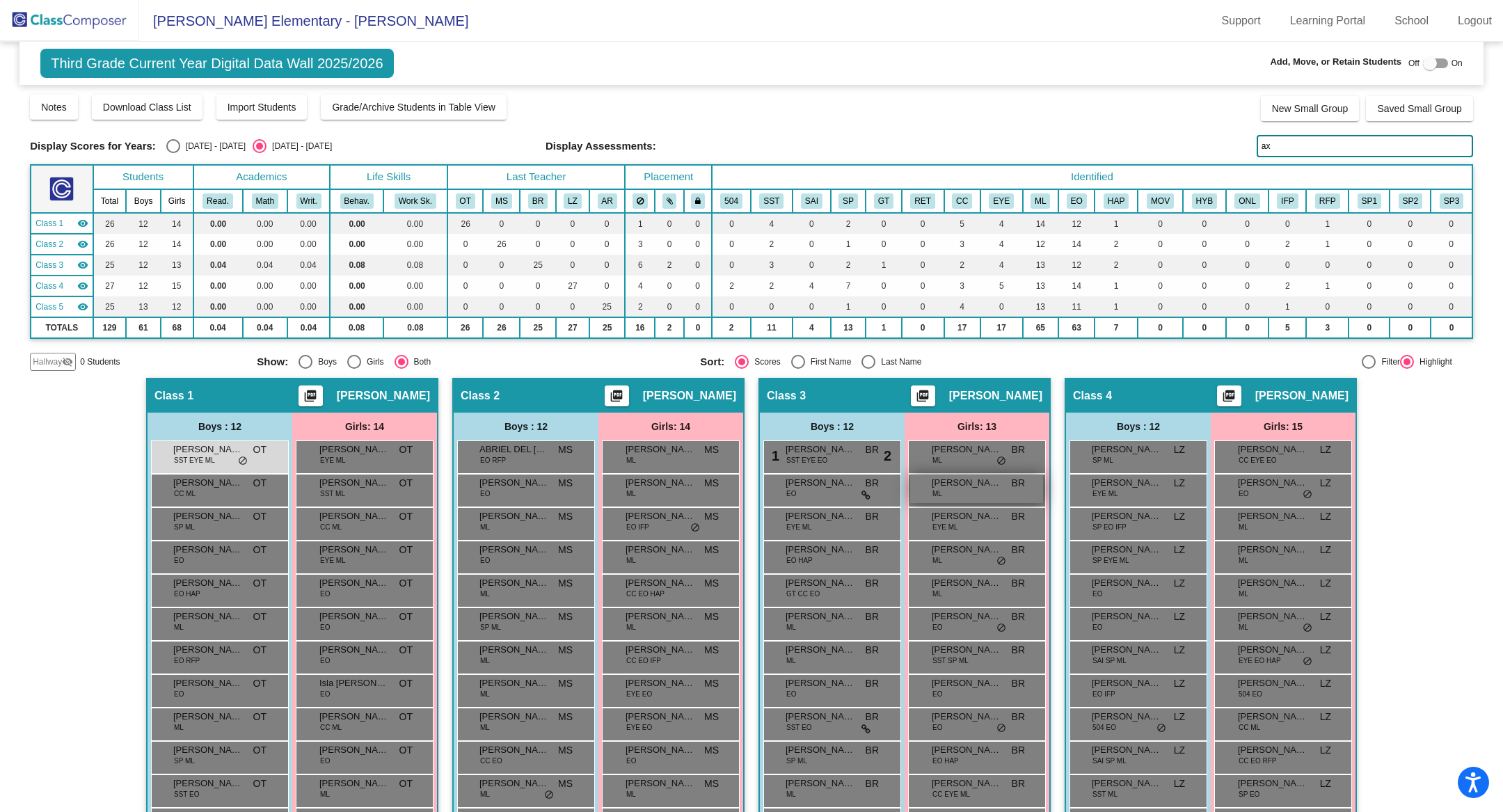
type input "axe"
drag, startPoint x: 1291, startPoint y: 150, endPoint x: 1241, endPoint y: 147, distance: 50.1
click at [1241, 149] on div "Display Scores for Years: [DATE] - [DATE] [DATE] - [DATE] Display Assessments: …" at bounding box center [751, 146] width 1443 height 22
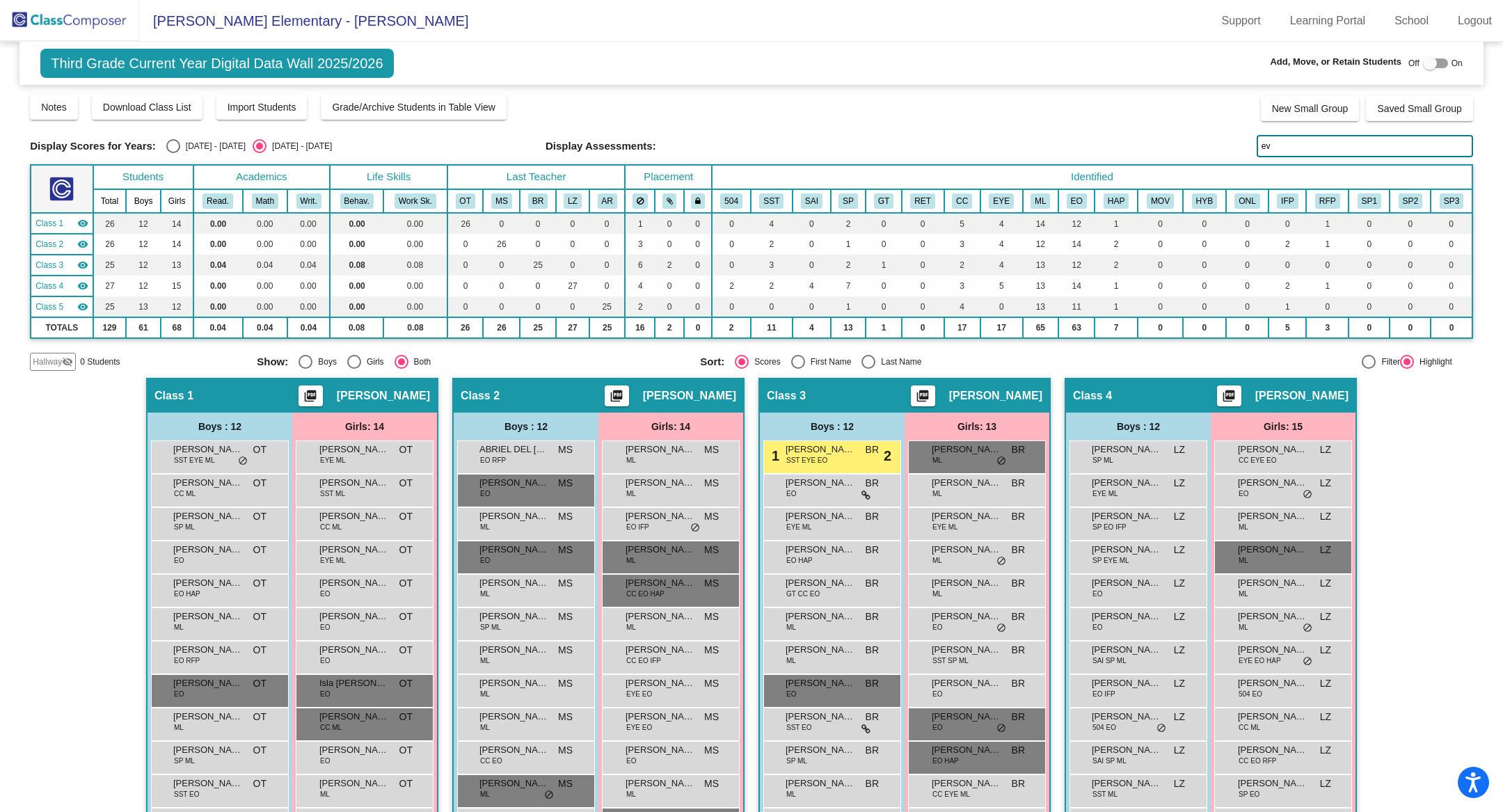
type input "eve"
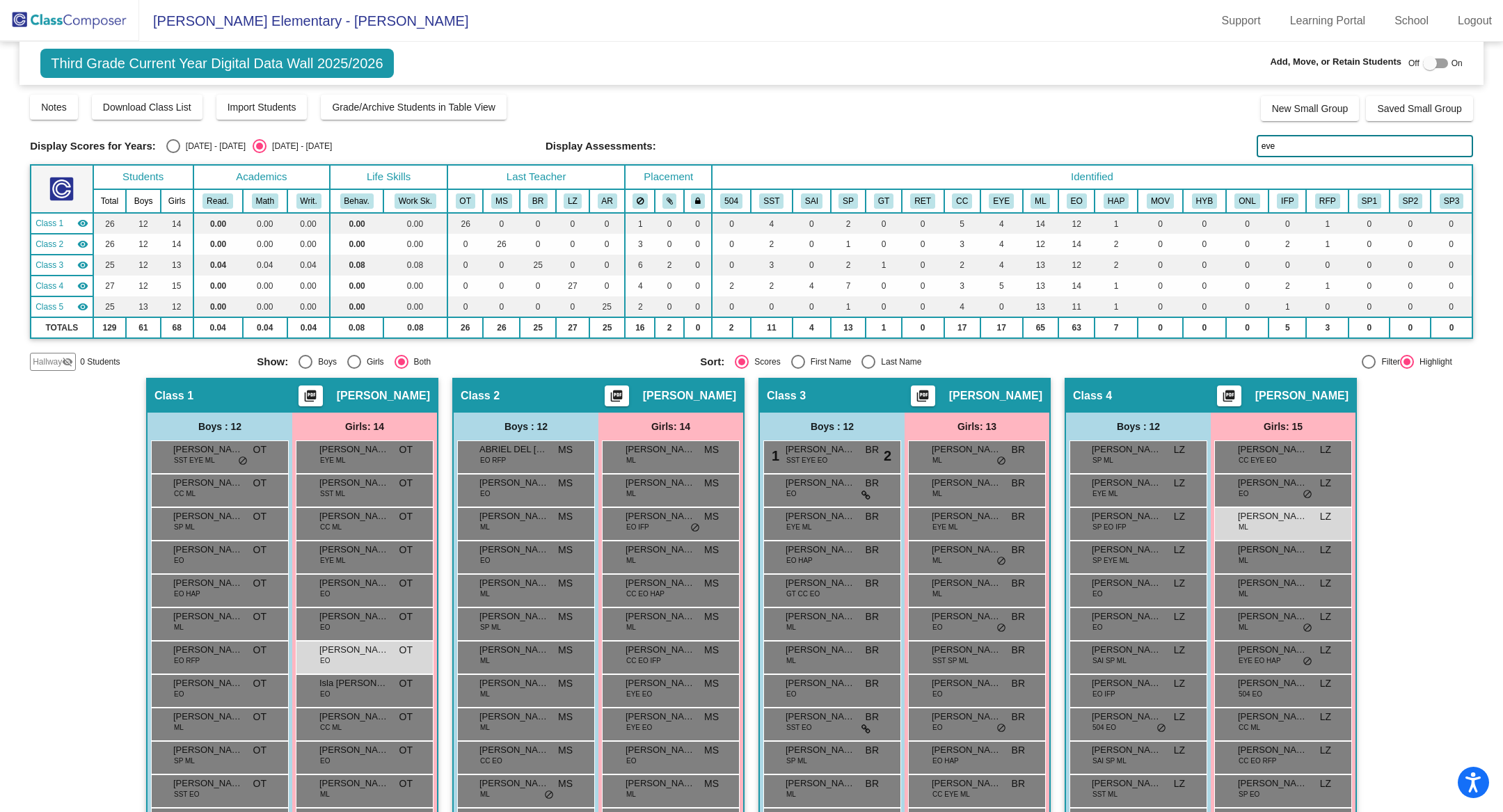
drag, startPoint x: 1308, startPoint y: 152, endPoint x: 1235, endPoint y: 146, distance: 73.2
click at [1237, 149] on div "Display Scores for Years: [DATE] - [DATE] [DATE] - [DATE] Display Assessments: …" at bounding box center [751, 146] width 1443 height 22
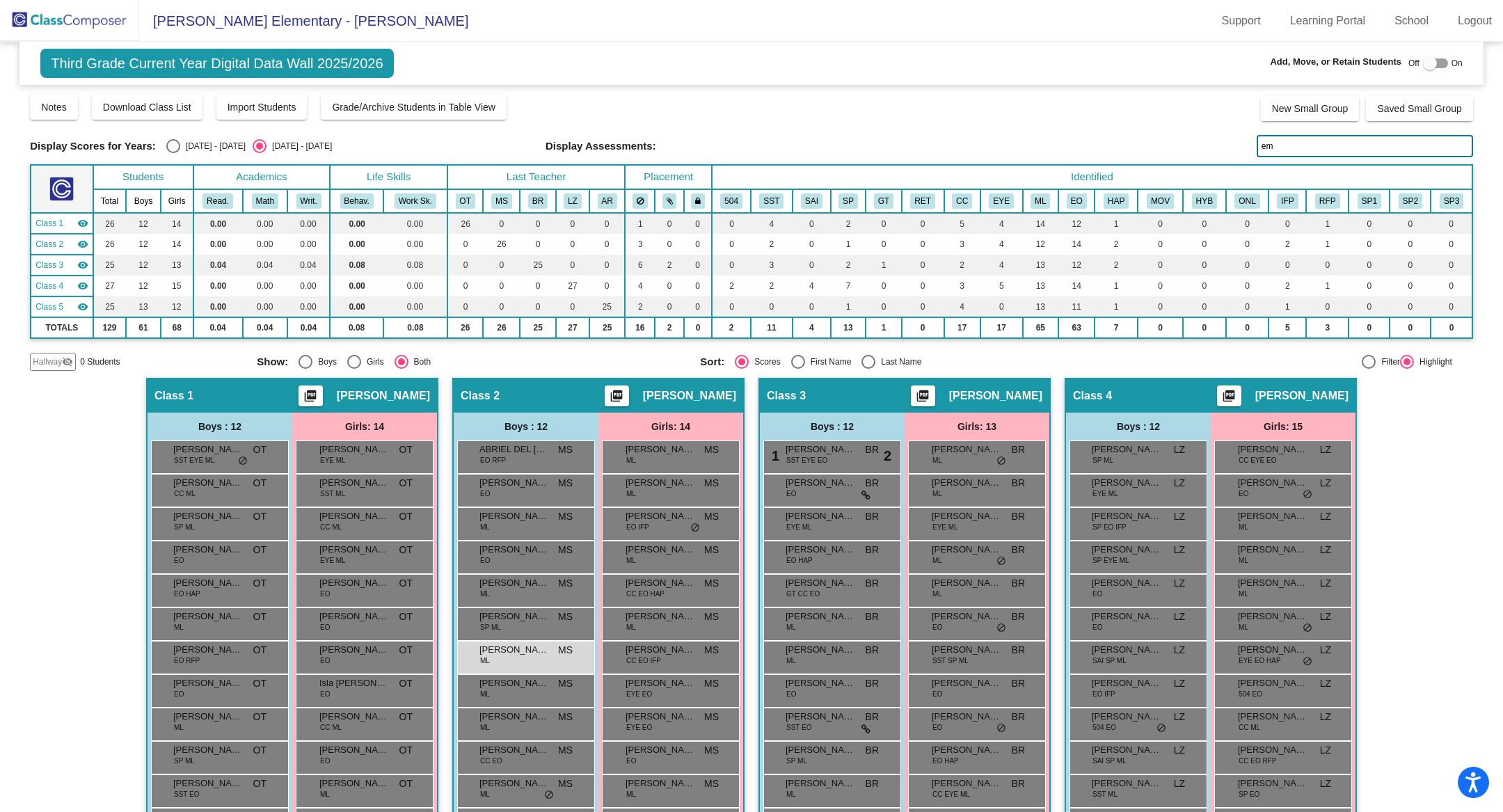
type input "e"
type input "hu"
drag, startPoint x: 1278, startPoint y: 143, endPoint x: 1239, endPoint y: 143, distance: 39.0
click at [1240, 143] on div "Display Scores for Years: [DATE] - [DATE] [DATE] - [DATE] Display Assessments: …" at bounding box center [751, 146] width 1443 height 22
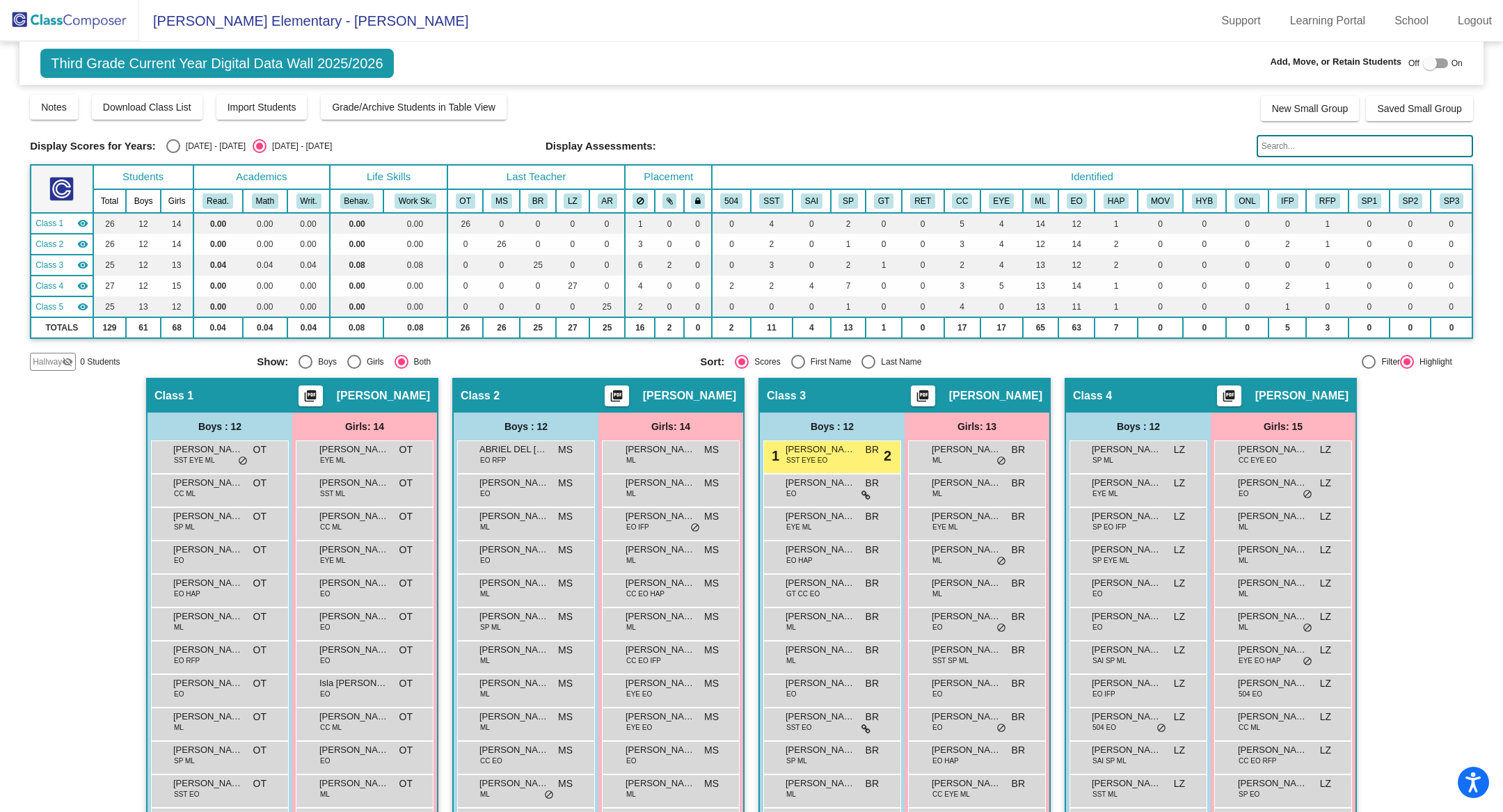
type input "n"
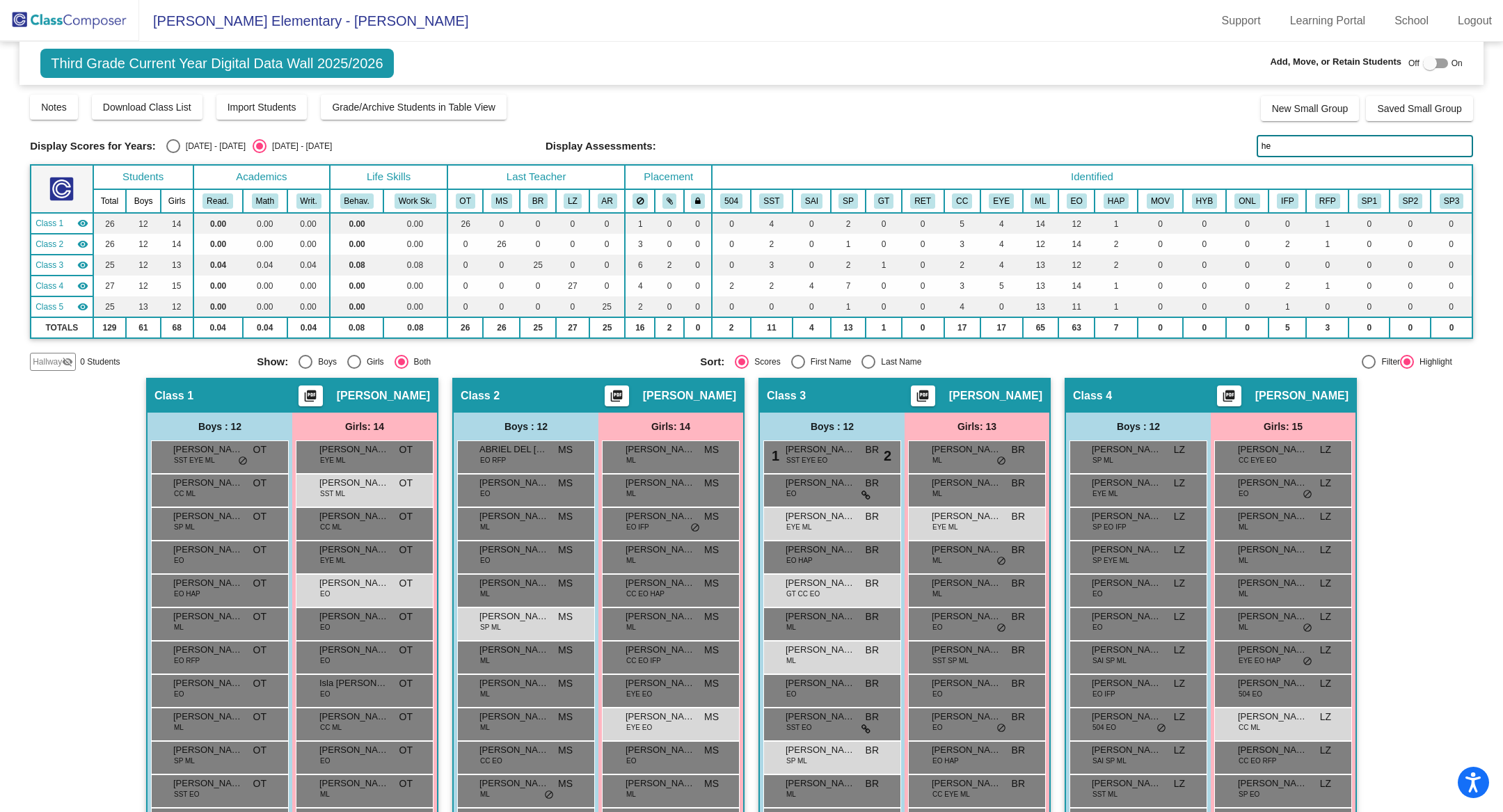
type input "h"
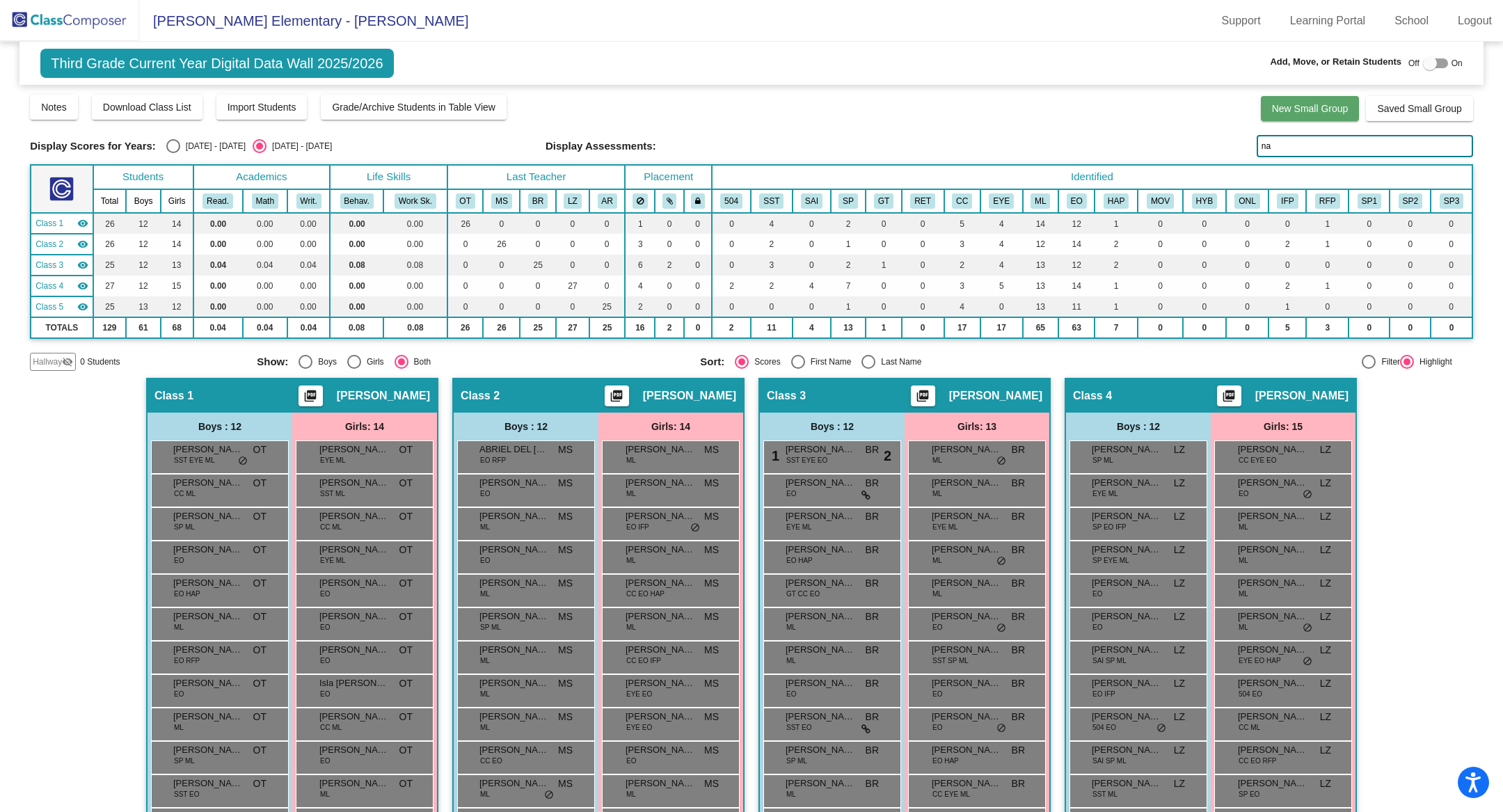
type input "n"
type input "[PERSON_NAME]"
drag, startPoint x: 1300, startPoint y: 144, endPoint x: 1196, endPoint y: 144, distance: 104.0
click at [1196, 144] on div "Display Scores for Years: [DATE] - [DATE] [DATE] - [DATE] Display Assessments: …" at bounding box center [751, 146] width 1443 height 22
type input "f"
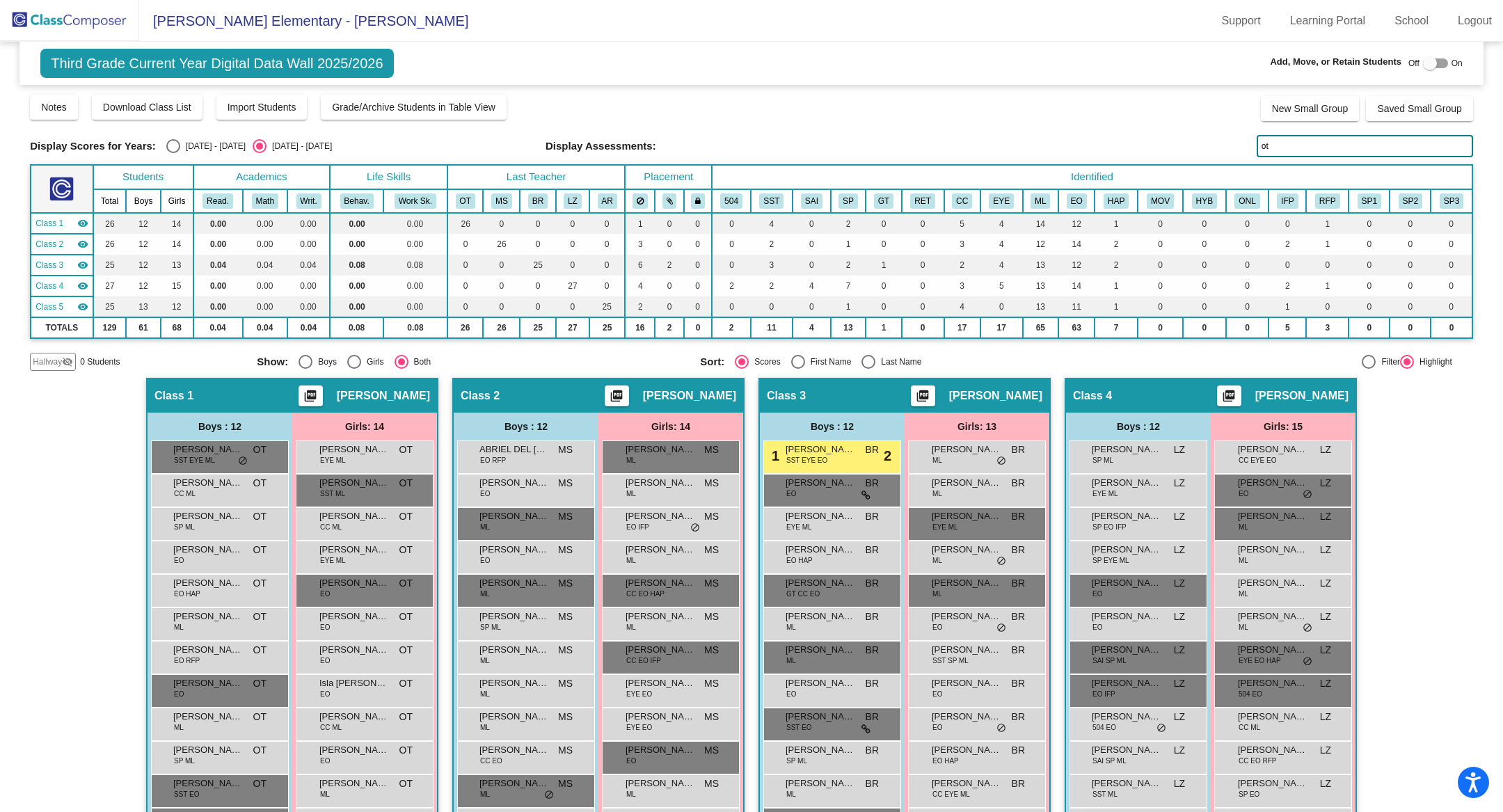
type input "ota"
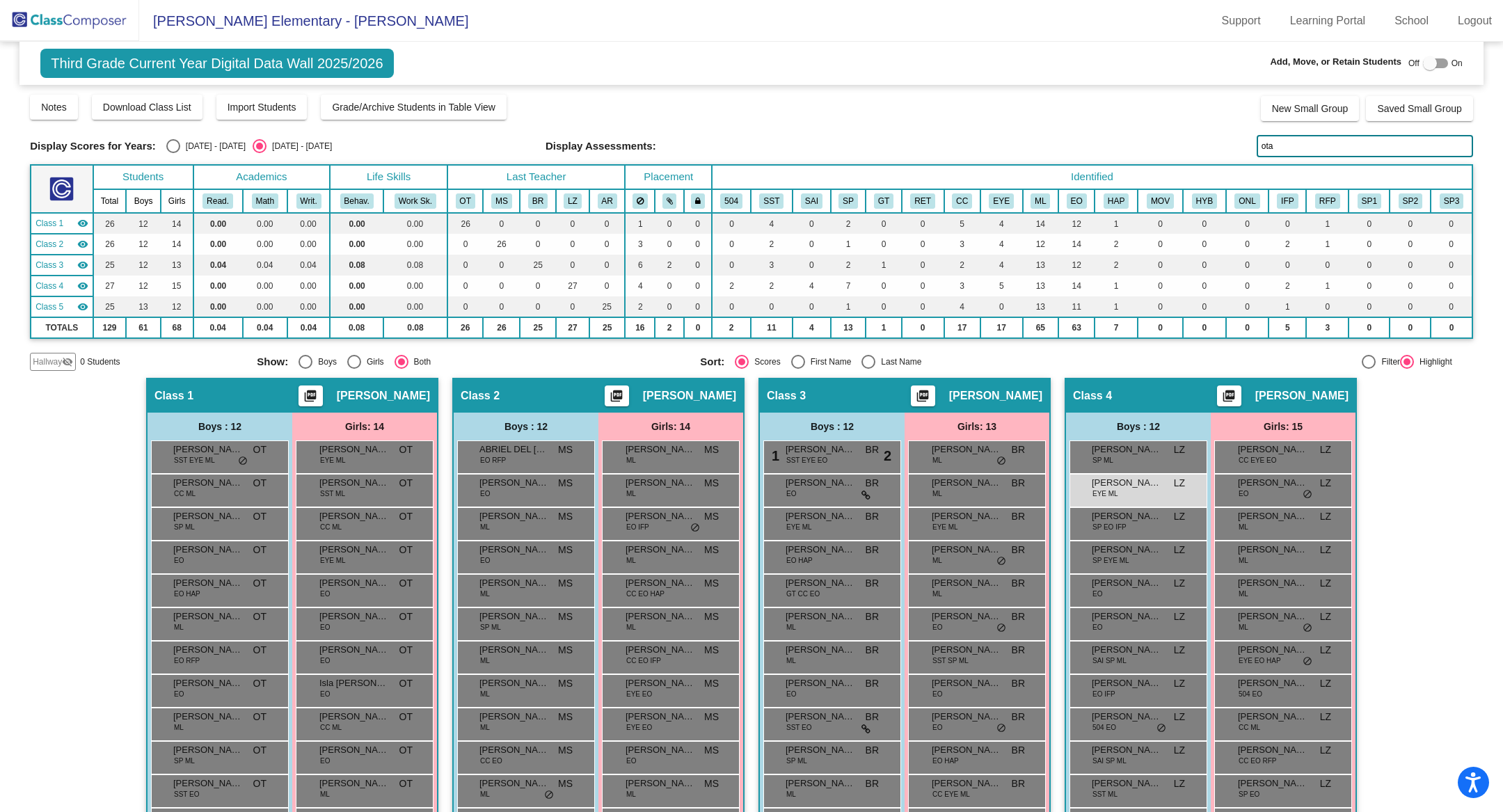
drag, startPoint x: 1300, startPoint y: 149, endPoint x: 1212, endPoint y: 149, distance: 88.0
click at [1212, 149] on div "Display Scores for Years: [DATE] - [DATE] [DATE] - [DATE] Display Assessments: …" at bounding box center [751, 146] width 1443 height 22
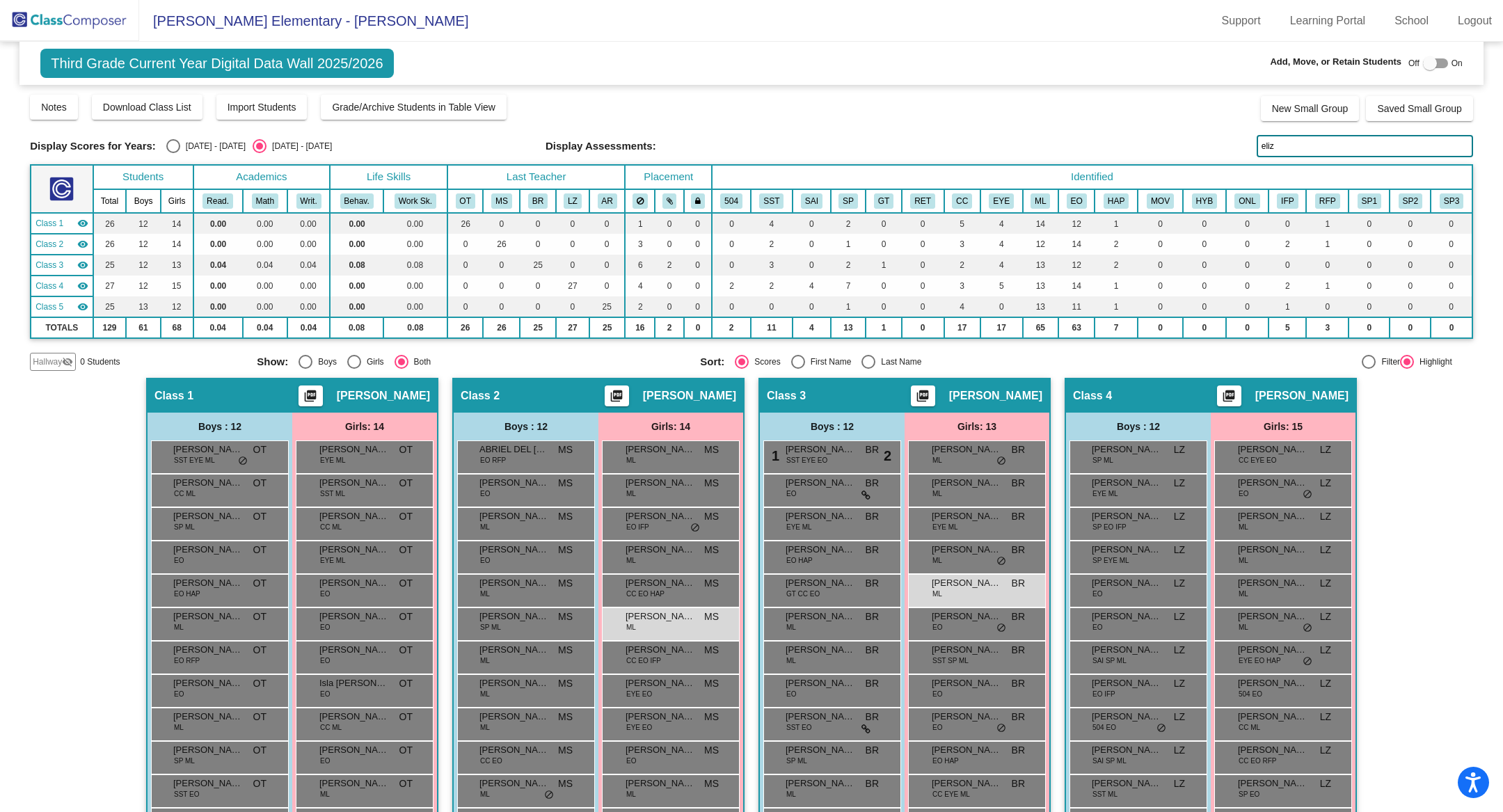
type input "[PERSON_NAME]"
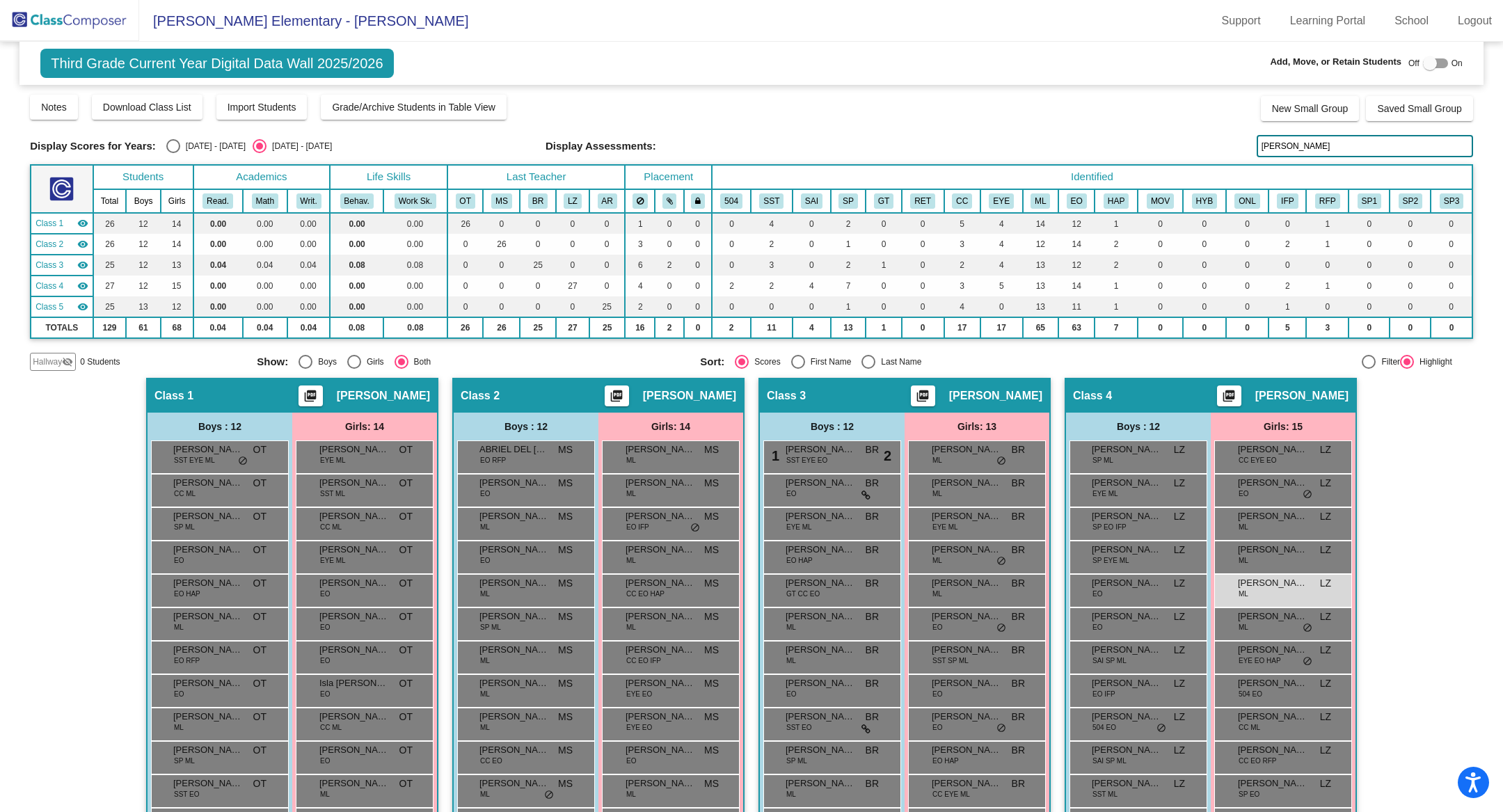
drag, startPoint x: 1297, startPoint y: 147, endPoint x: 1252, endPoint y: 148, distance: 45.0
click at [1257, 148] on input "[PERSON_NAME]" at bounding box center [1365, 146] width 216 height 22
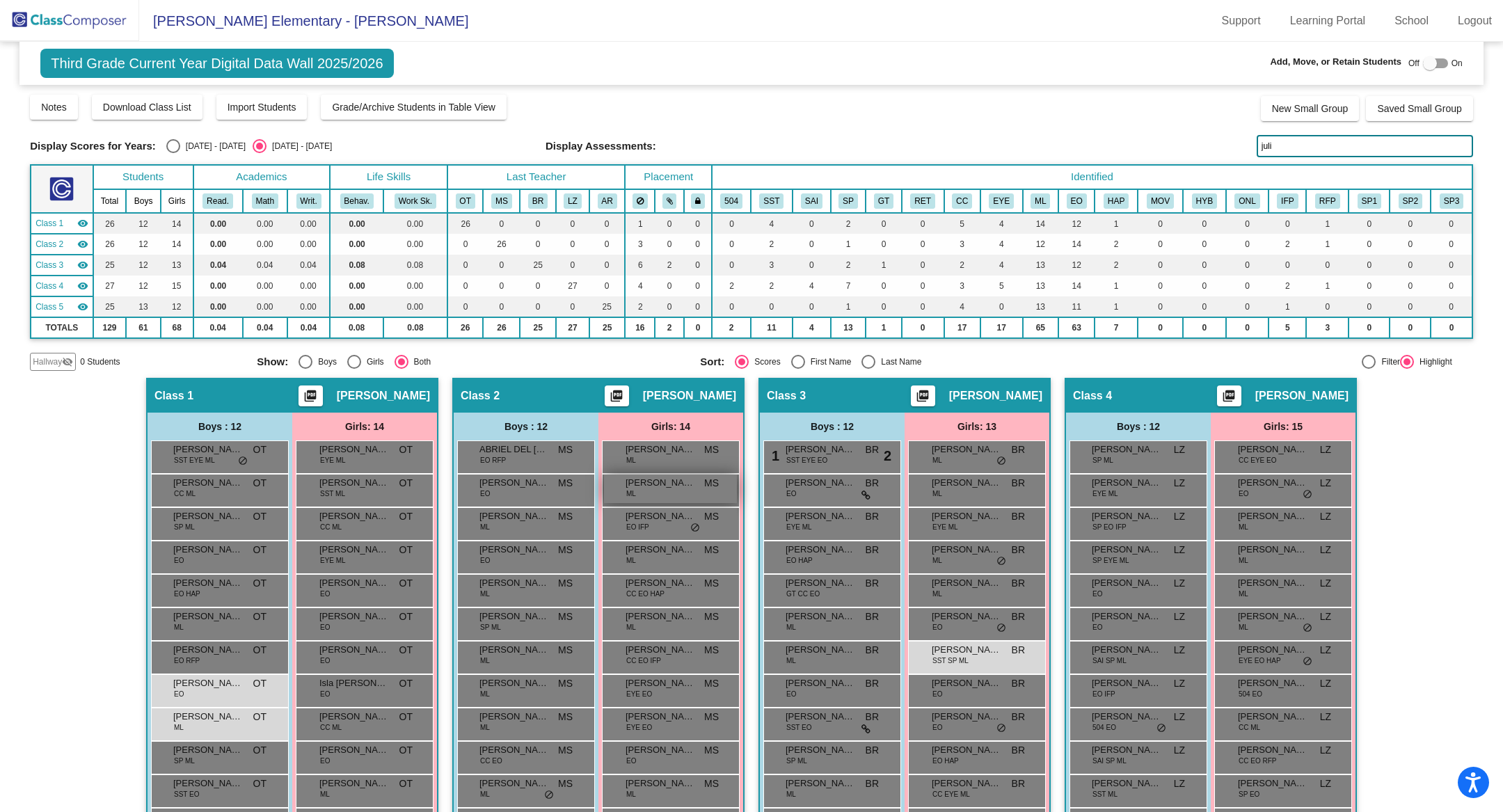
scroll to position [5, 0]
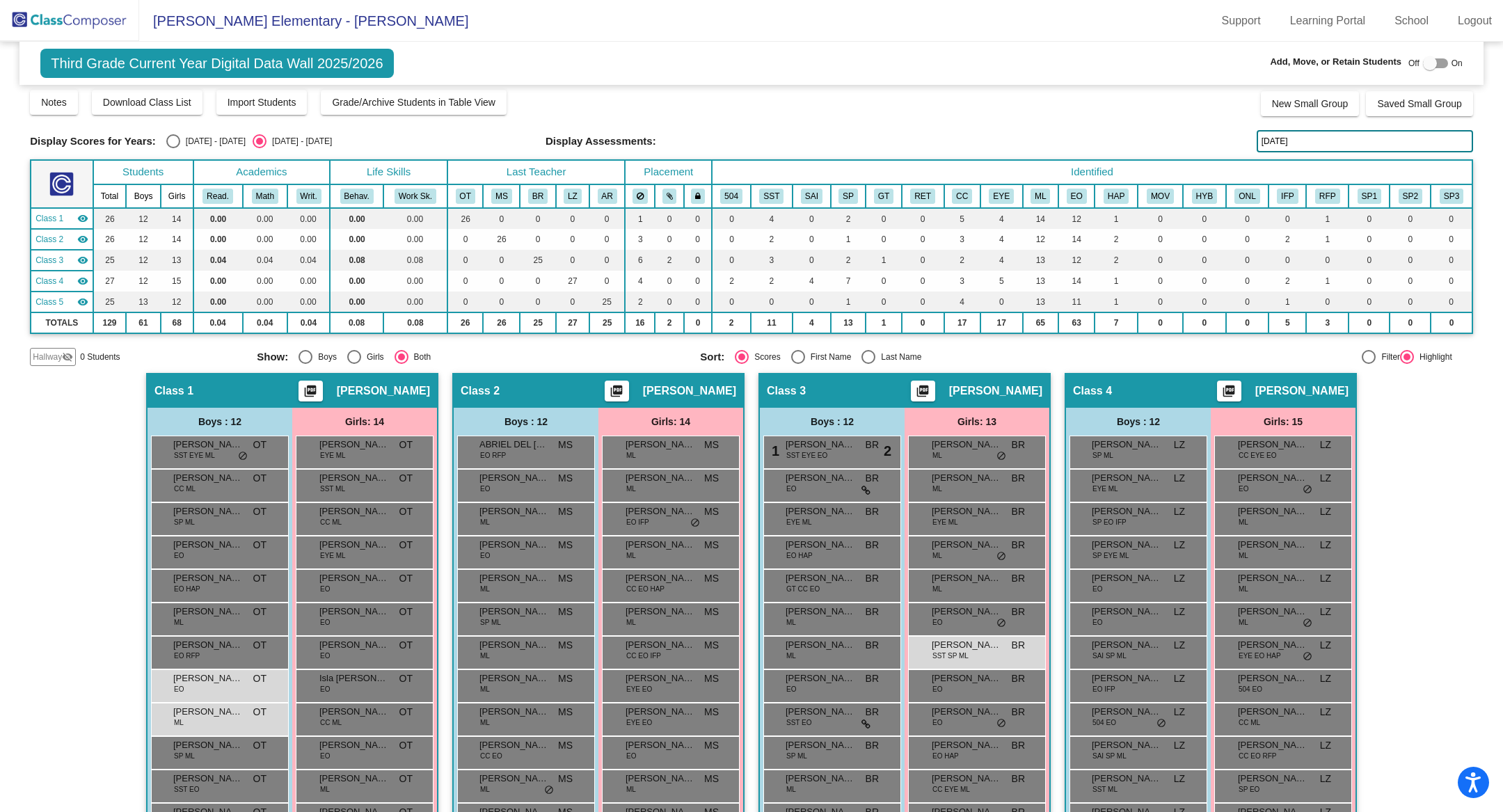
type input "jull"
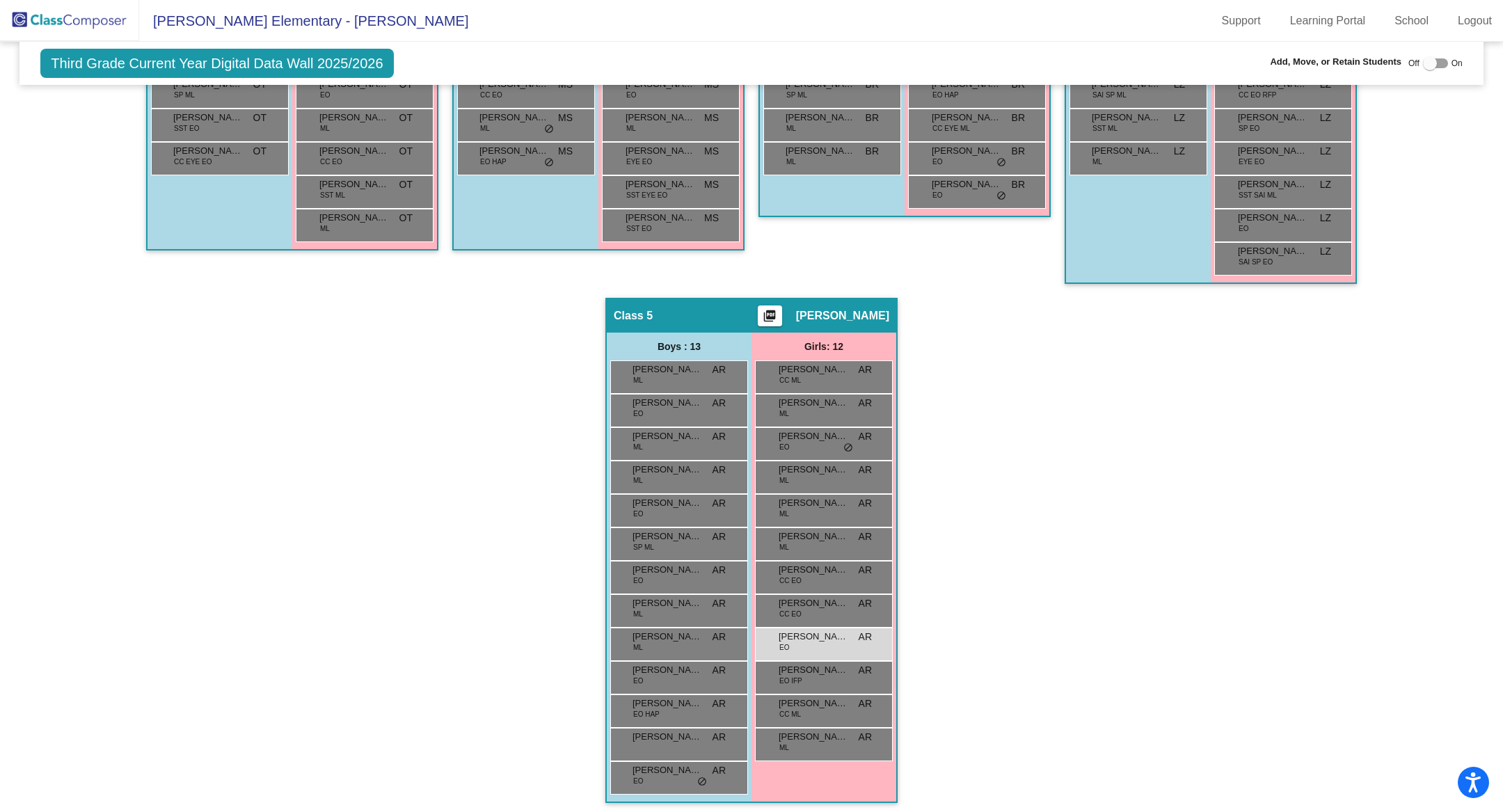
scroll to position [0, 0]
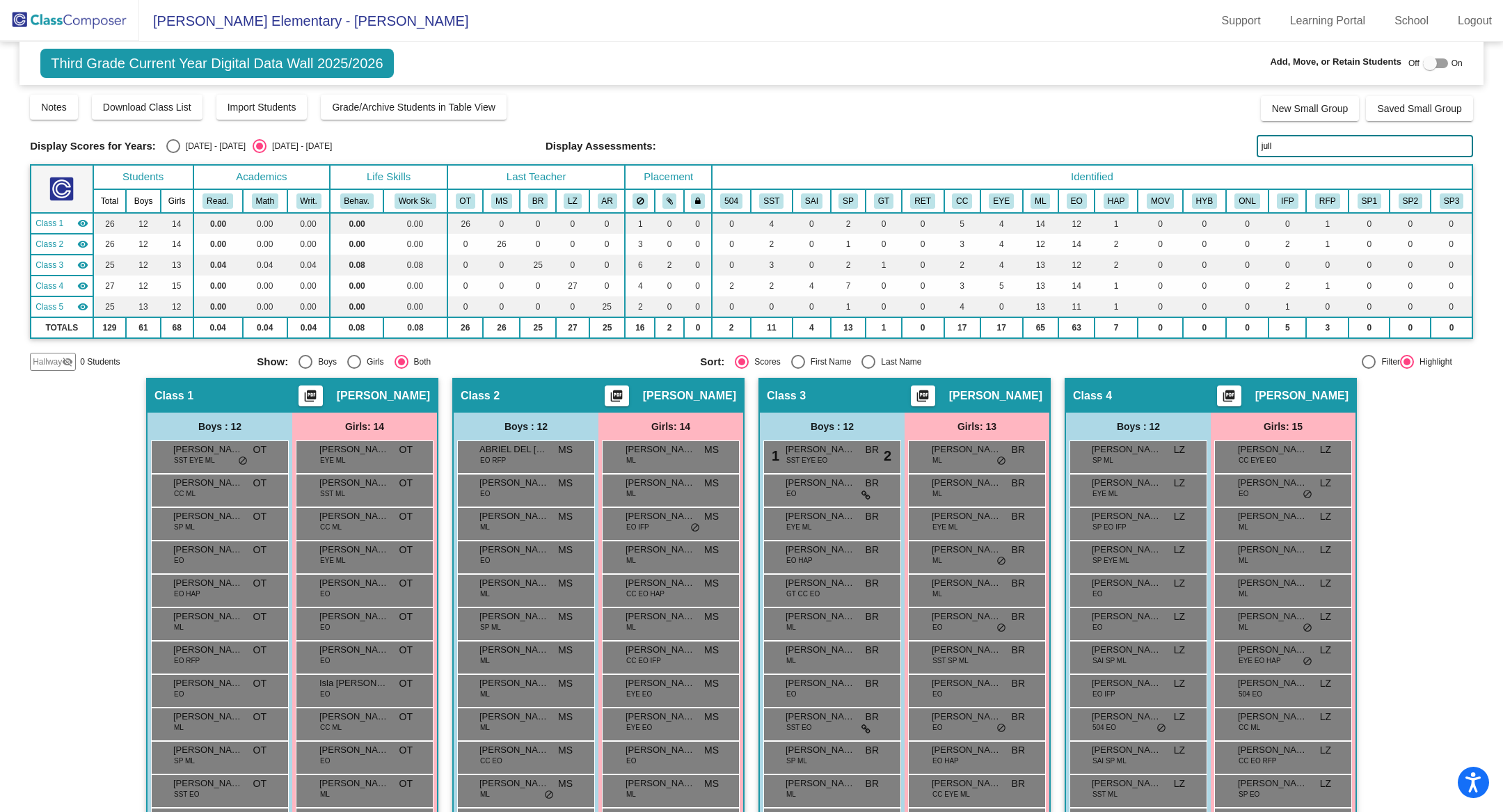
drag, startPoint x: 1291, startPoint y: 134, endPoint x: 1297, endPoint y: 144, distance: 11.7
click at [1297, 143] on input "jull" at bounding box center [1365, 146] width 216 height 22
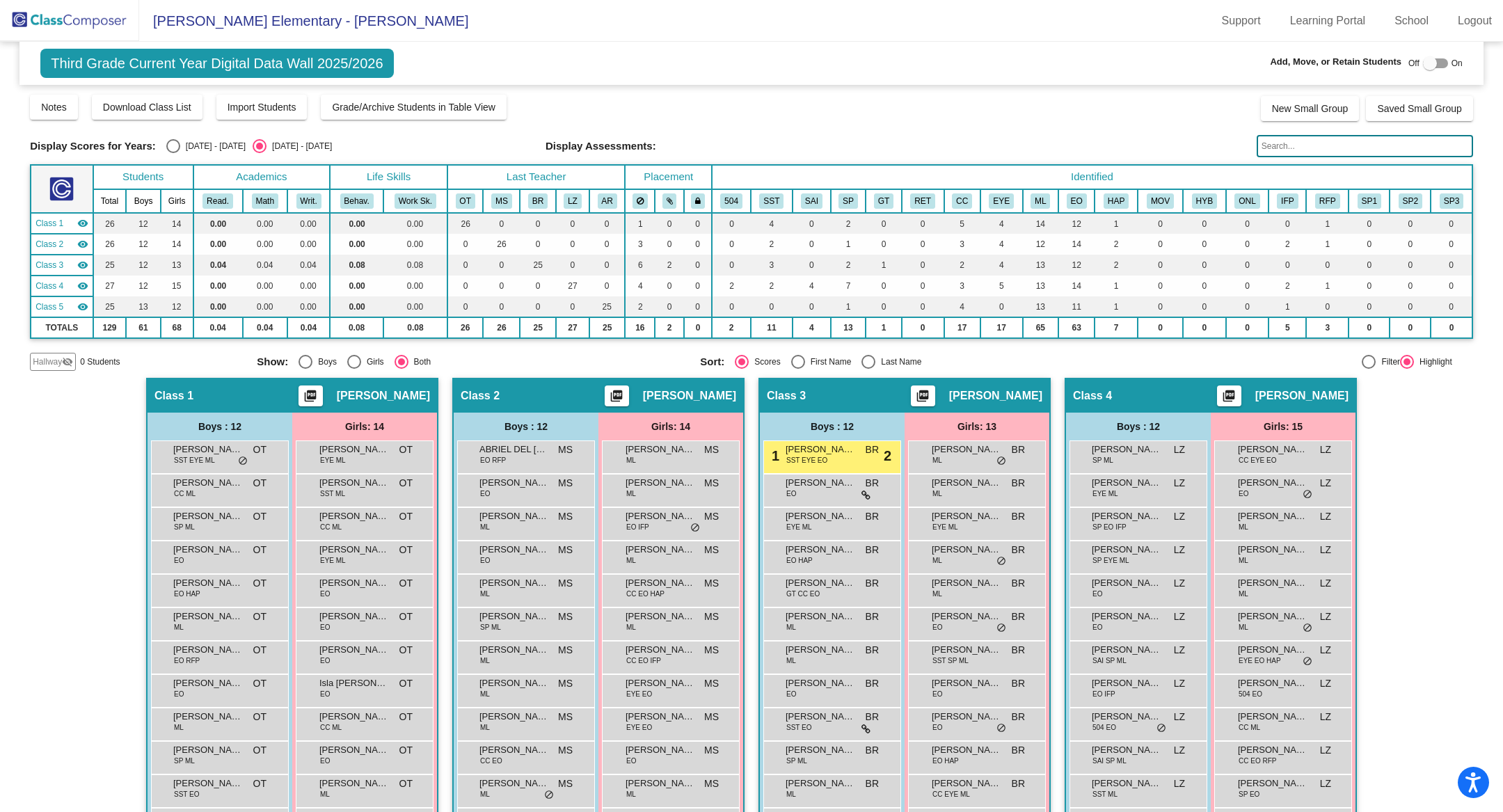
click at [1281, 144] on input "text" at bounding box center [1365, 146] width 216 height 22
click at [1140, 121] on div "Display Scores for Years: [DATE] - [DATE] [DATE] - [DATE] Grade/Archive Student…" at bounding box center [751, 232] width 1443 height 278
